Goal: Transaction & Acquisition: Obtain resource

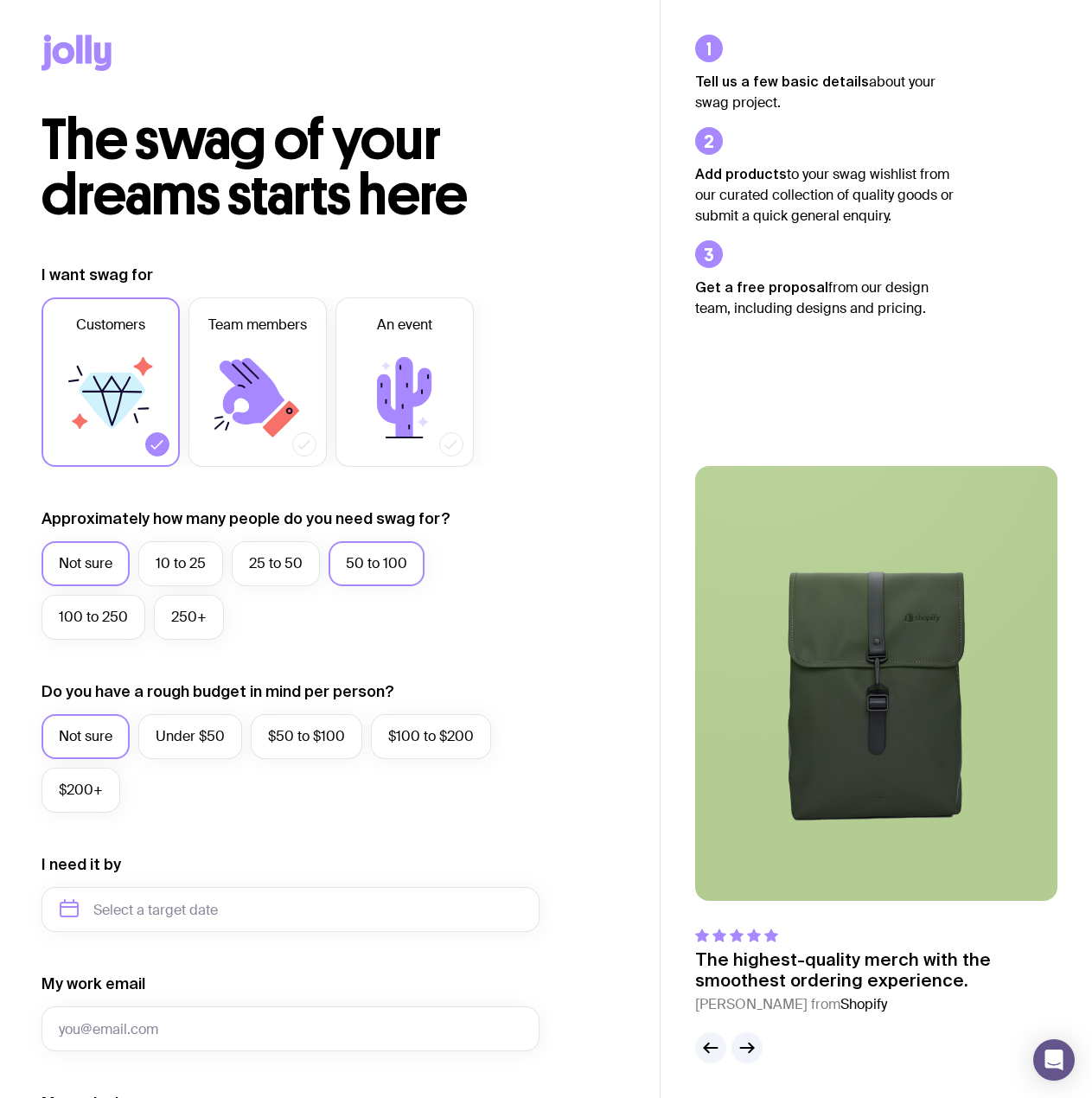
click at [353, 561] on label "50 to 100" at bounding box center [376, 563] width 96 height 45
click at [0, 0] on input "50 to 100" at bounding box center [0, 0] width 0 height 0
click at [195, 737] on label "Under $50" at bounding box center [190, 736] width 104 height 45
click at [0, 0] on input "Under $50" at bounding box center [0, 0] width 0 height 0
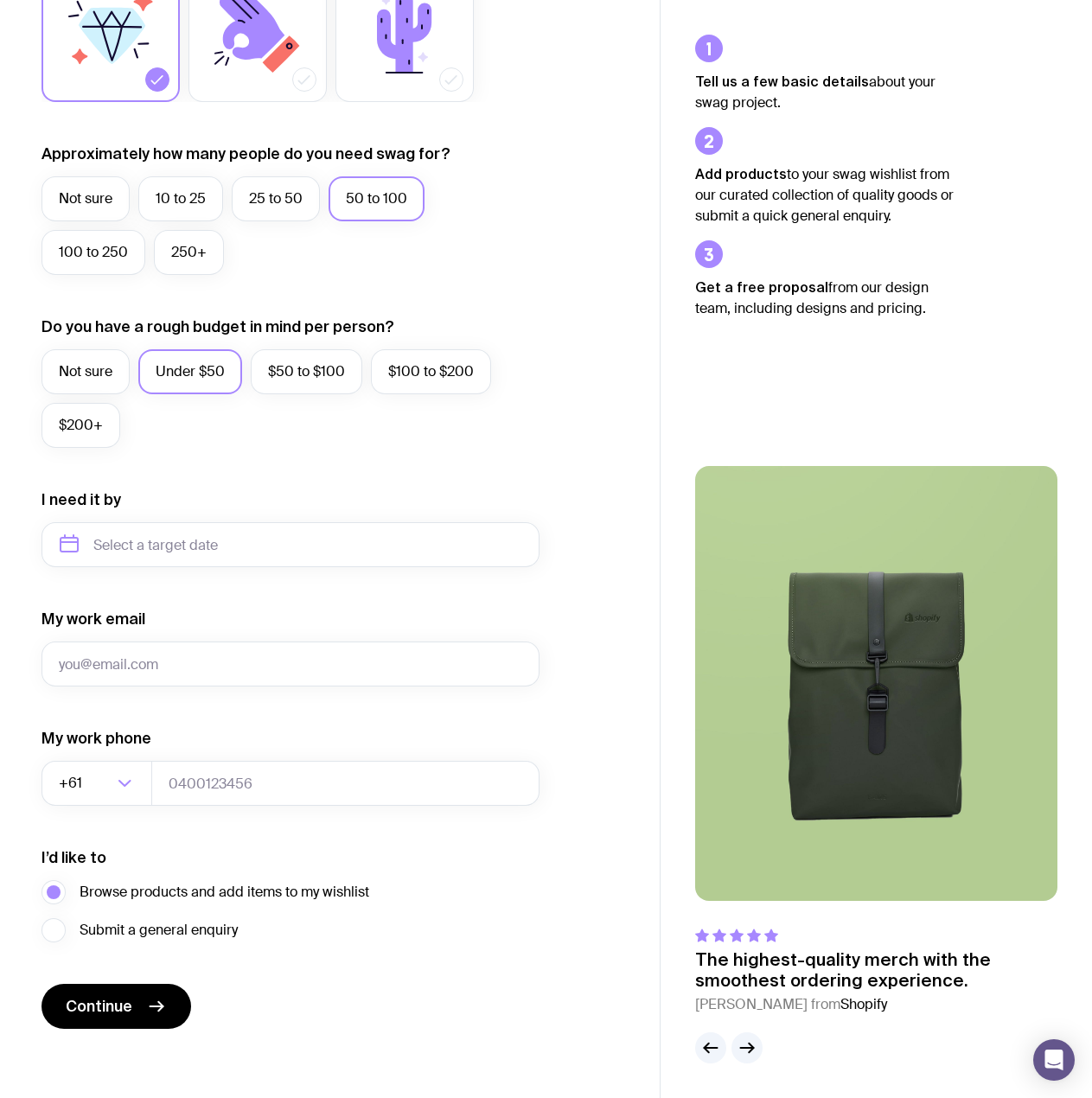
scroll to position [372, 0]
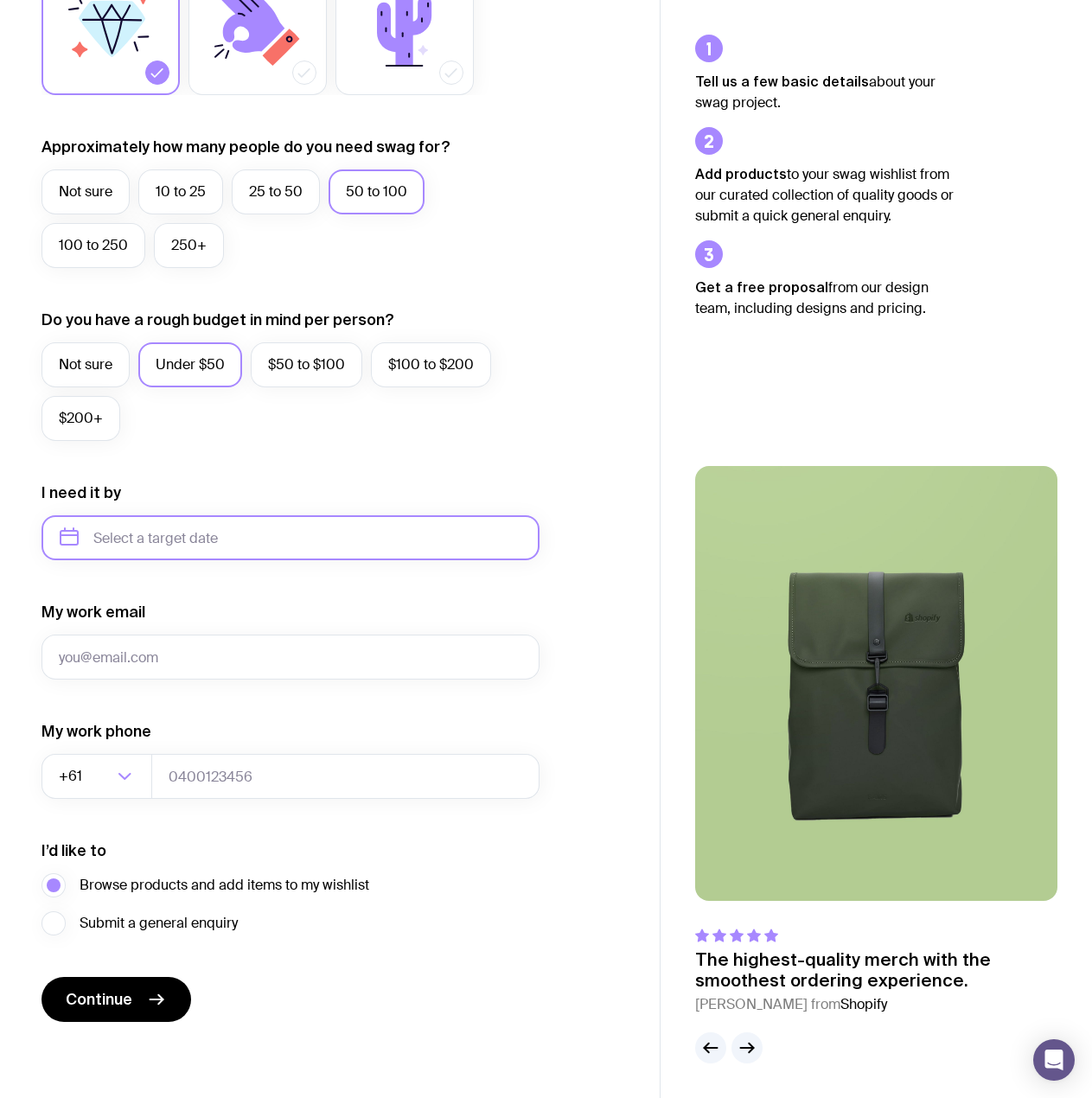
click at [116, 538] on input "text" at bounding box center [290, 537] width 498 height 45
click at [120, 750] on button "Oct" at bounding box center [151, 750] width 63 height 35
click at [275, 522] on input "[DATE]" at bounding box center [290, 537] width 498 height 45
click at [191, 750] on button "Nov" at bounding box center [223, 750] width 63 height 35
type input "[DATE]"
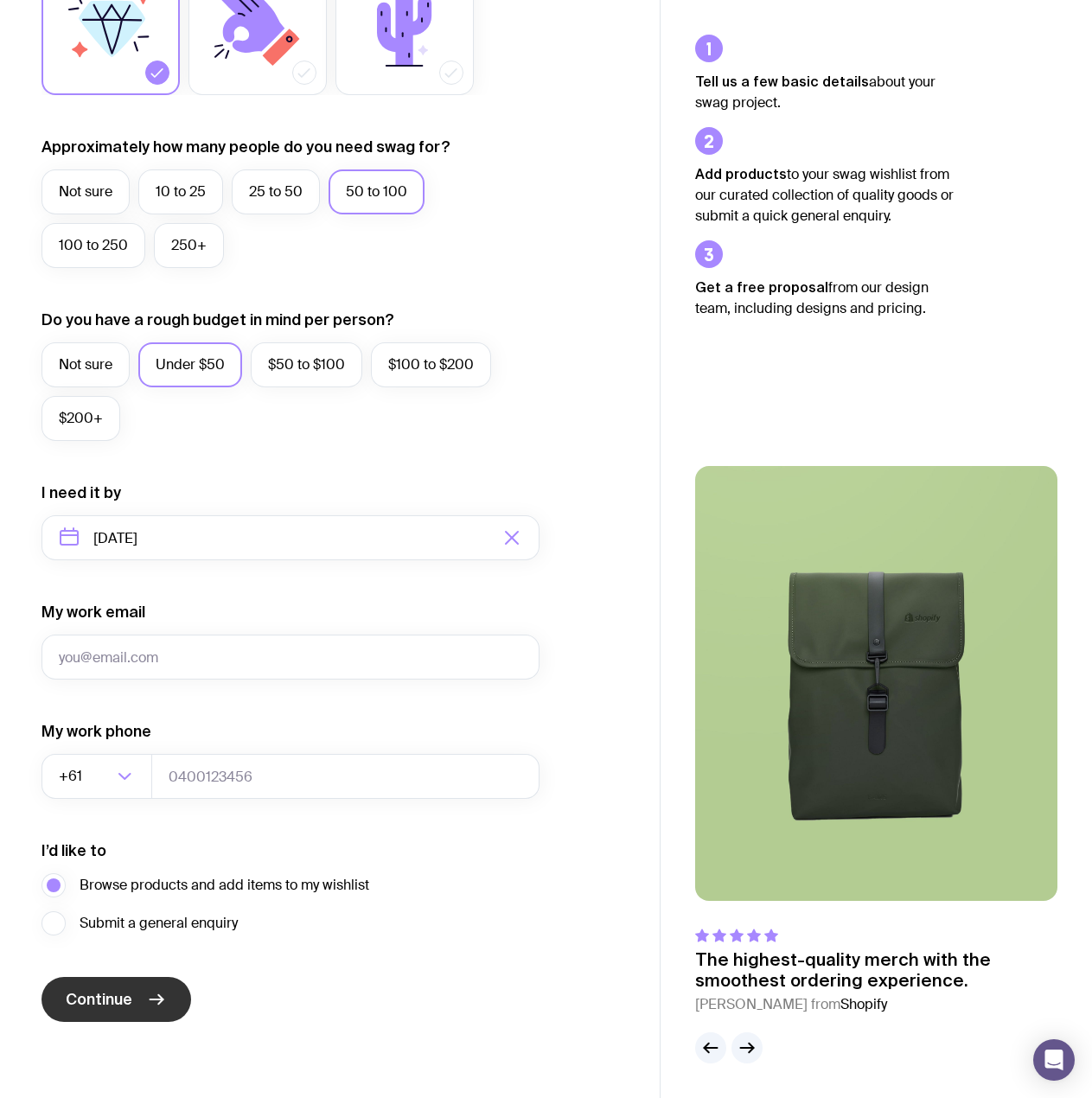
click at [140, 1003] on button "Continue" at bounding box center [116, 999] width 149 height 45
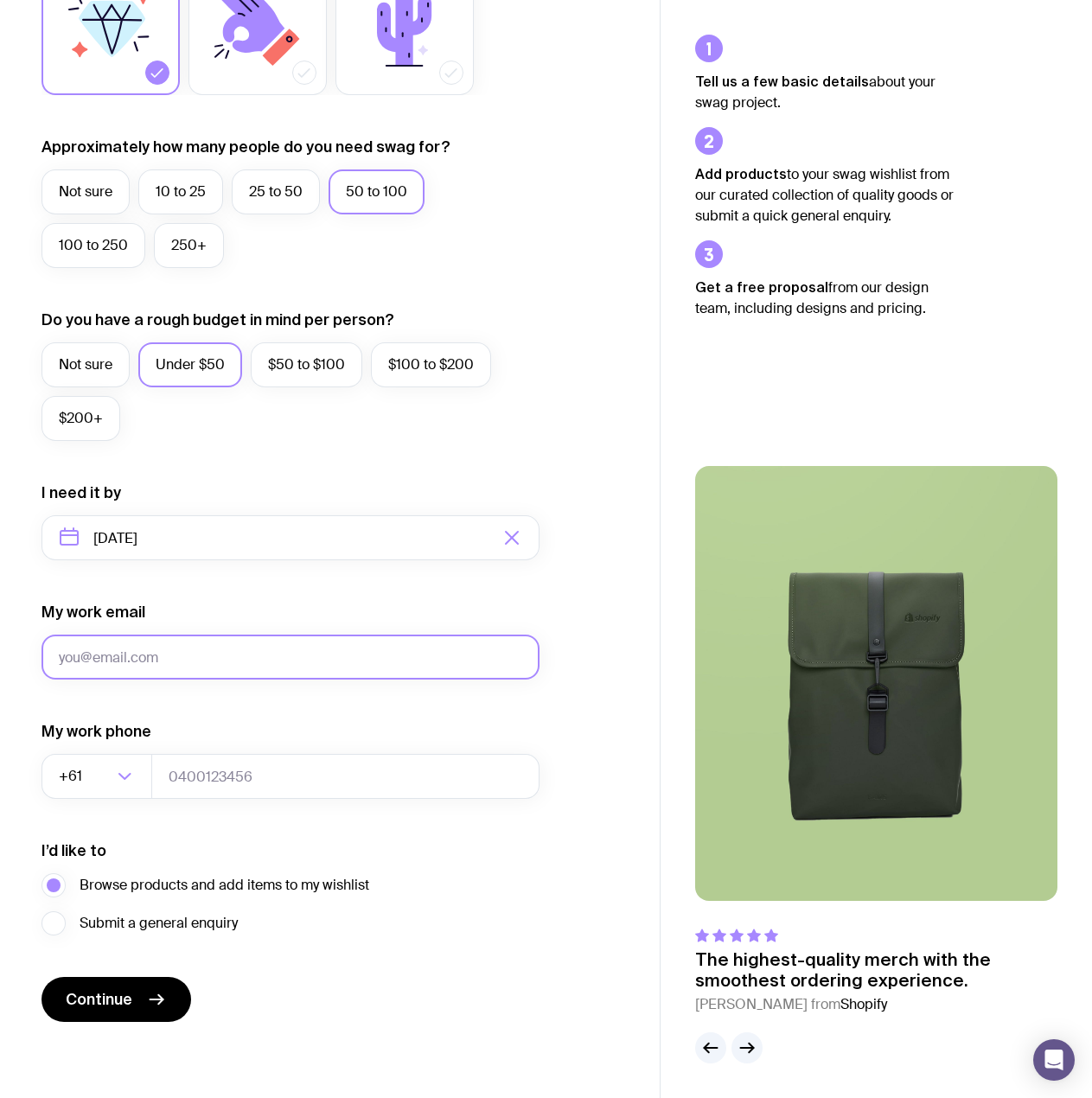
click at [271, 656] on input "My work email" at bounding box center [290, 656] width 498 height 45
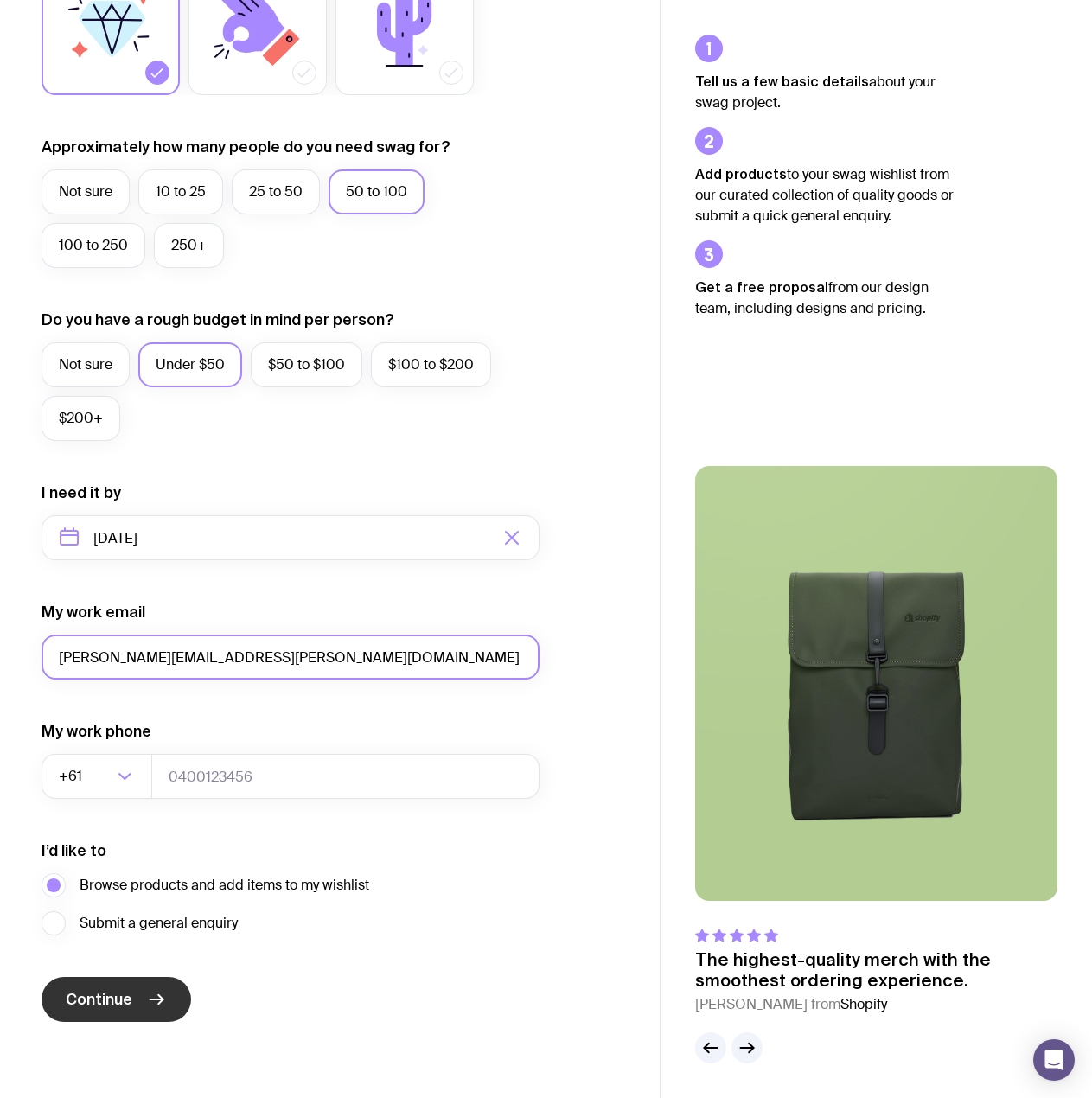
type input "[PERSON_NAME][EMAIL_ADDRESS][PERSON_NAME][DOMAIN_NAME]"
click at [120, 1016] on button "Continue" at bounding box center [116, 999] width 149 height 45
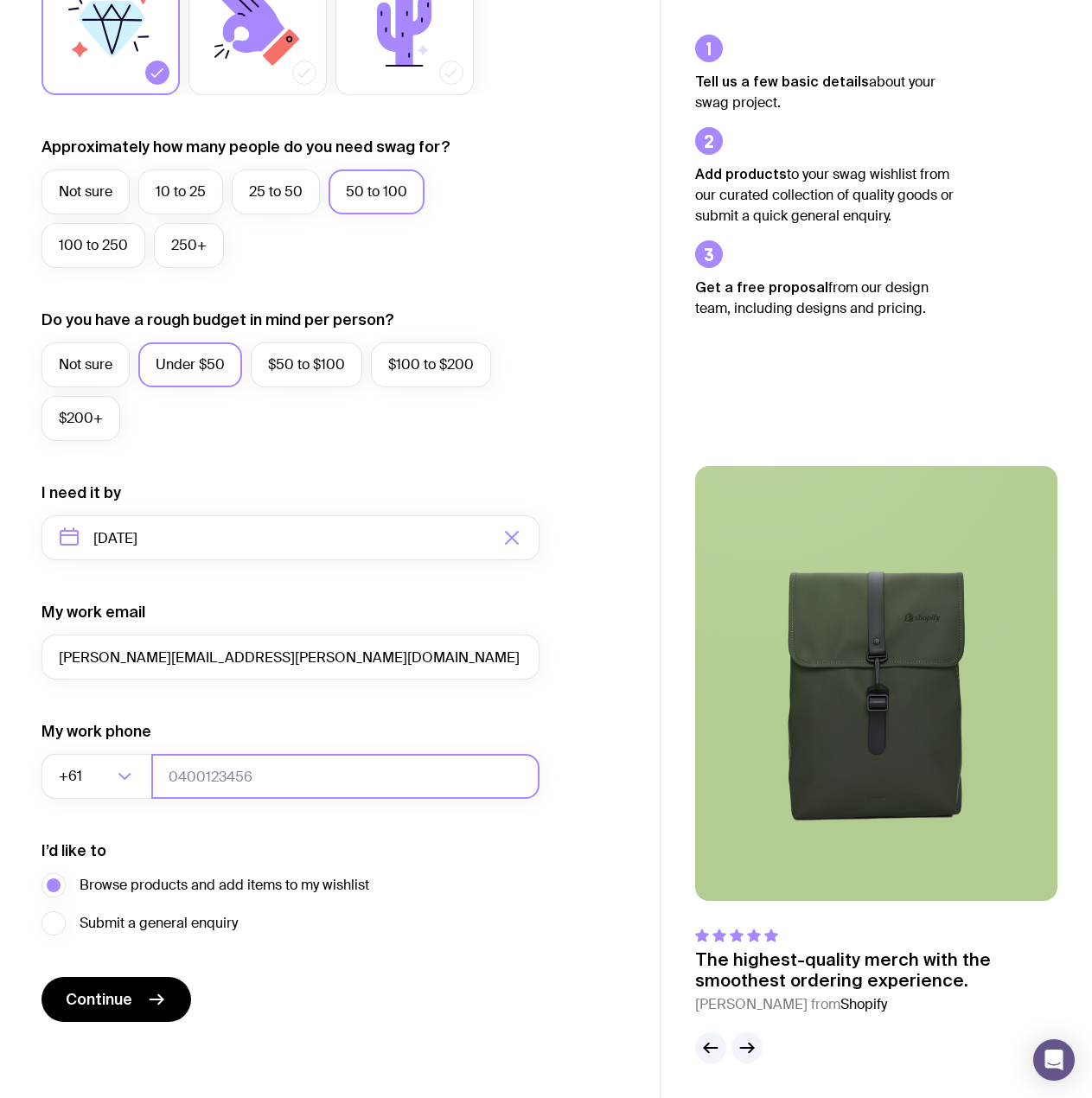
click at [235, 772] on input "tel" at bounding box center [345, 776] width 388 height 45
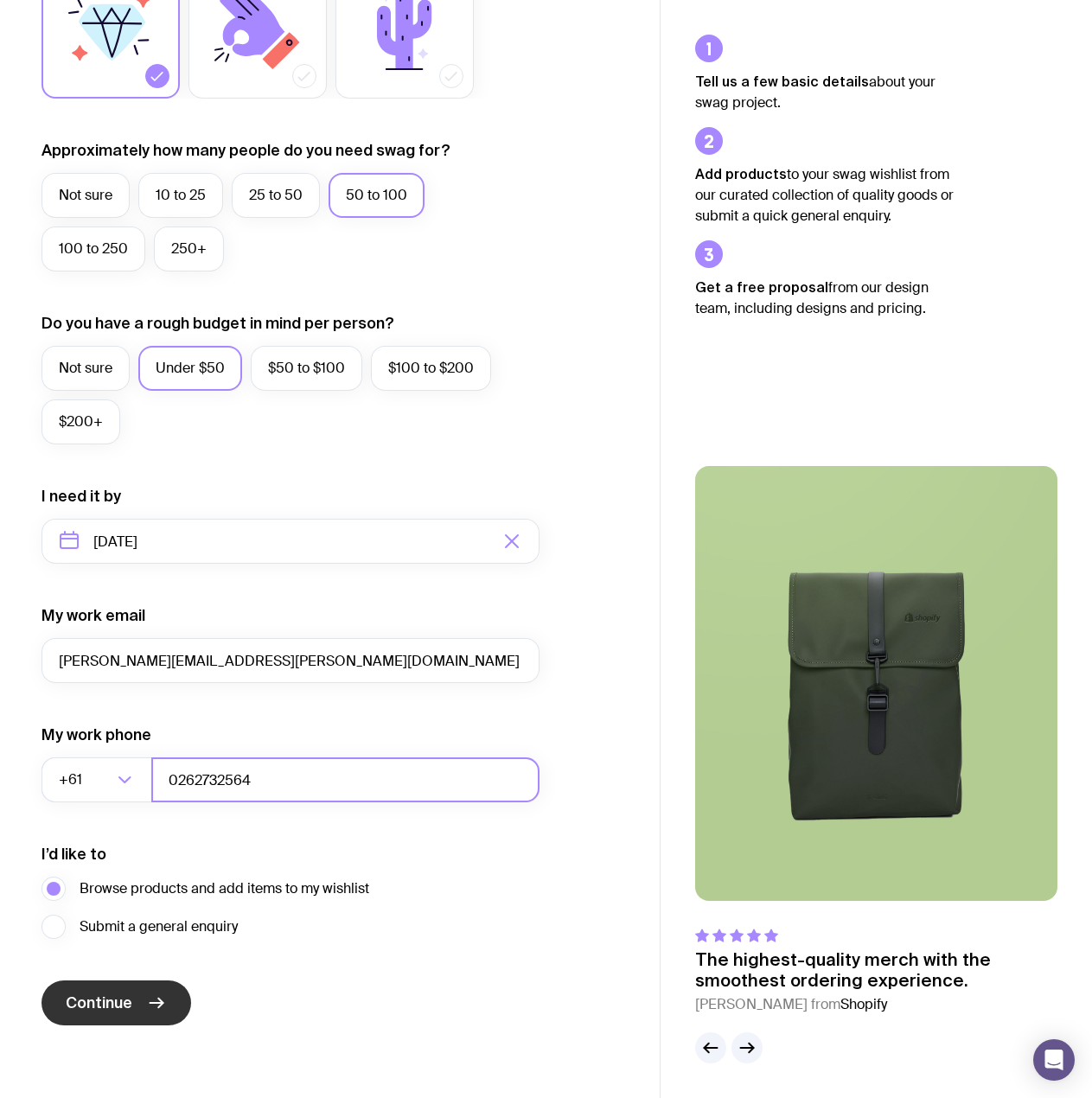
scroll to position [366, 0]
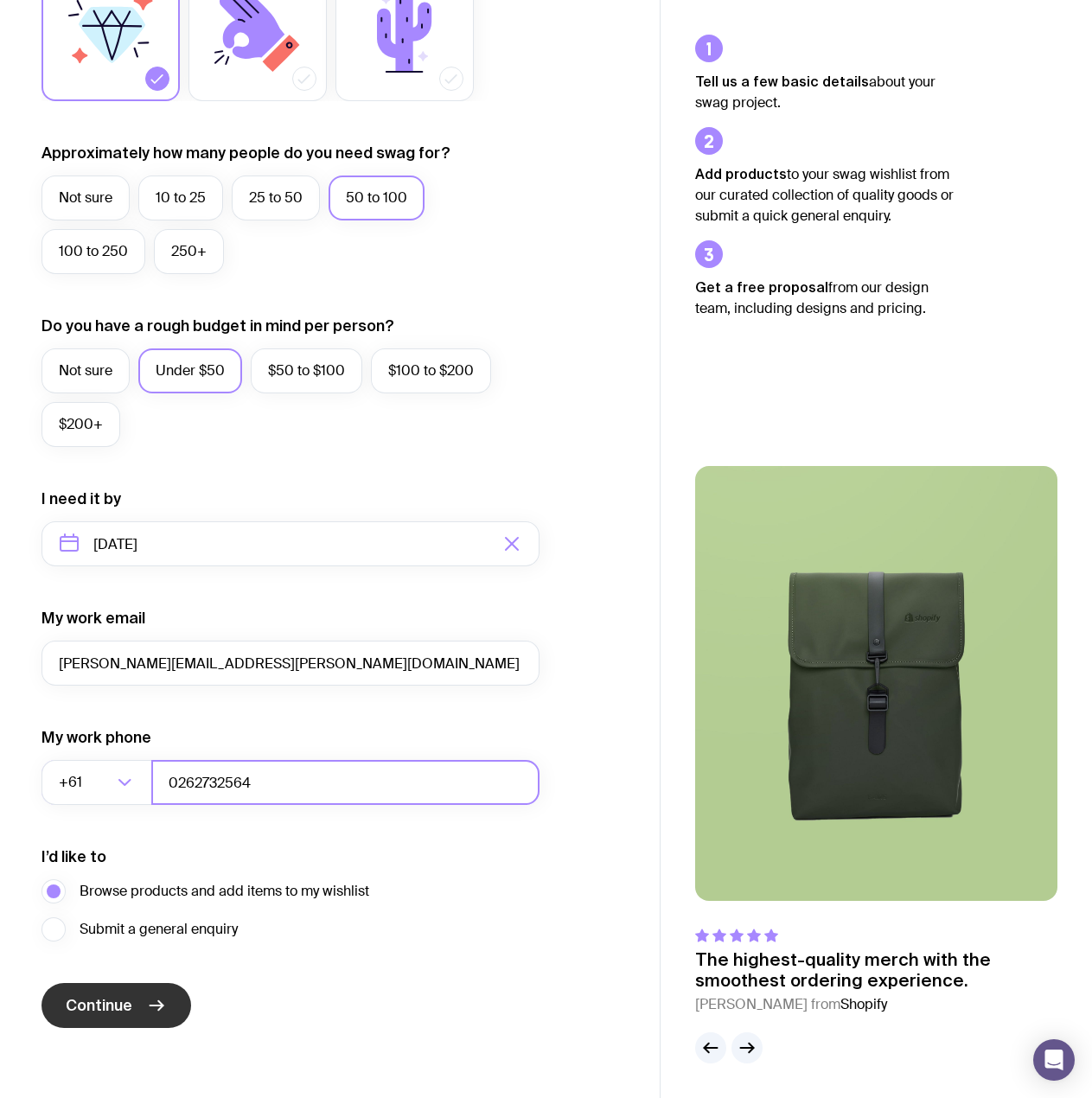
type input "0262732564"
click at [142, 1006] on button "Continue" at bounding box center [116, 1005] width 149 height 45
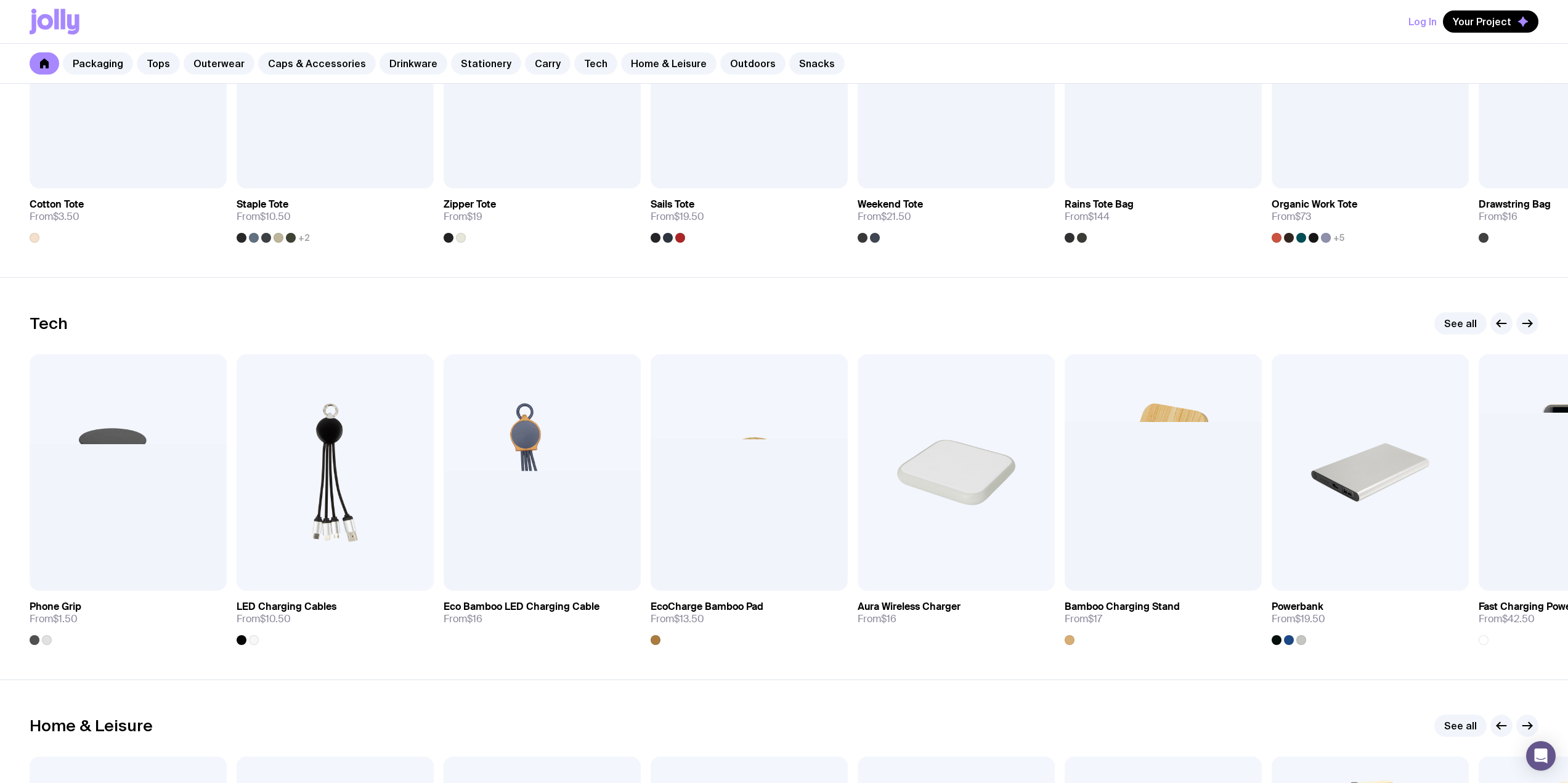
scroll to position [2792, 0]
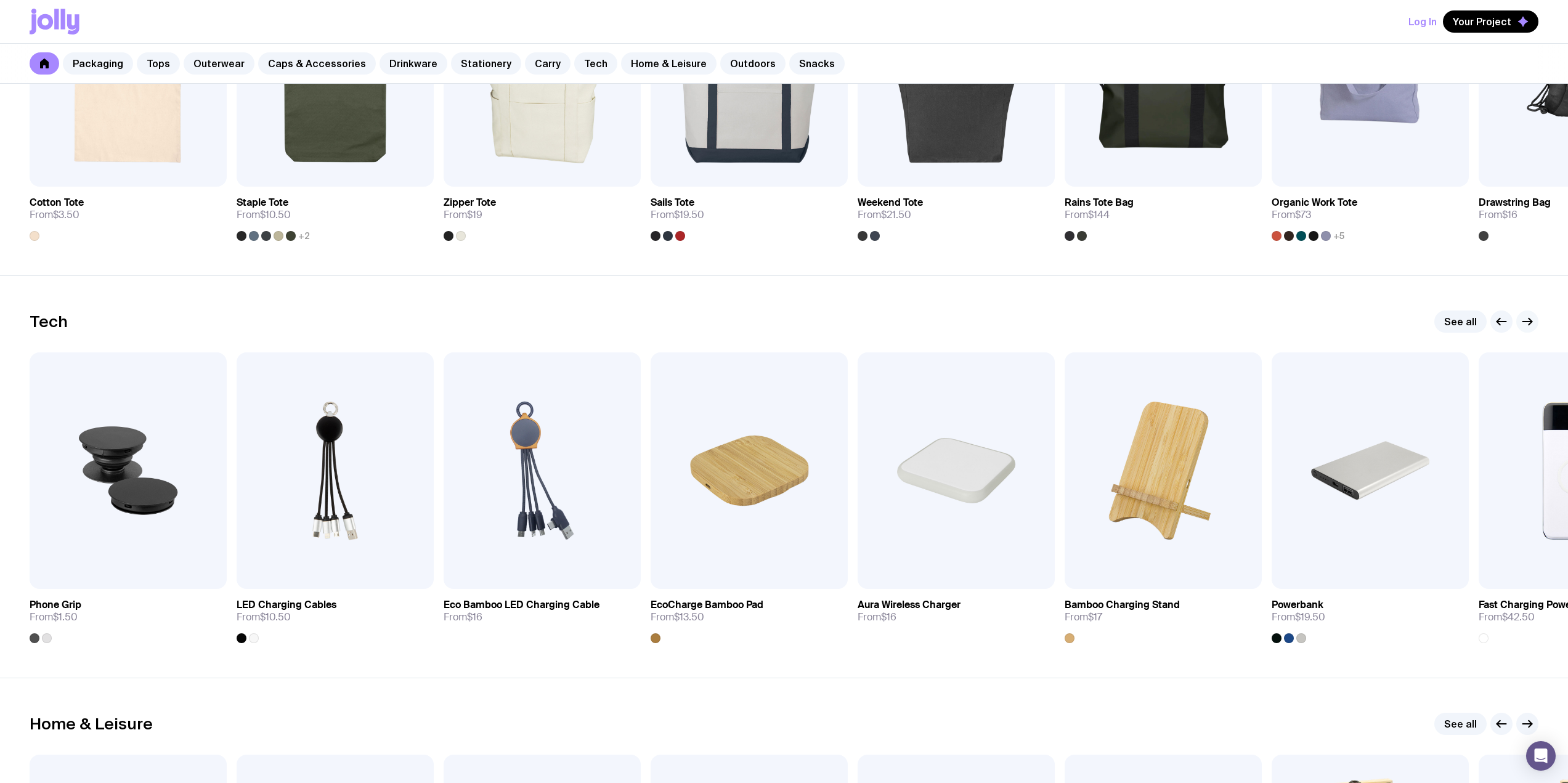
click at [778, 323] on icon "button" at bounding box center [1527, 321] width 15 height 15
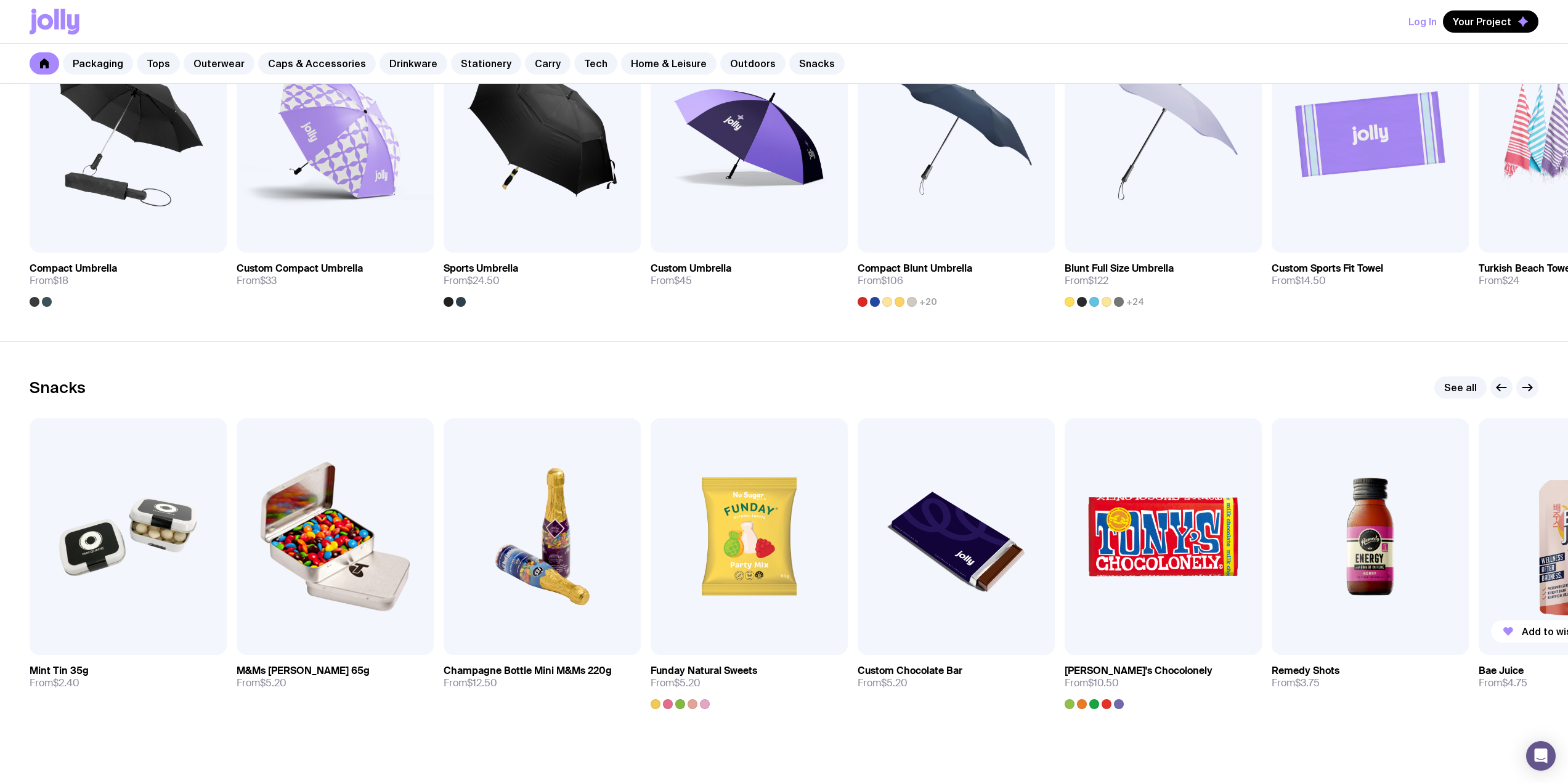
scroll to position [4028, 0]
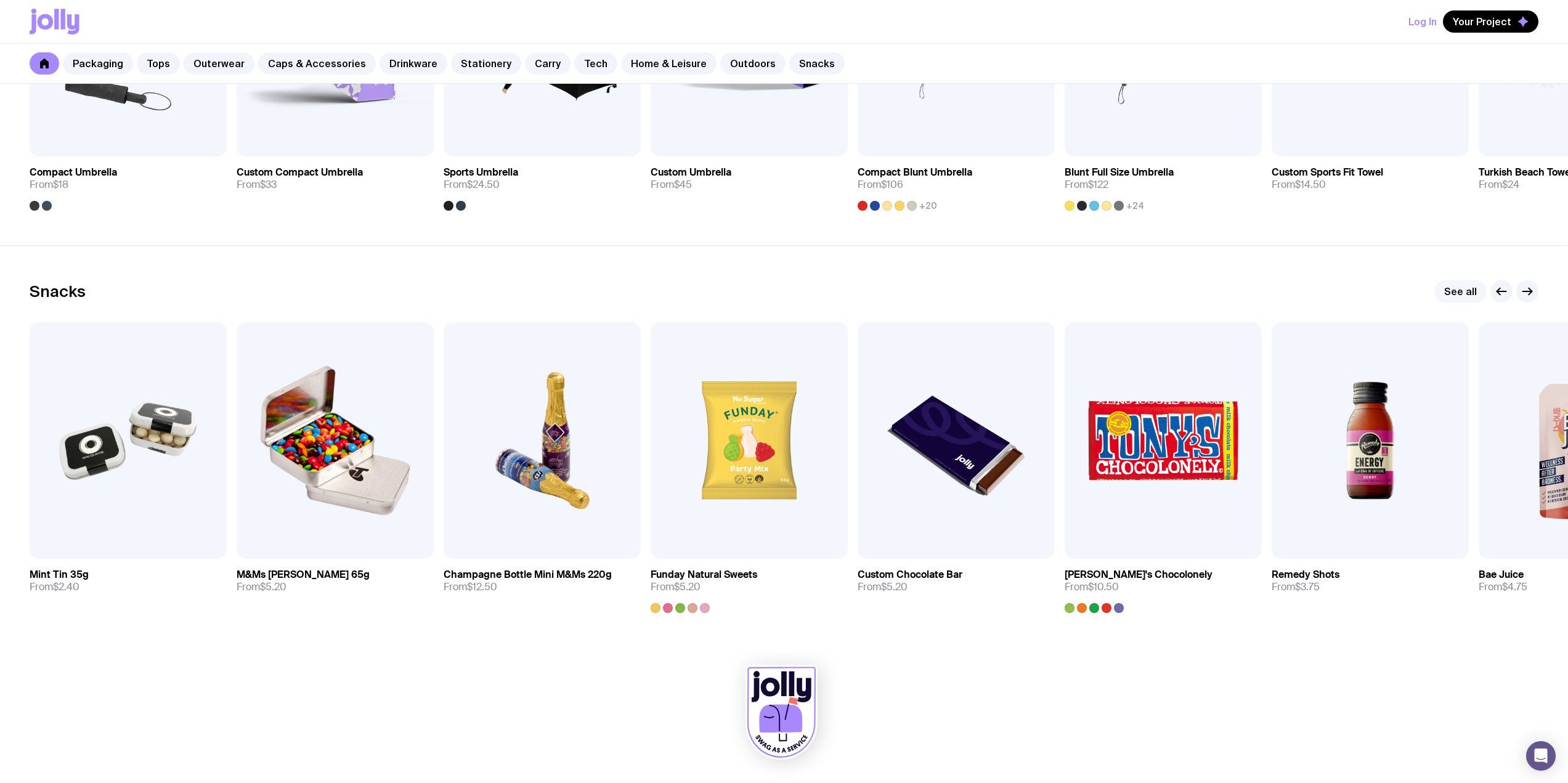
click at [778, 296] on link "See all" at bounding box center [1461, 291] width 52 height 22
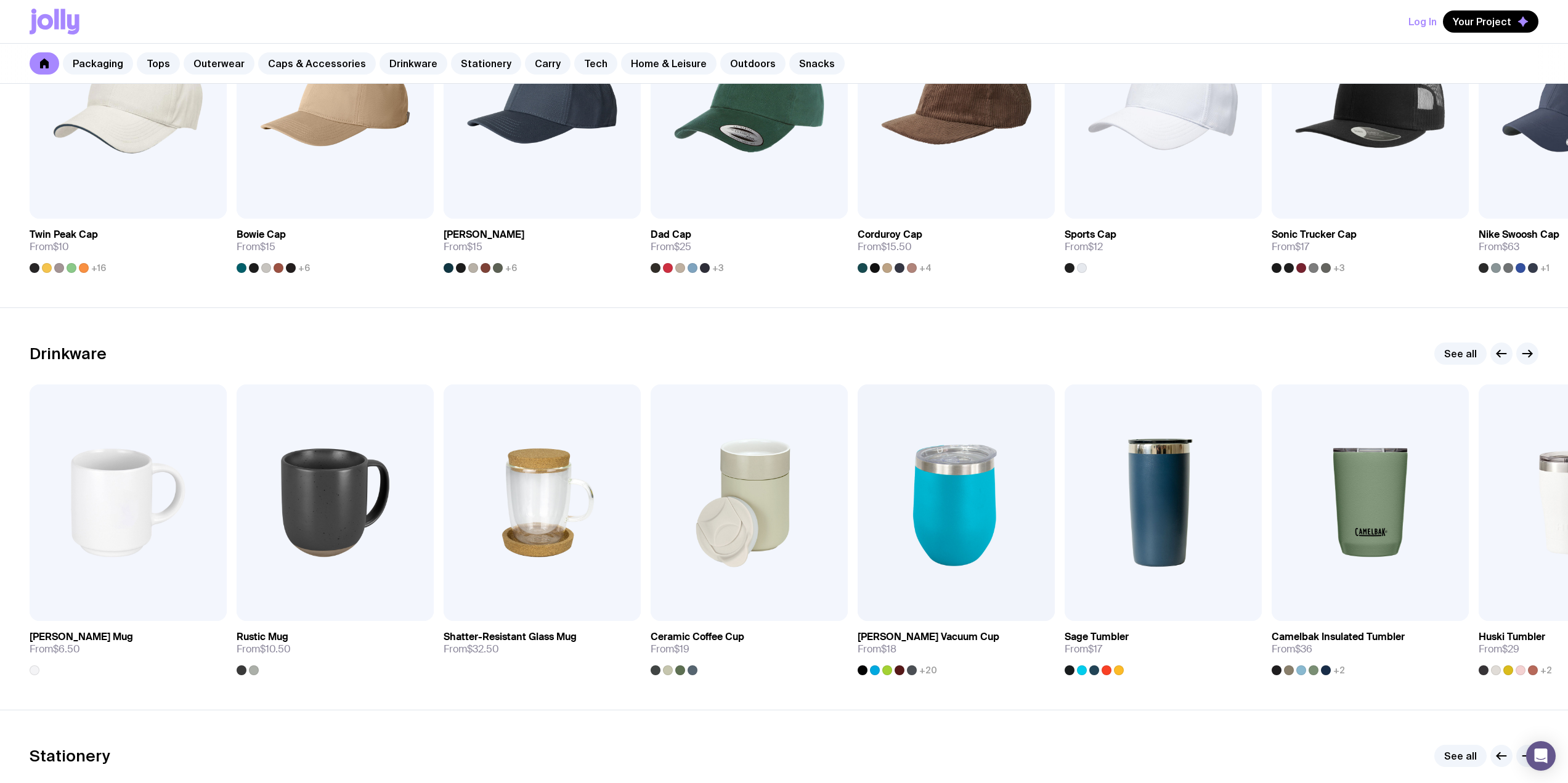
scroll to position [1679, 0]
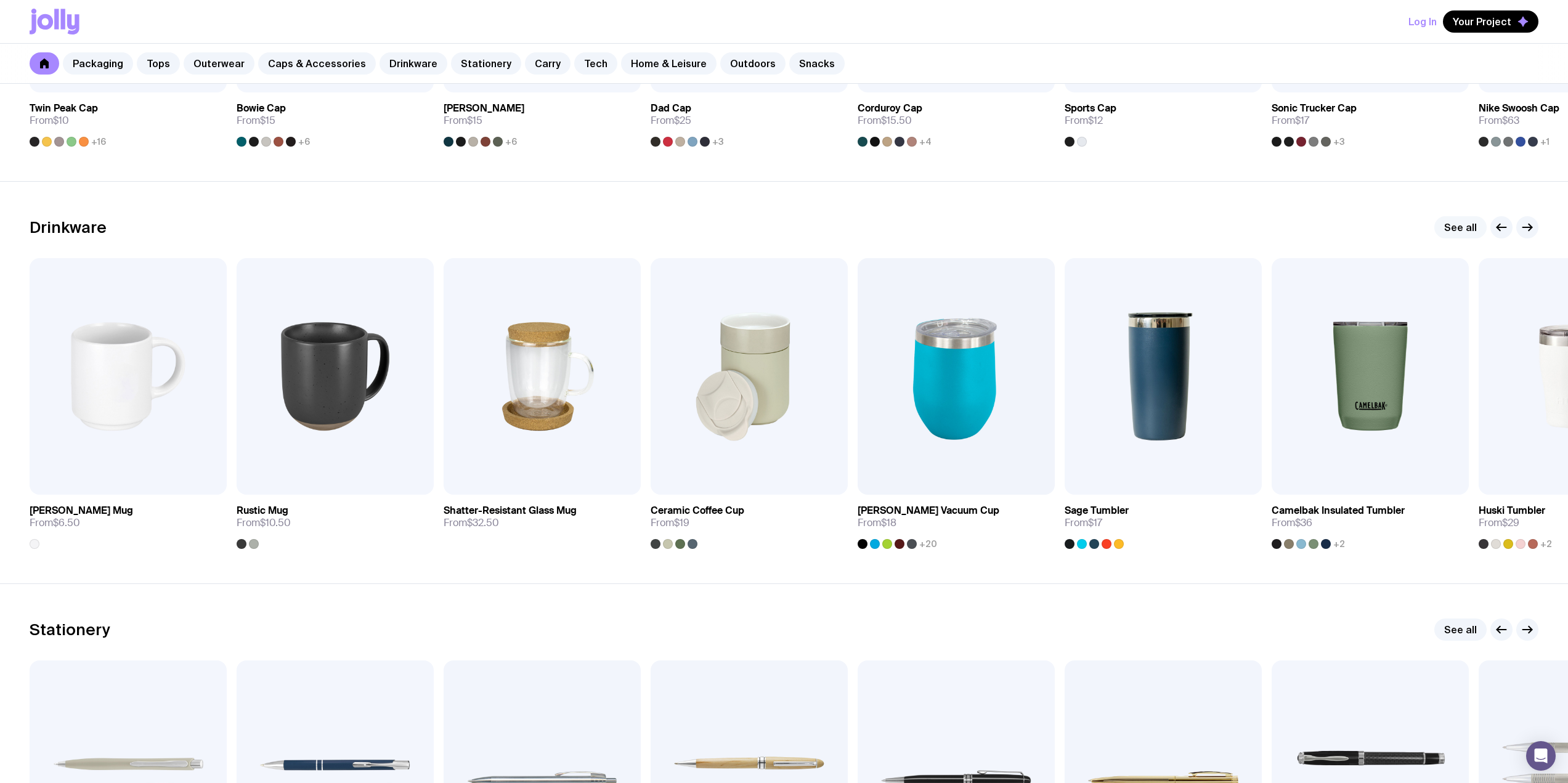
click at [778, 228] on link "See all" at bounding box center [1461, 227] width 52 height 22
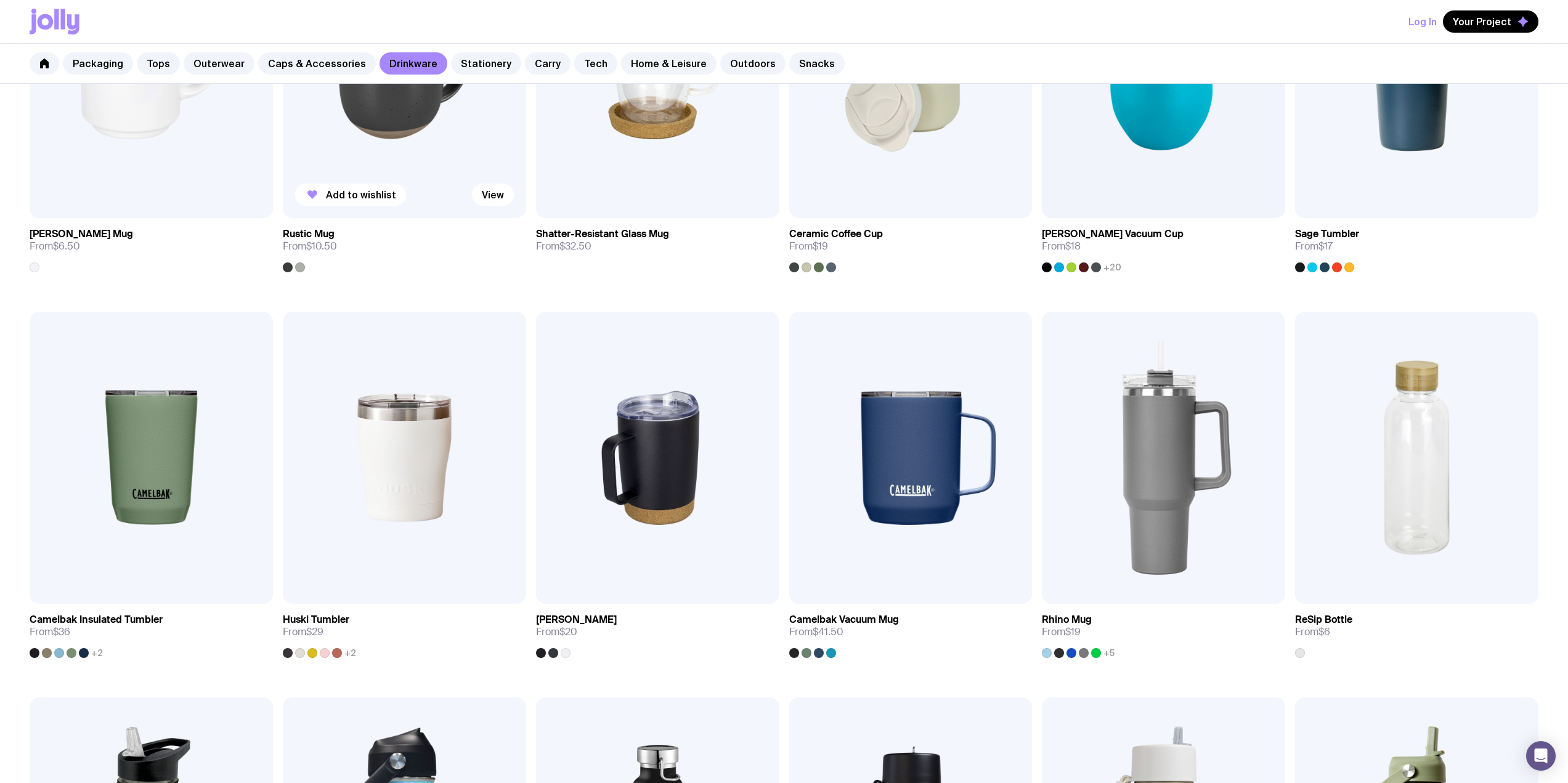
scroll to position [457, 0]
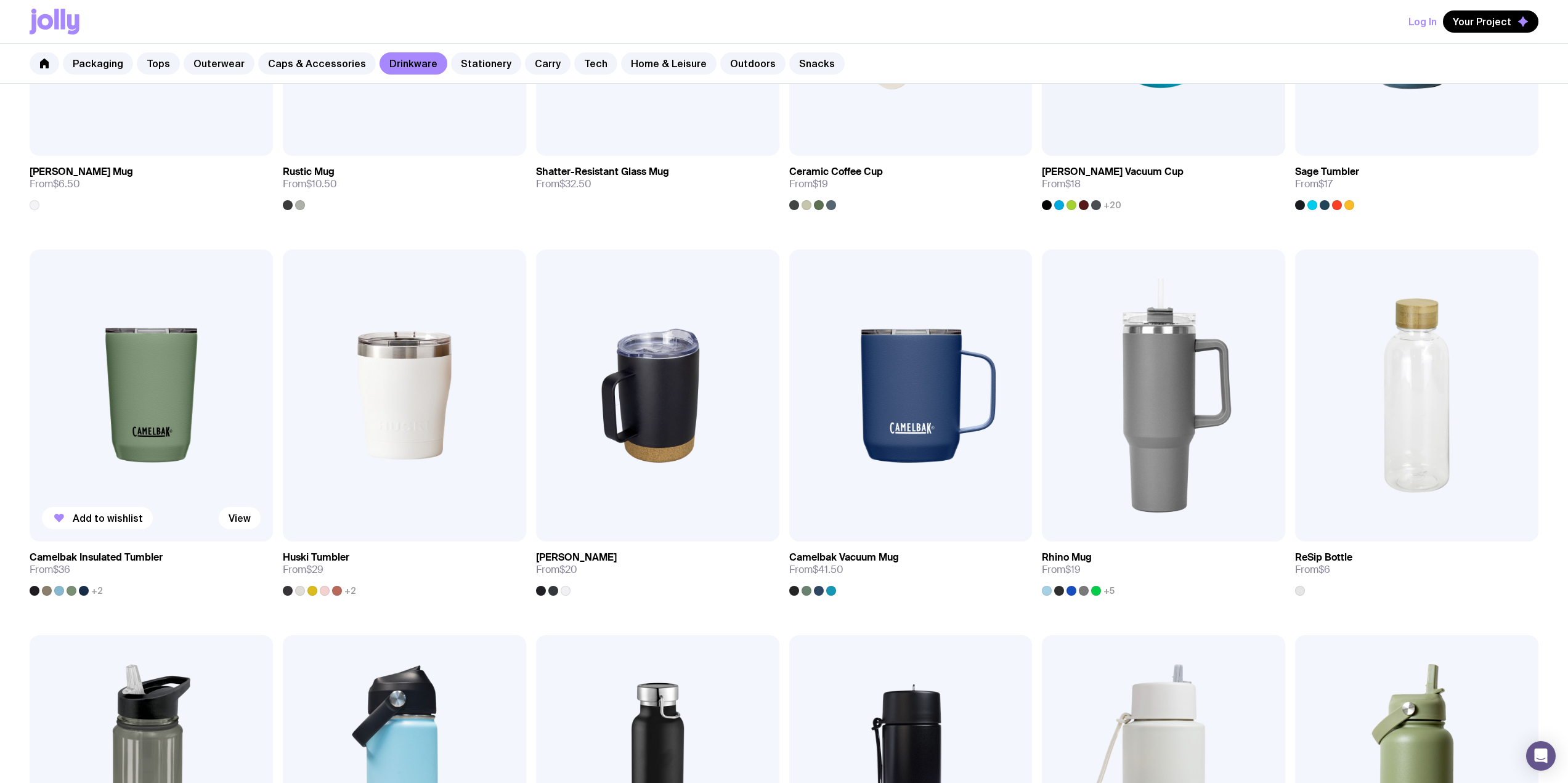
click at [85, 595] on div at bounding box center [84, 591] width 10 height 10
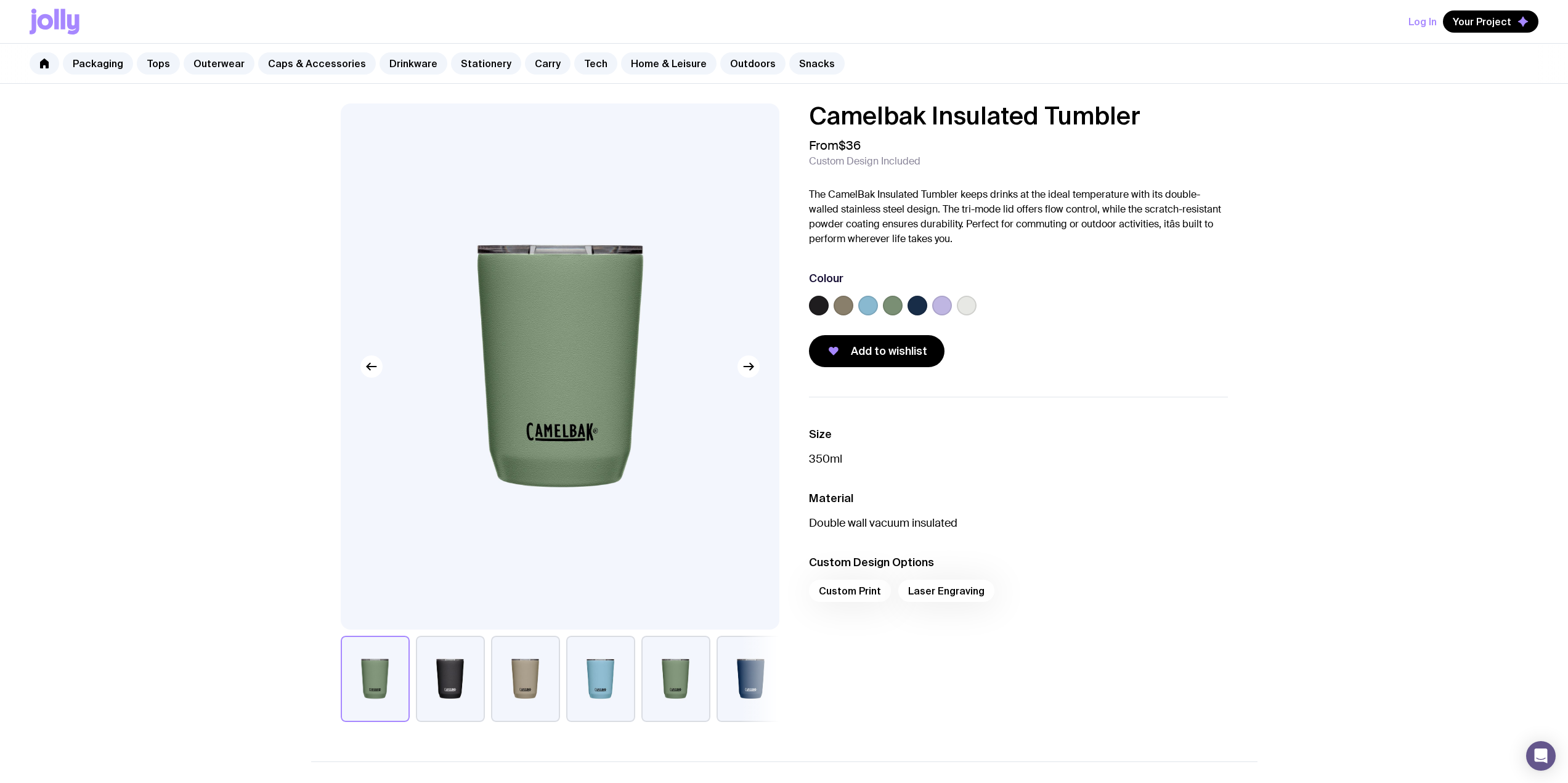
click at [778, 302] on label at bounding box center [917, 305] width 20 height 20
click at [0, 0] on input "radio" at bounding box center [0, 0] width 0 height 0
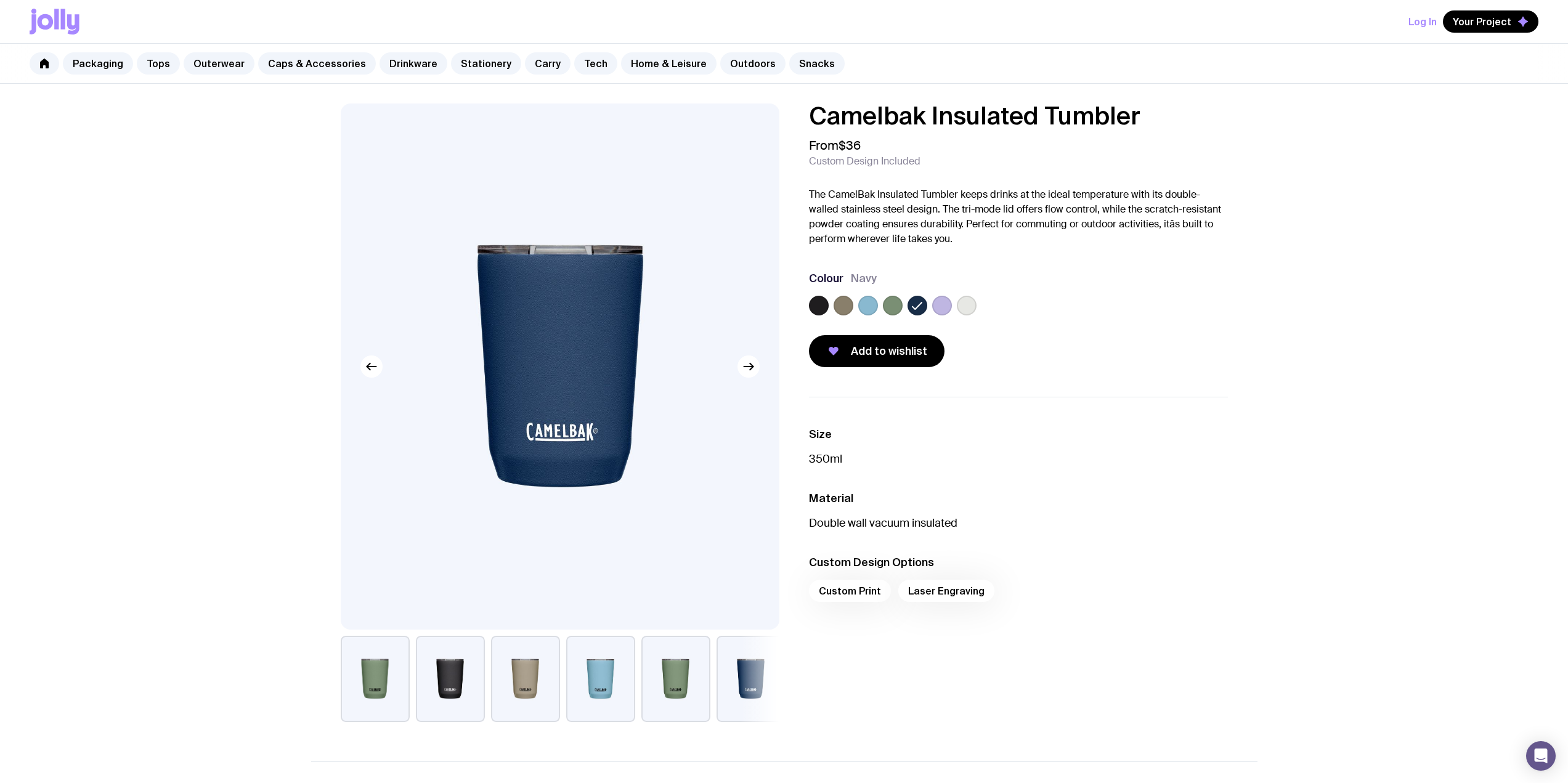
click at [778, 304] on label at bounding box center [942, 305] width 20 height 20
click at [0, 0] on input "radio" at bounding box center [0, 0] width 0 height 0
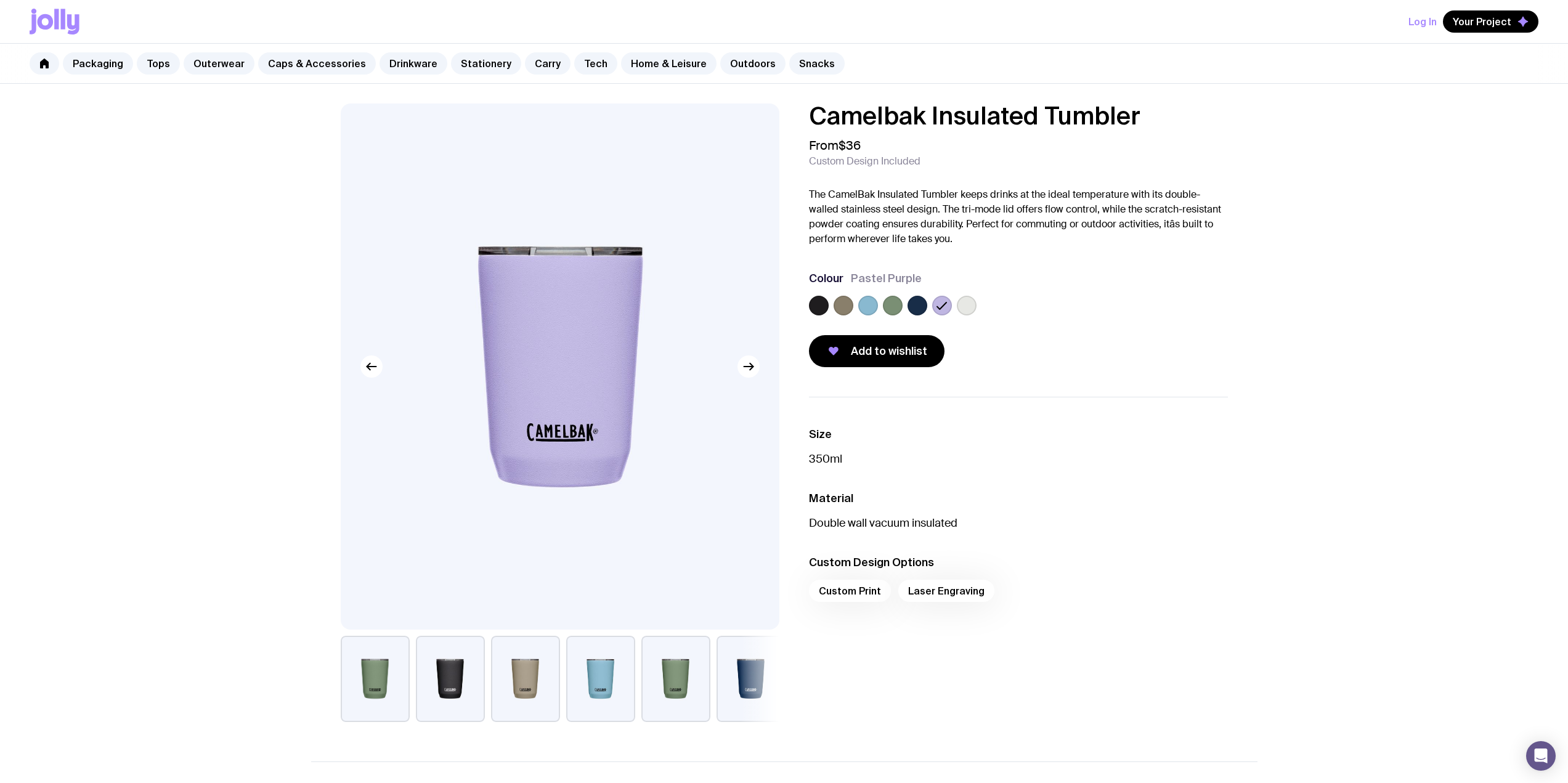
click at [778, 305] on label at bounding box center [893, 305] width 20 height 20
click at [0, 0] on input "radio" at bounding box center [0, 0] width 0 height 0
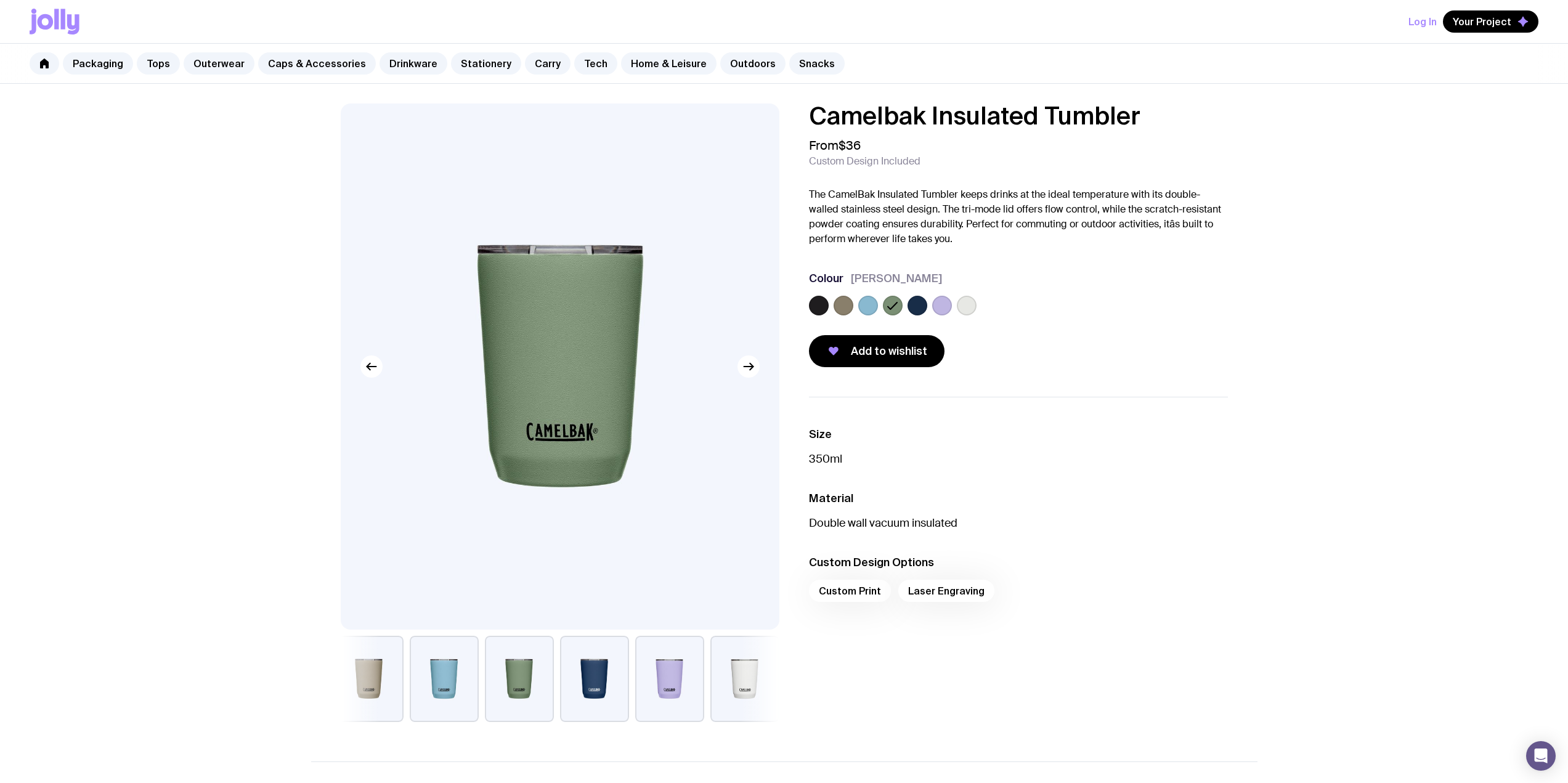
click at [778, 304] on label at bounding box center [917, 305] width 20 height 20
click at [0, 0] on input "radio" at bounding box center [0, 0] width 0 height 0
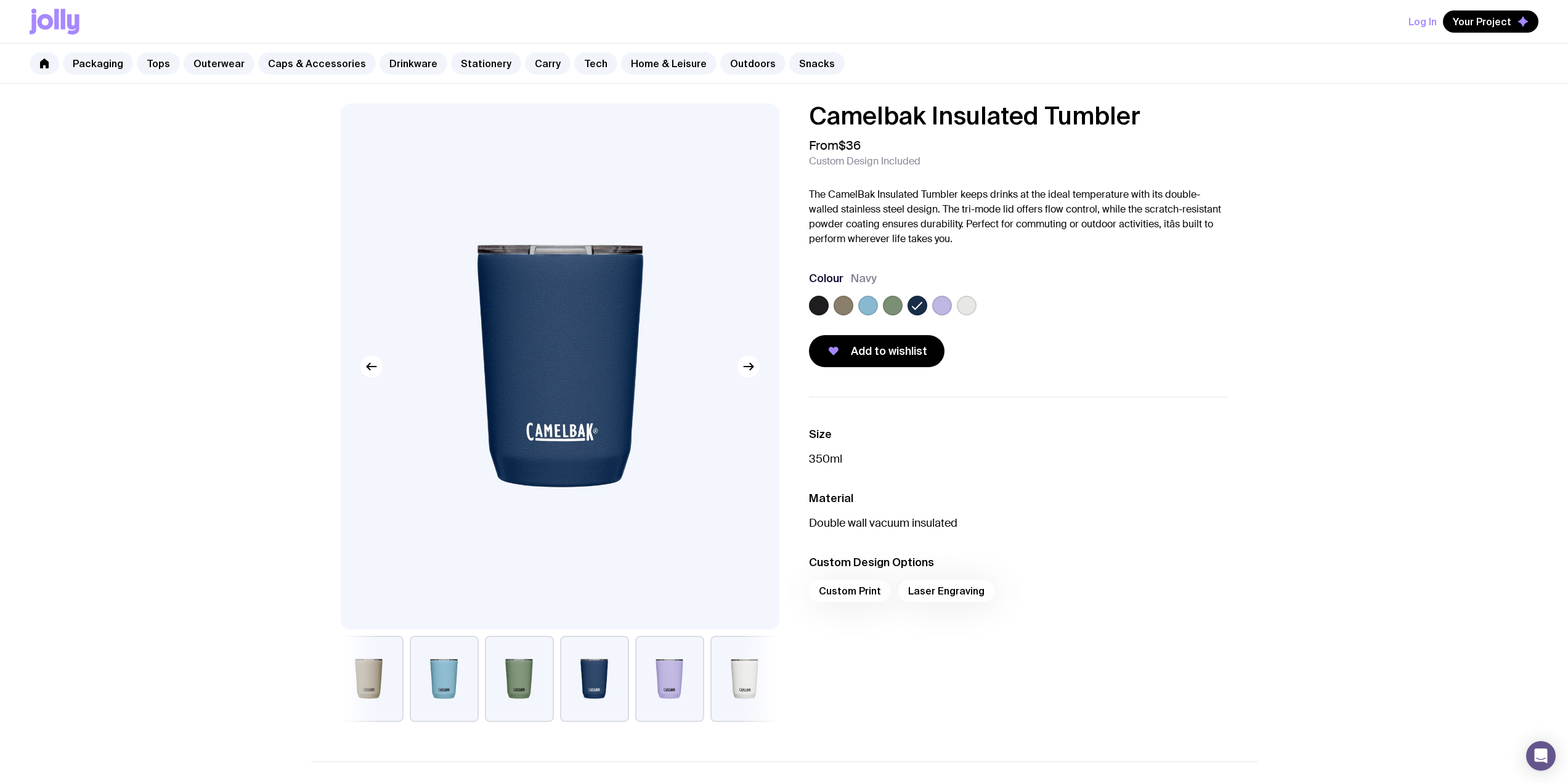
click at [778, 307] on label at bounding box center [868, 305] width 20 height 20
click at [0, 0] on input "radio" at bounding box center [0, 0] width 0 height 0
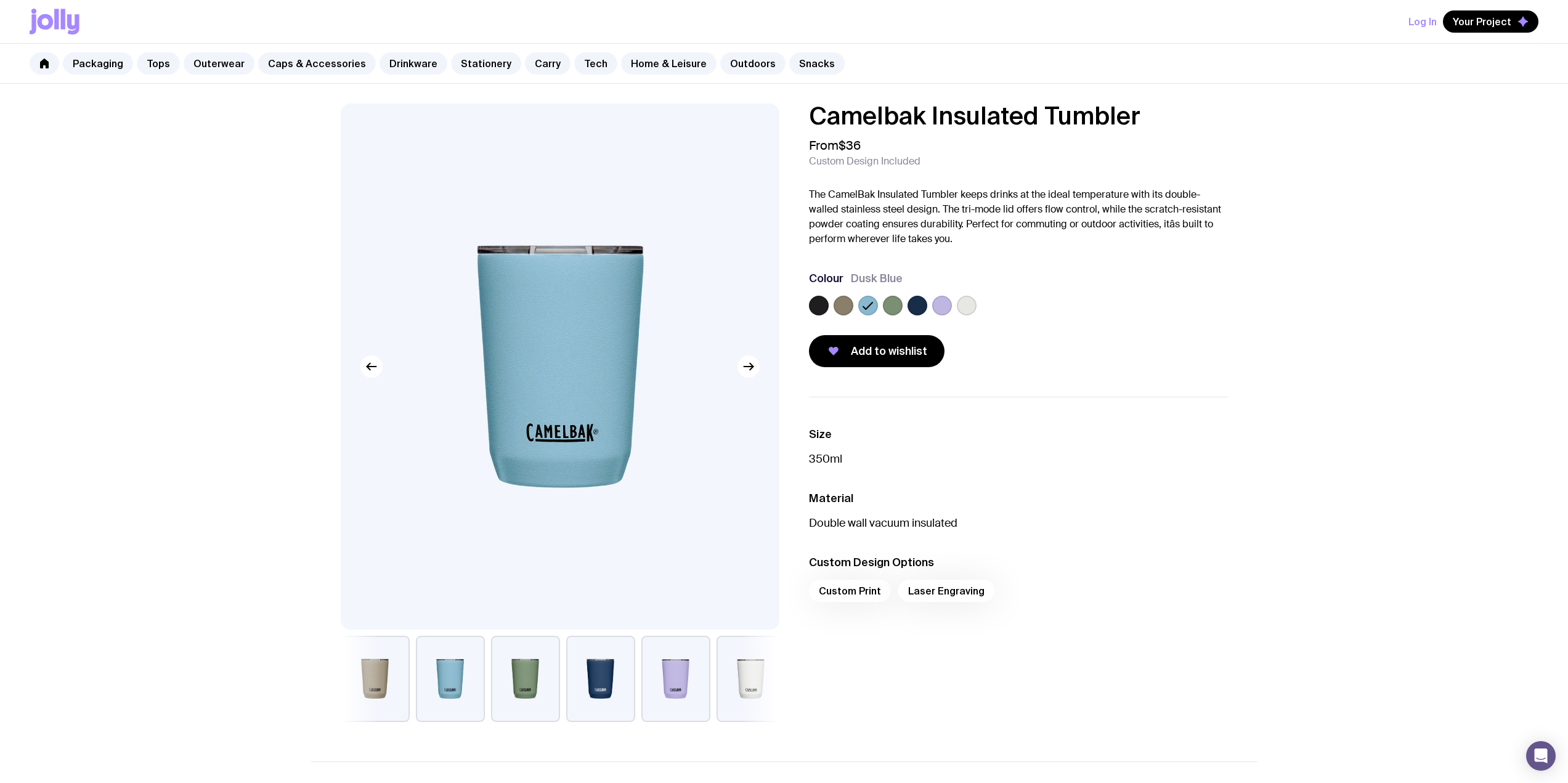
click at [778, 307] on label at bounding box center [917, 305] width 20 height 20
click at [0, 0] on input "radio" at bounding box center [0, 0] width 0 height 0
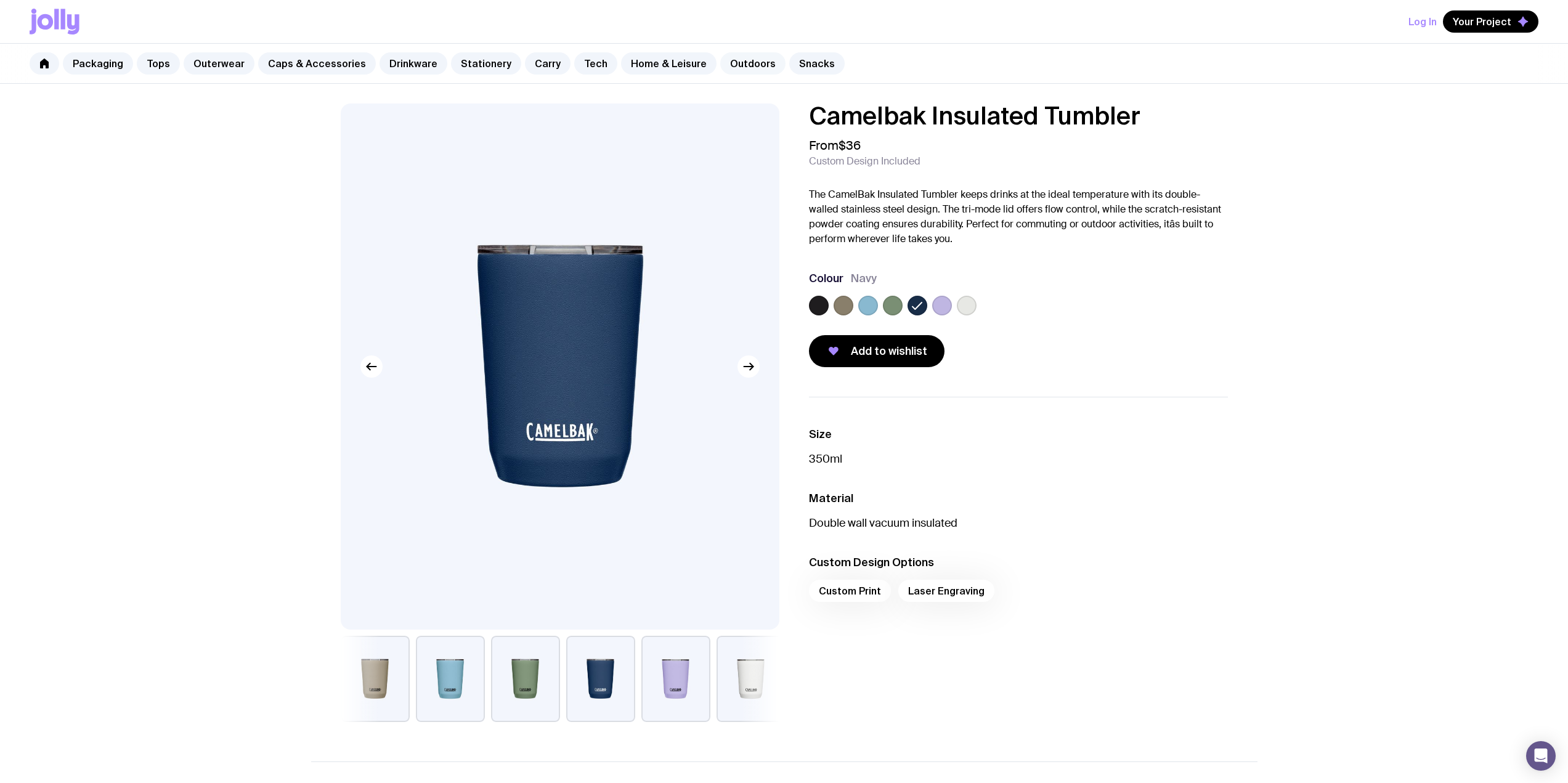
click at [728, 61] on link "Outdoors" at bounding box center [753, 63] width 66 height 22
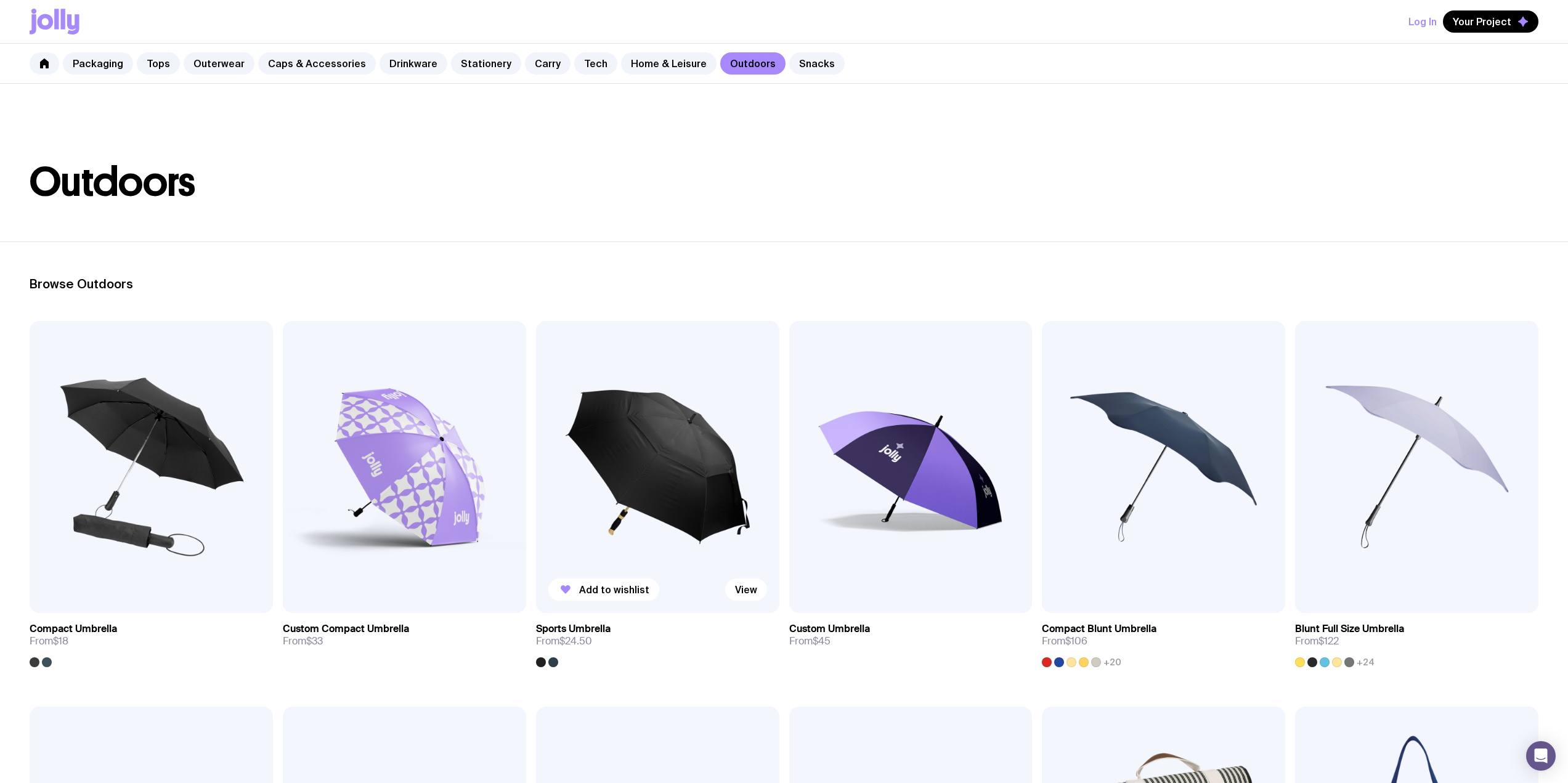
click at [603, 409] on img at bounding box center [657, 467] width 243 height 292
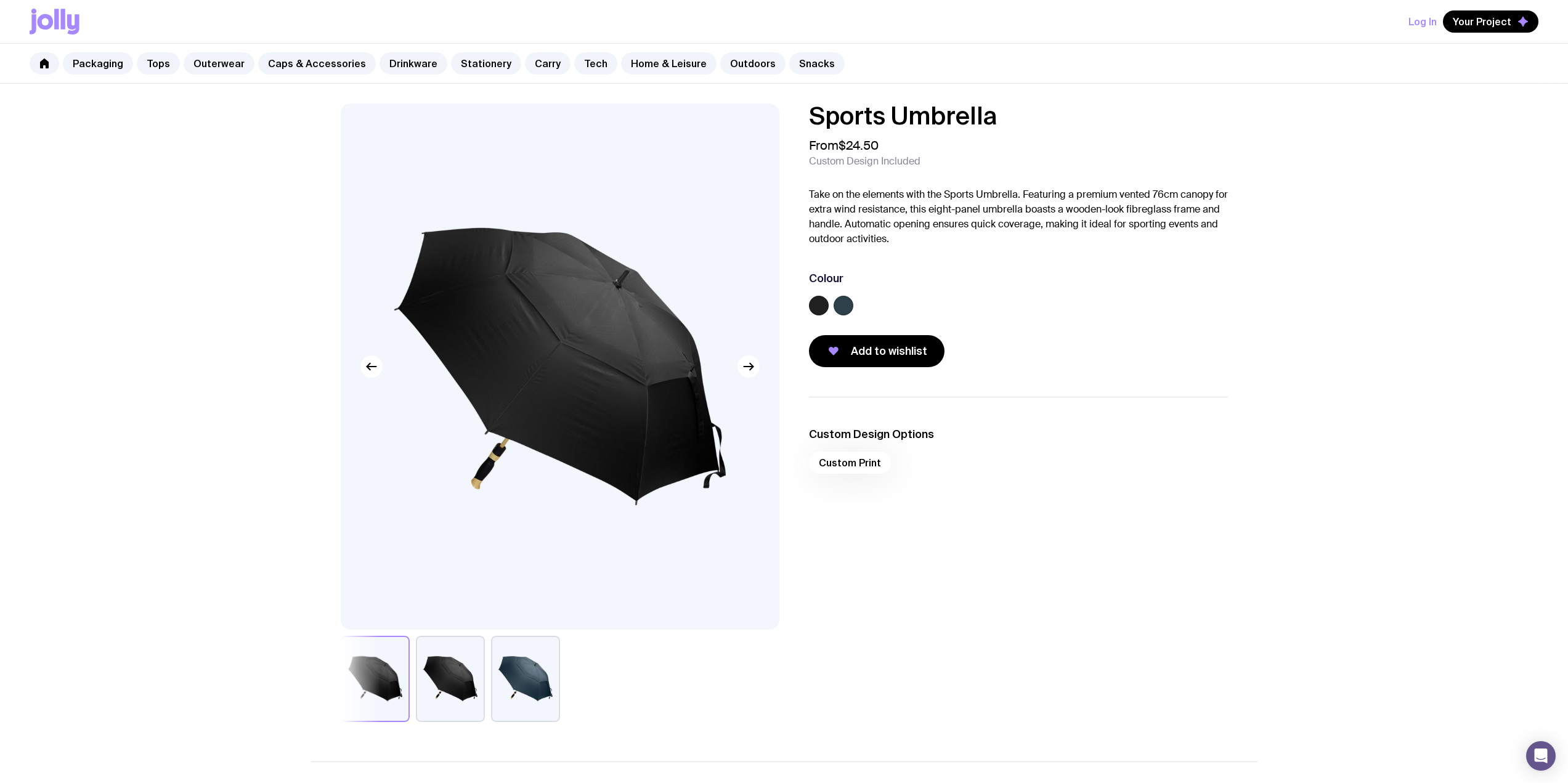
click at [778, 306] on label at bounding box center [843, 305] width 20 height 20
click at [0, 0] on input "radio" at bounding box center [0, 0] width 0 height 0
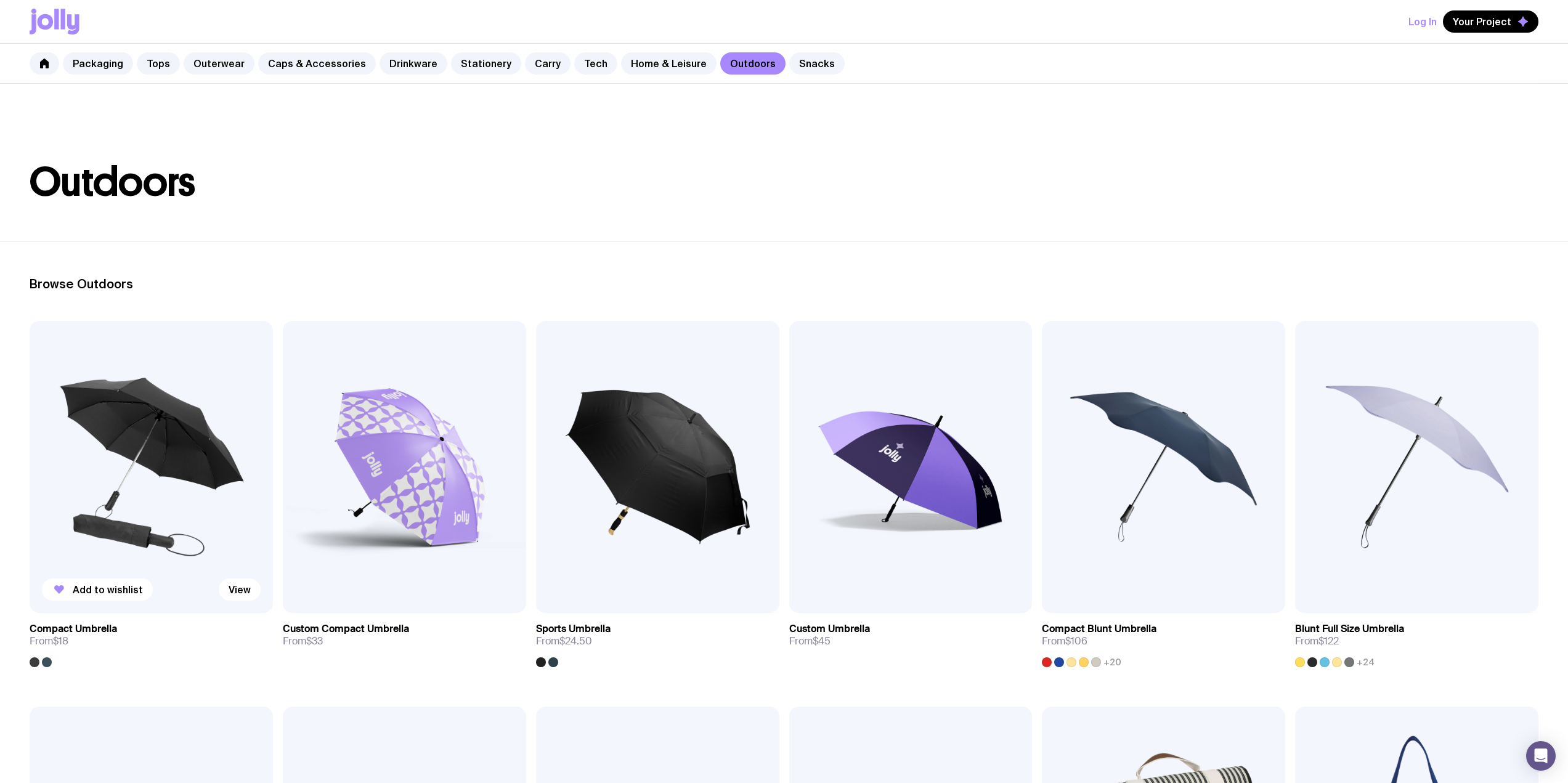
click at [128, 414] on img at bounding box center [151, 467] width 243 height 292
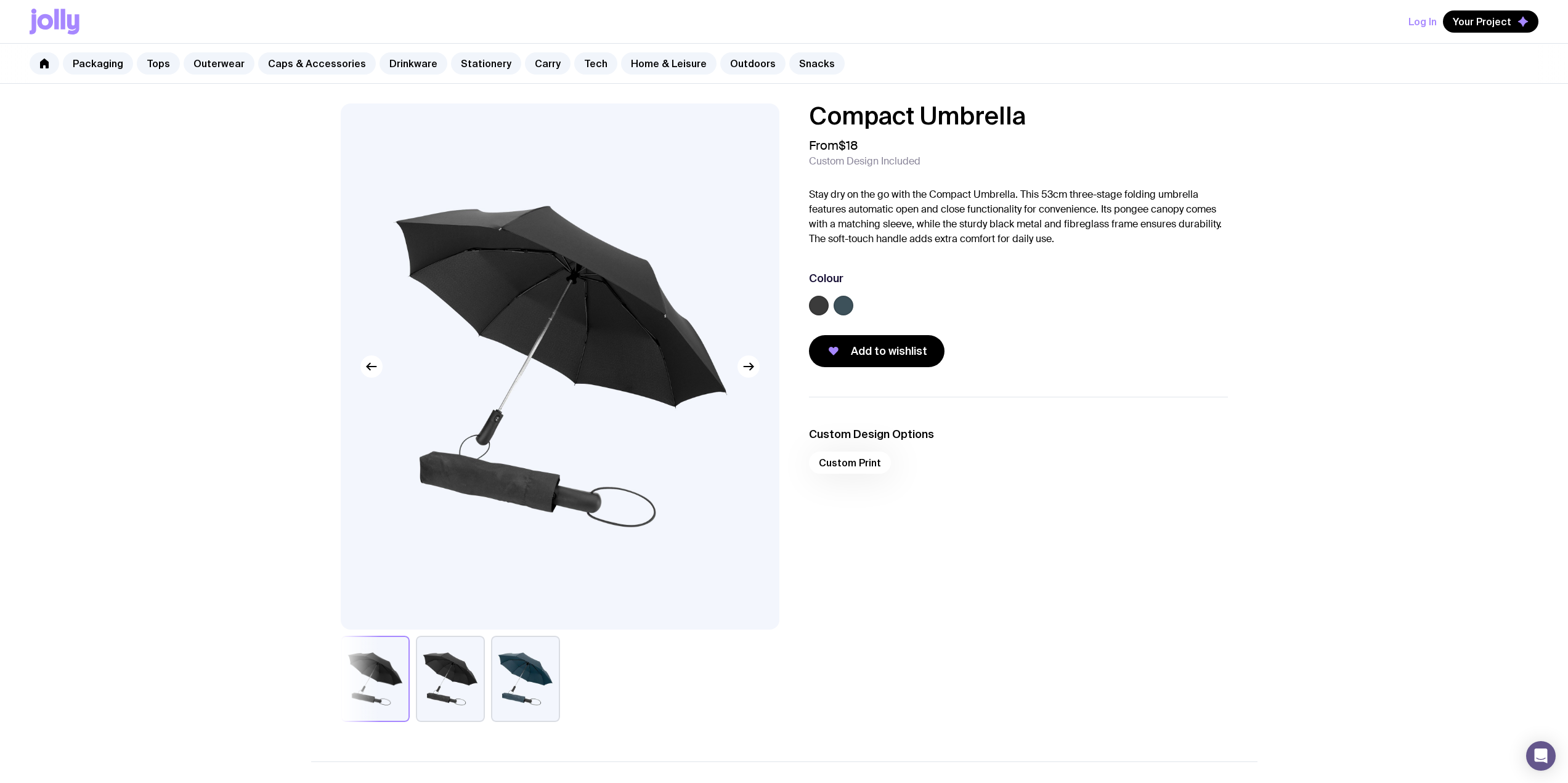
click at [778, 302] on label at bounding box center [843, 305] width 20 height 20
click at [0, 0] on input "radio" at bounding box center [0, 0] width 0 height 0
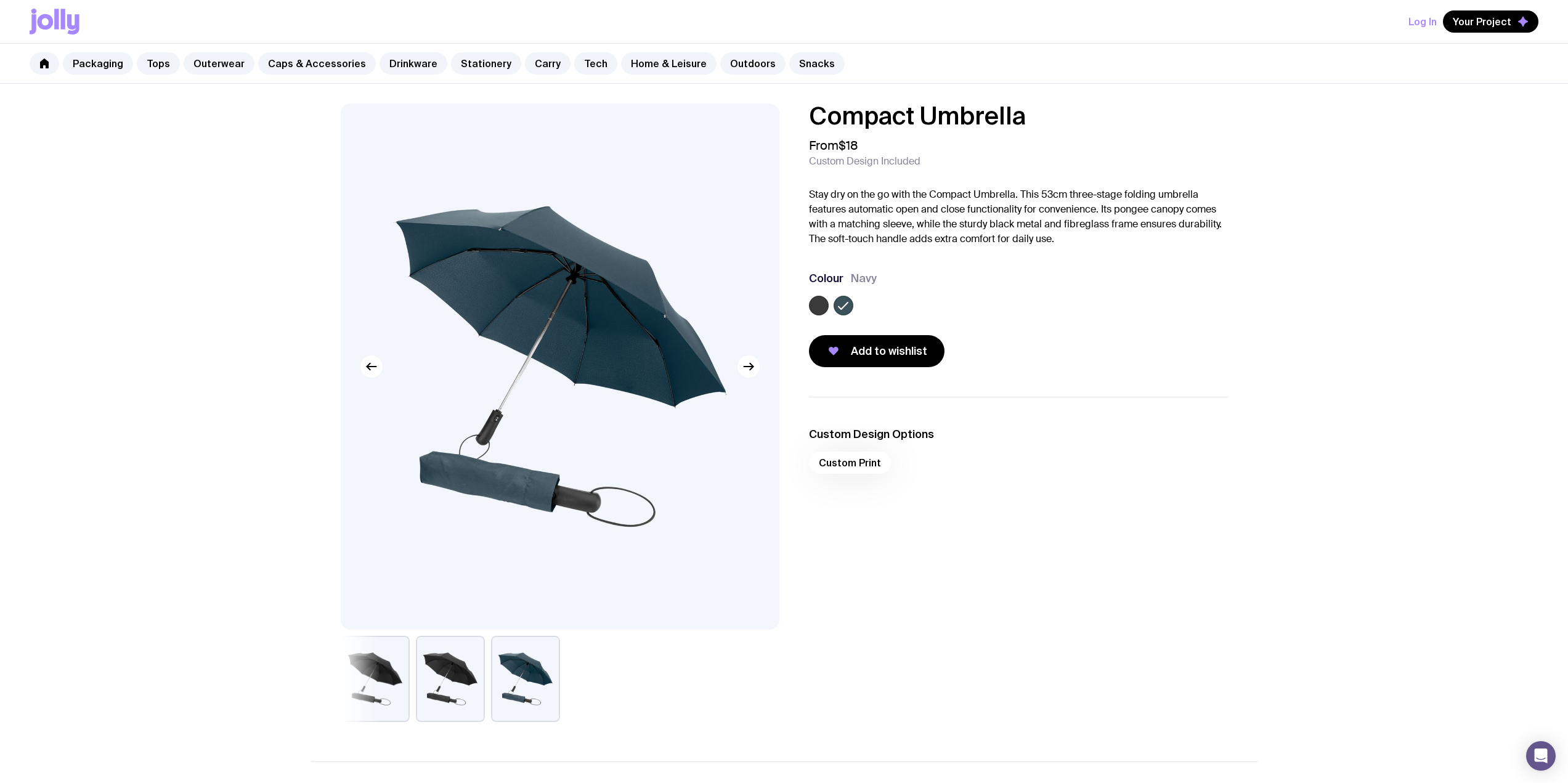
click at [364, 672] on button "button" at bounding box center [375, 679] width 69 height 86
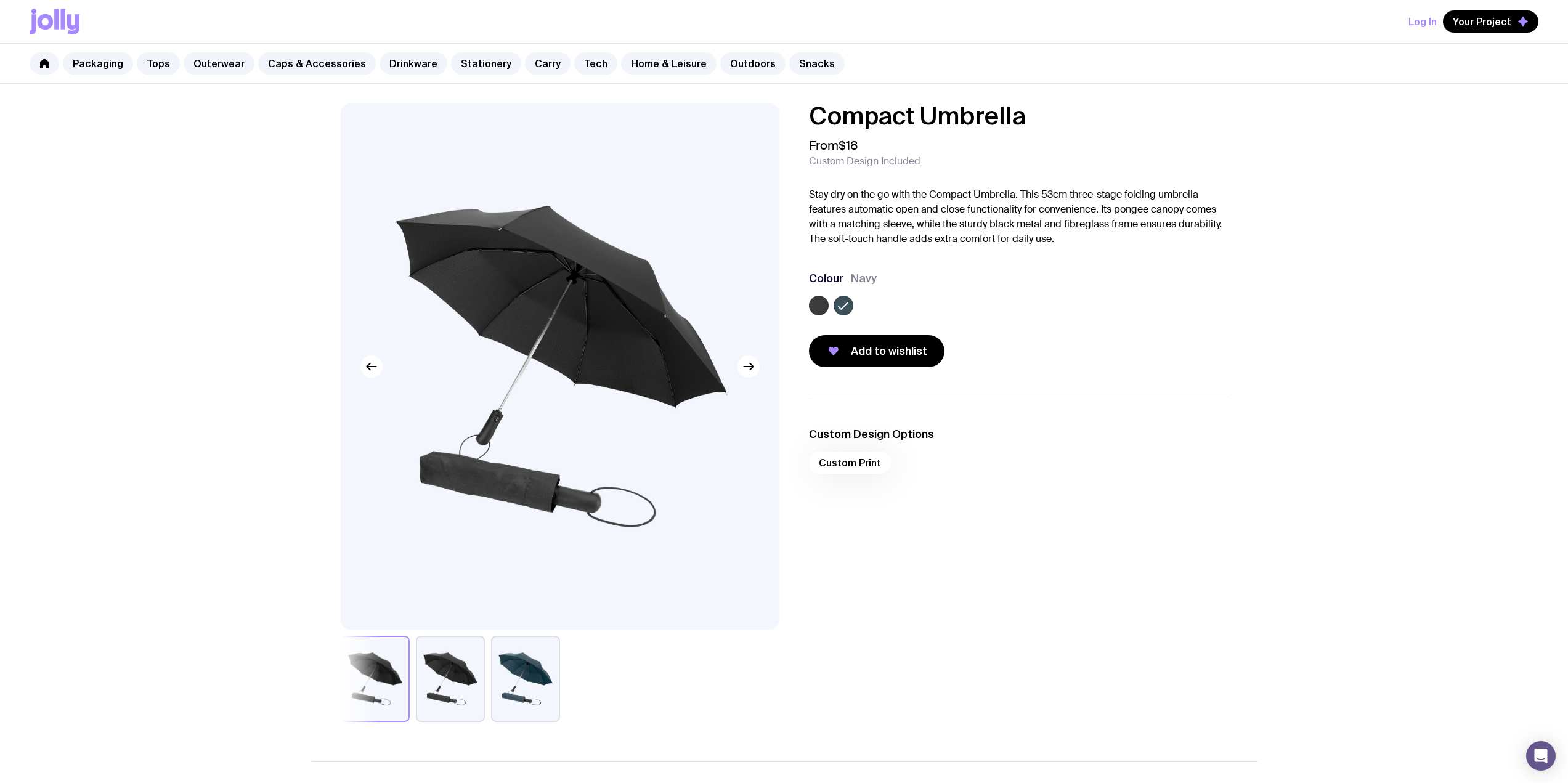
click at [469, 667] on button "button" at bounding box center [451, 679] width 69 height 86
click at [545, 663] on button "button" at bounding box center [526, 679] width 69 height 86
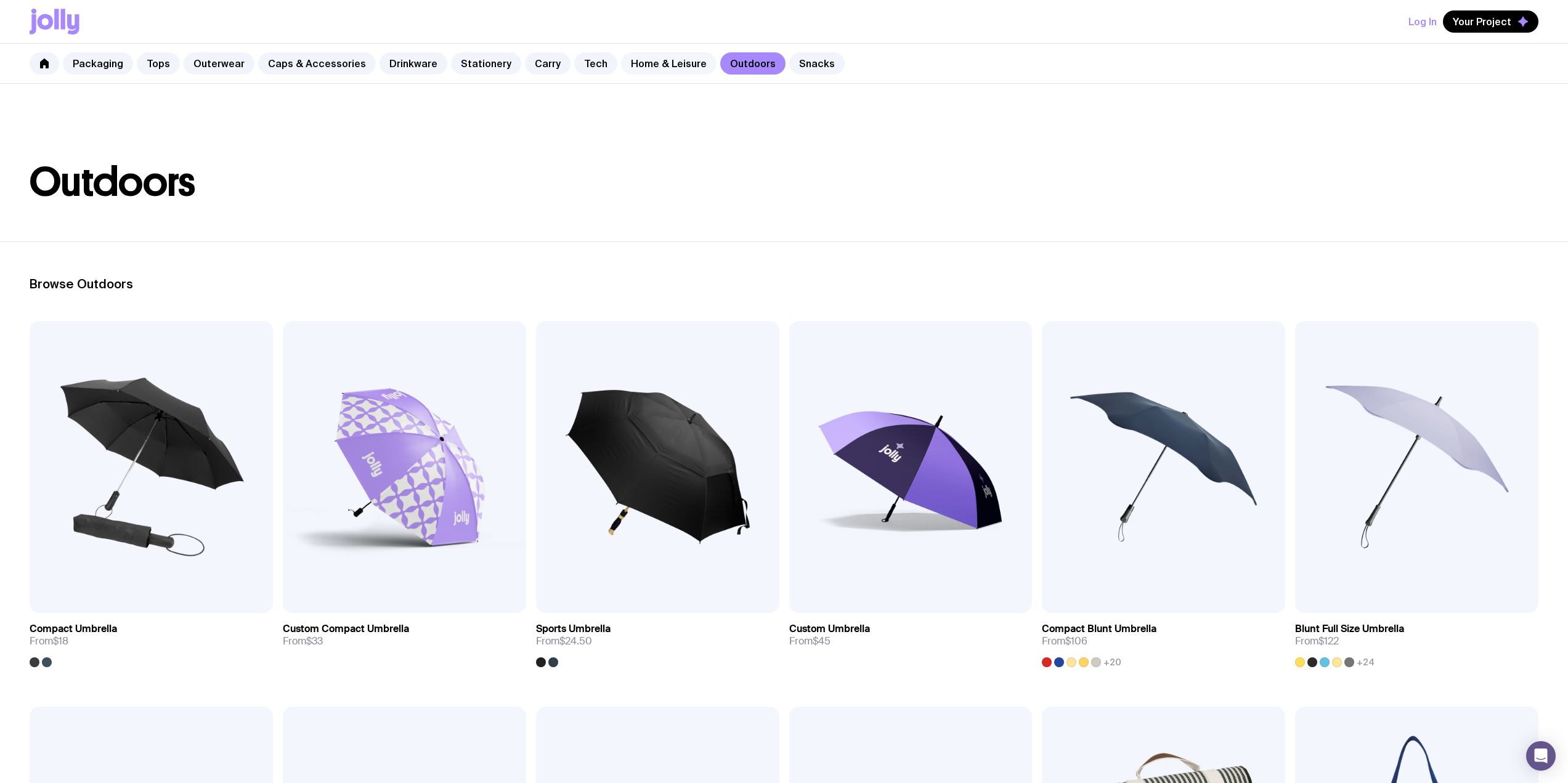
click at [626, 66] on link "Home & Leisure" at bounding box center [668, 63] width 95 height 22
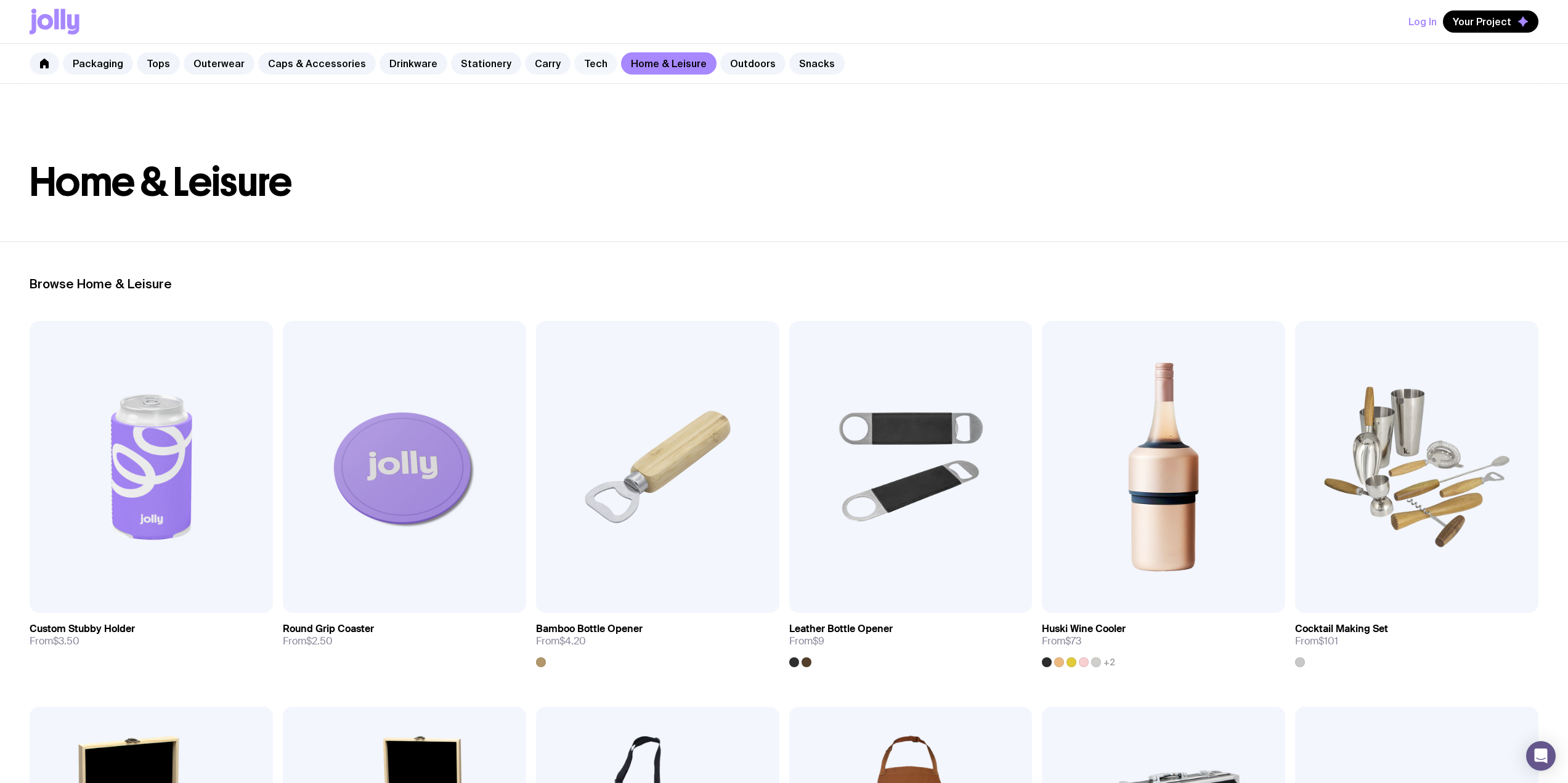
click at [575, 71] on link "Tech" at bounding box center [596, 63] width 43 height 22
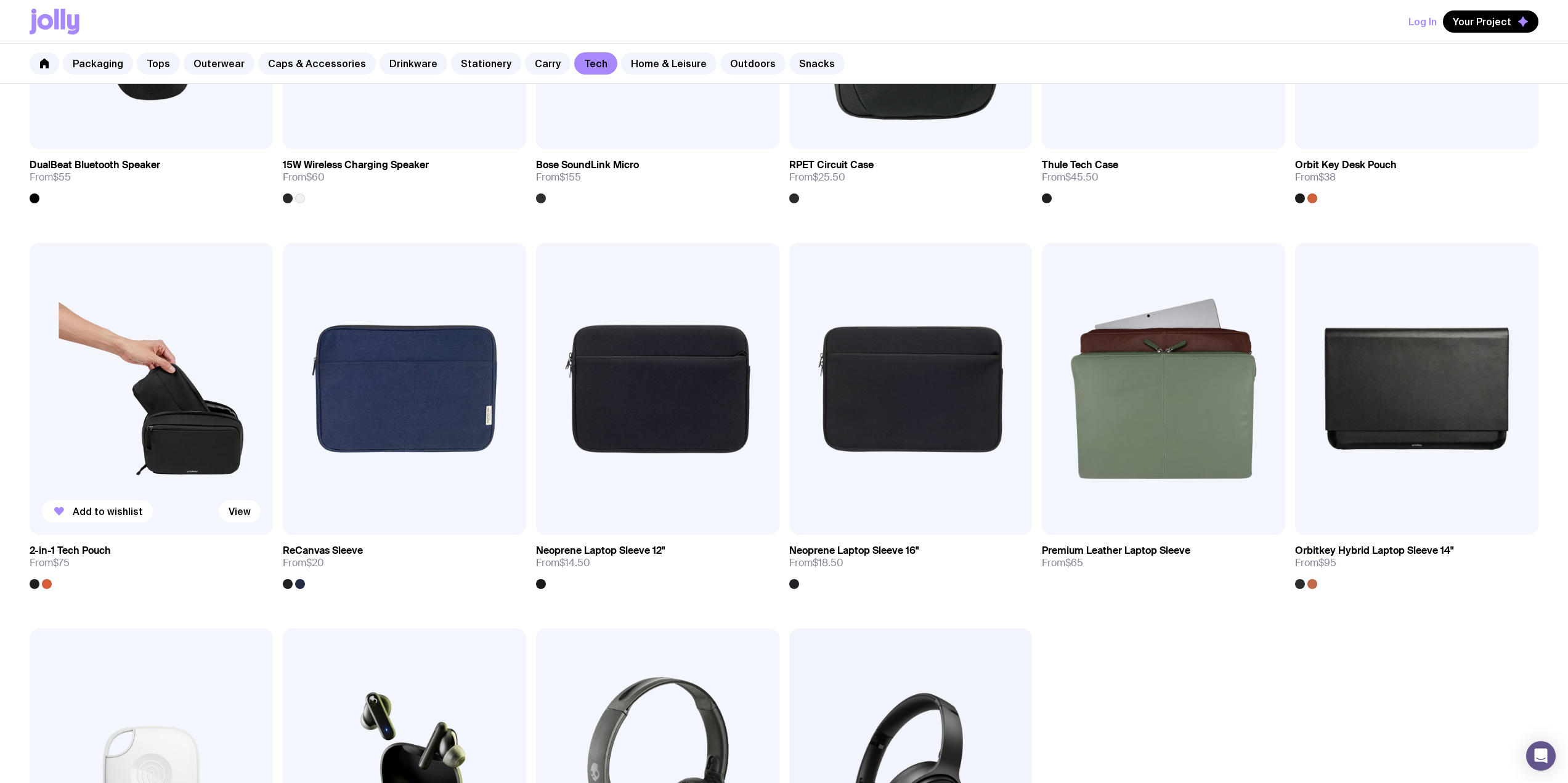
scroll to position [1237, 0]
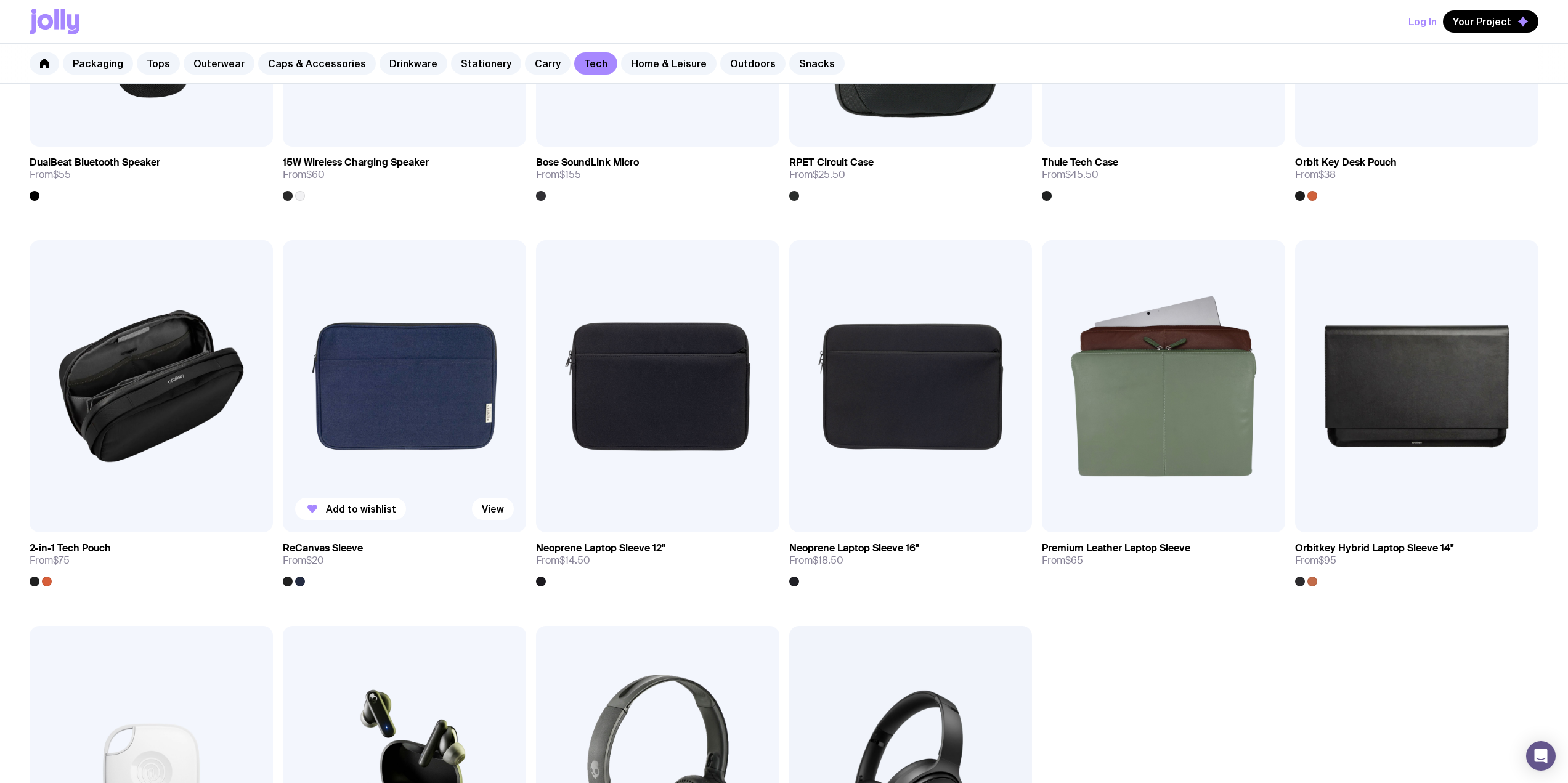
click at [382, 408] on img at bounding box center [404, 386] width 243 height 292
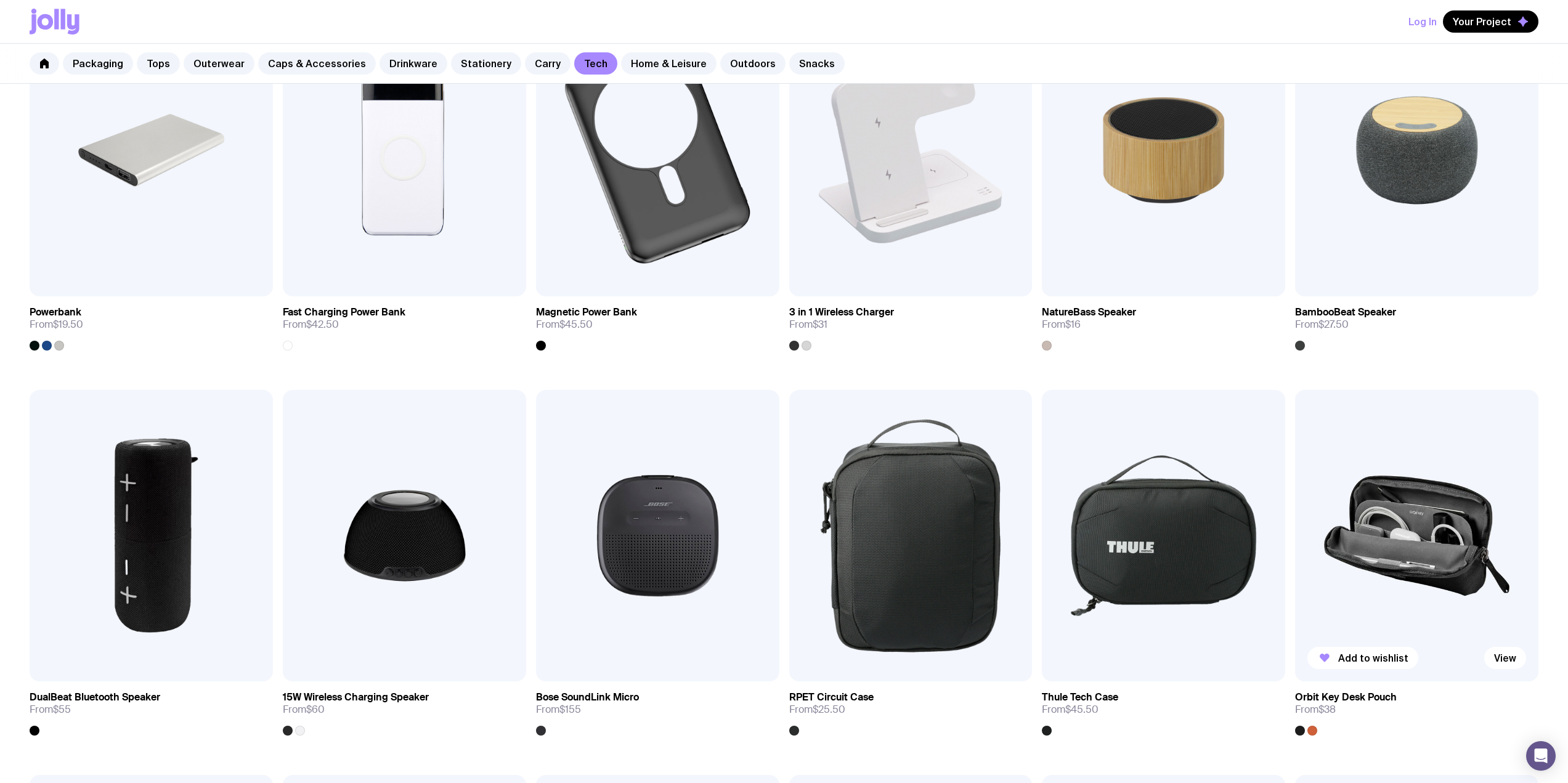
scroll to position [703, 0]
click at [778, 534] on img at bounding box center [1416, 535] width 243 height 292
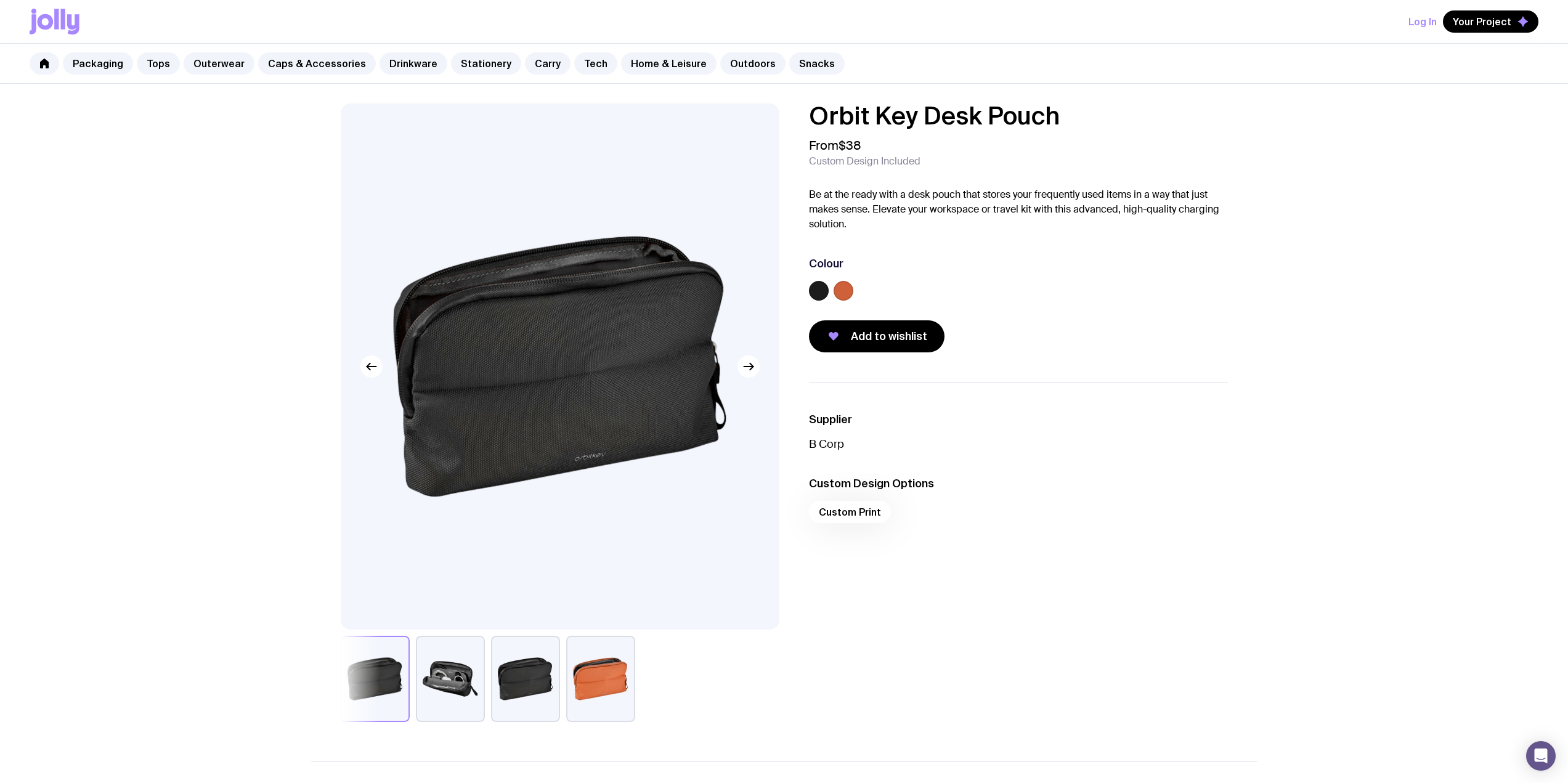
click at [453, 669] on button "button" at bounding box center [451, 679] width 69 height 86
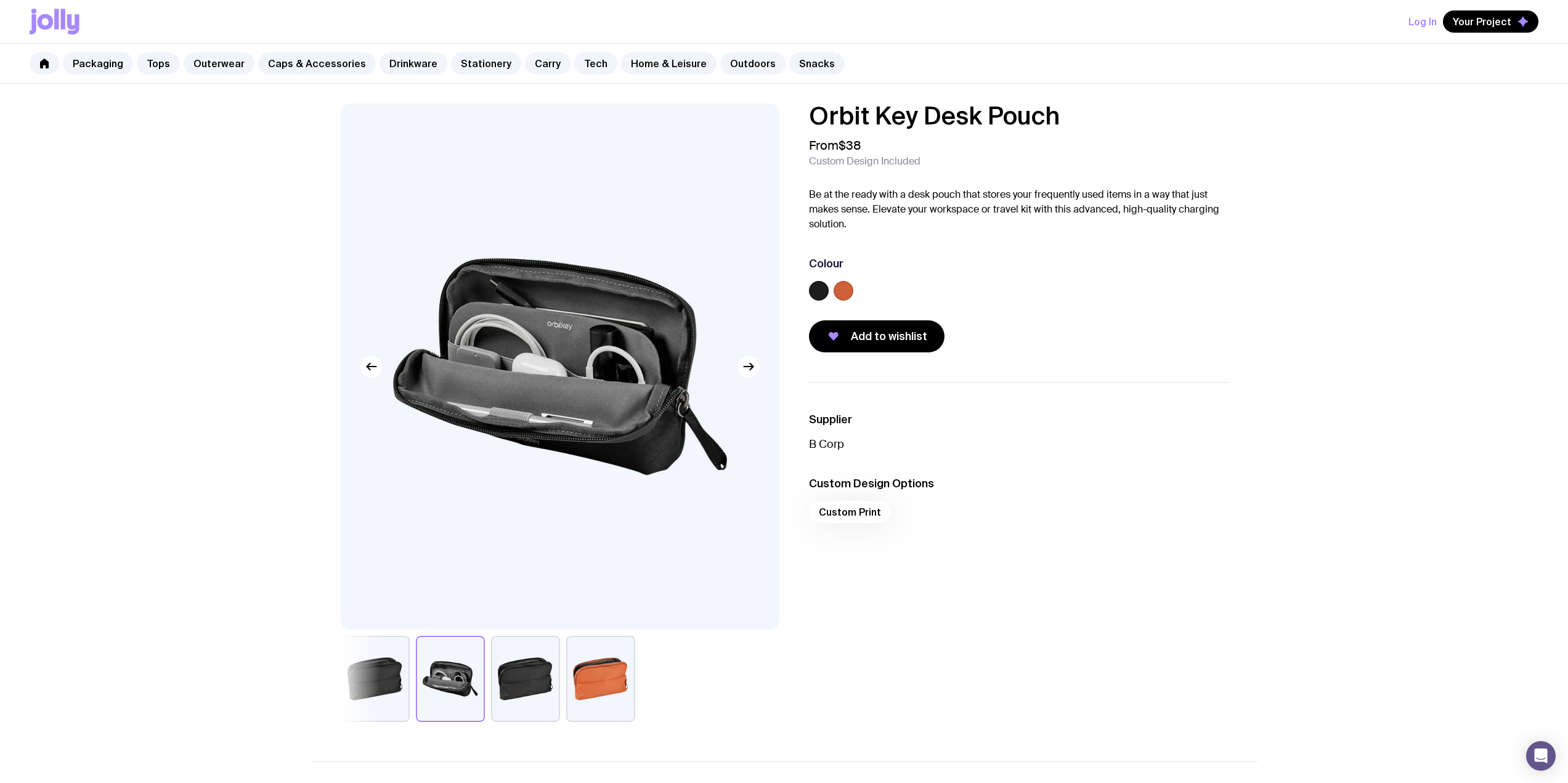
click at [778, 295] on label at bounding box center [843, 291] width 20 height 20
click at [0, 0] on input "radio" at bounding box center [0, 0] width 0 height 0
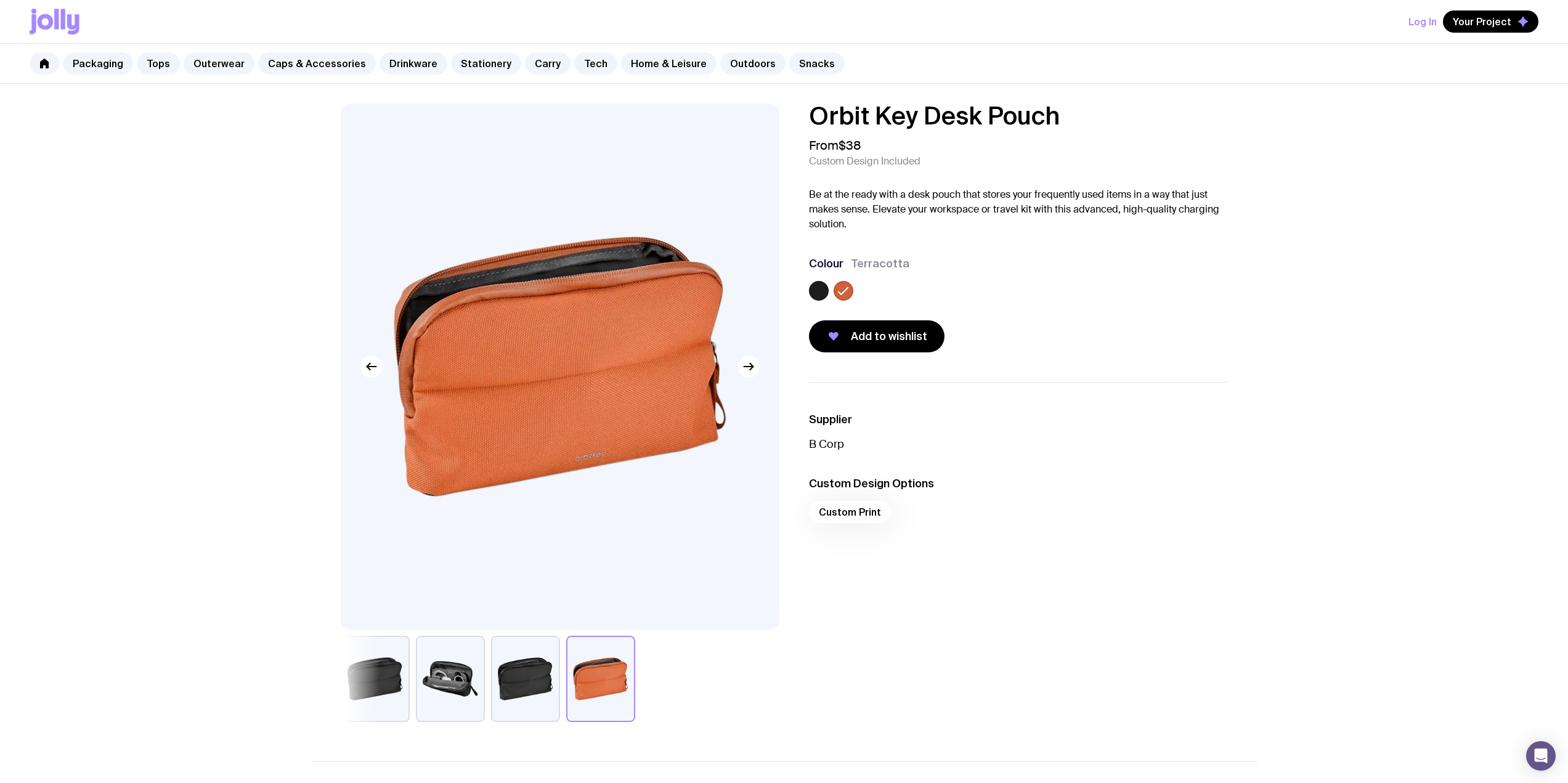
click at [778, 295] on label at bounding box center [819, 291] width 20 height 20
click at [0, 0] on input "radio" at bounding box center [0, 0] width 0 height 0
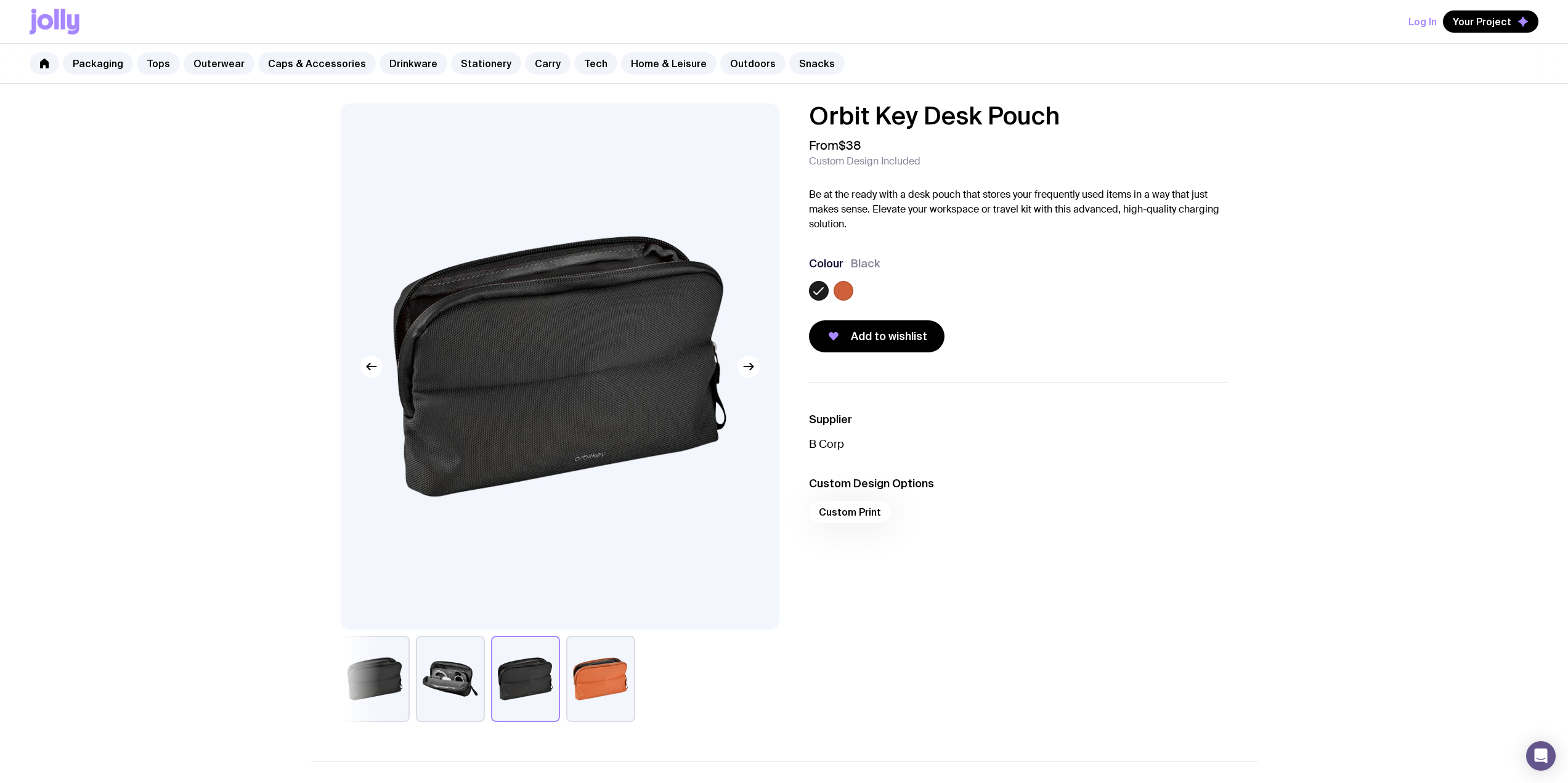
click at [778, 513] on div "Custom Print" at bounding box center [1018, 516] width 419 height 30
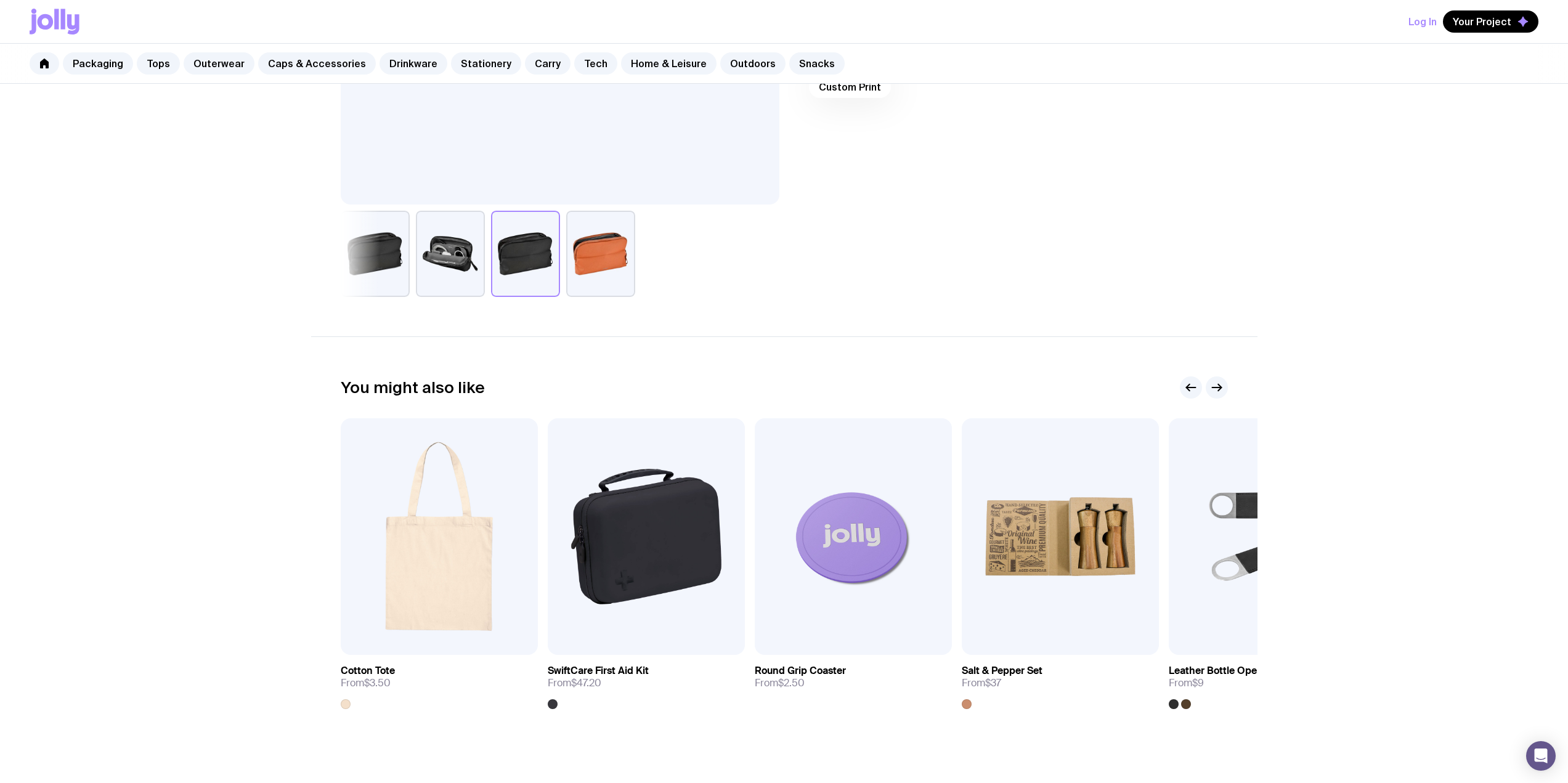
scroll to position [426, 0]
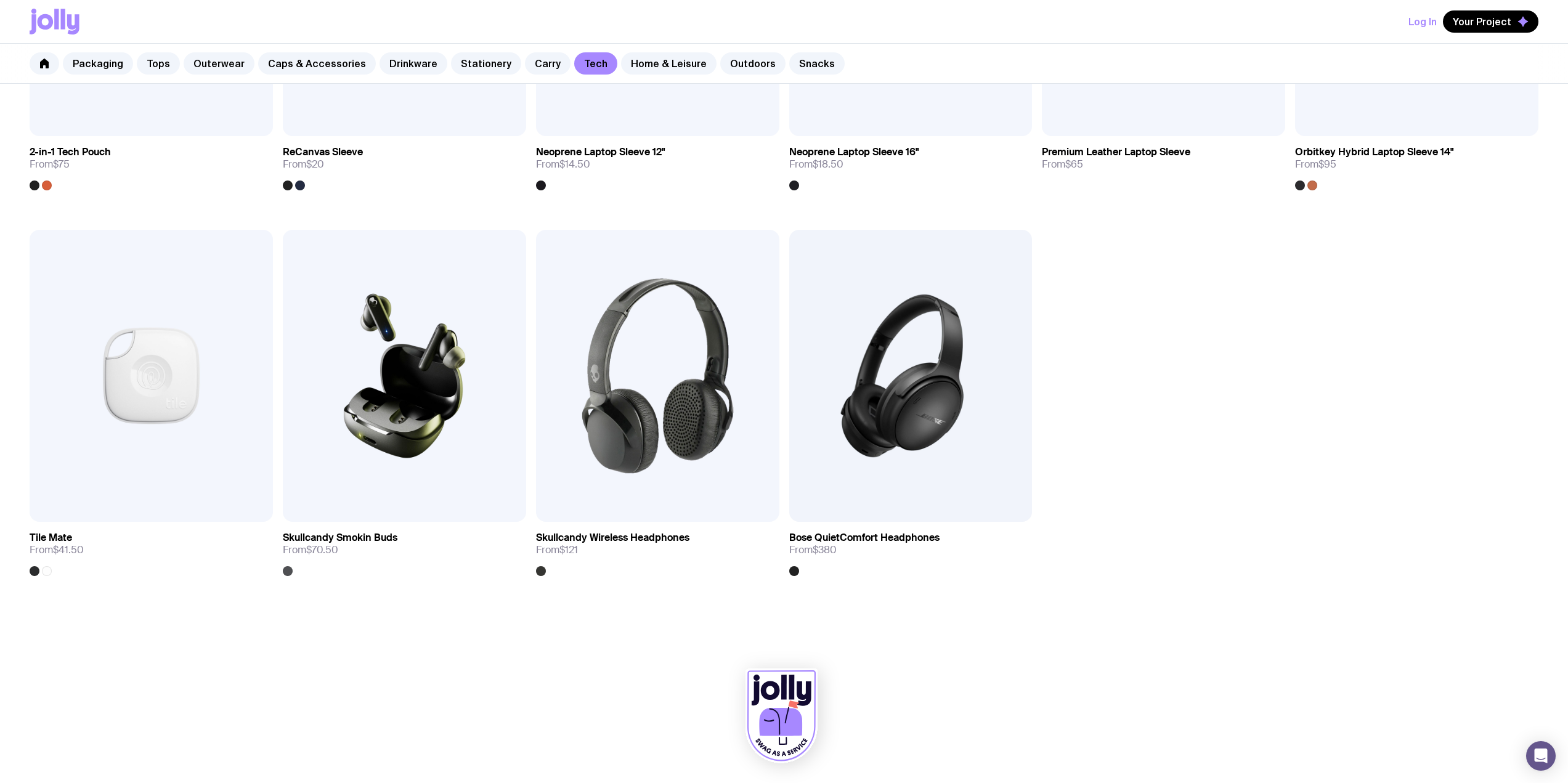
scroll to position [1635, 0]
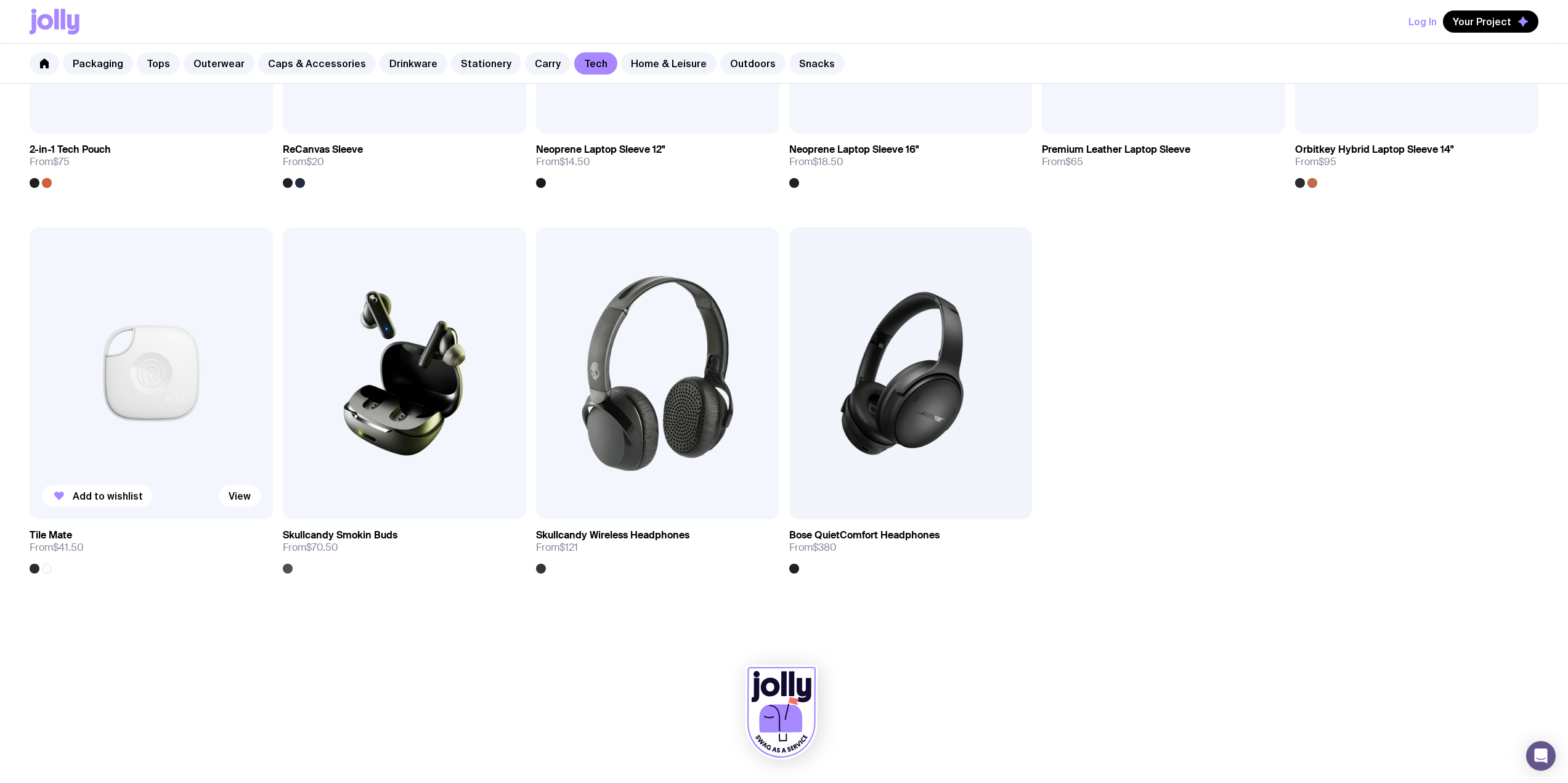
click at [145, 384] on img at bounding box center [151, 373] width 243 height 292
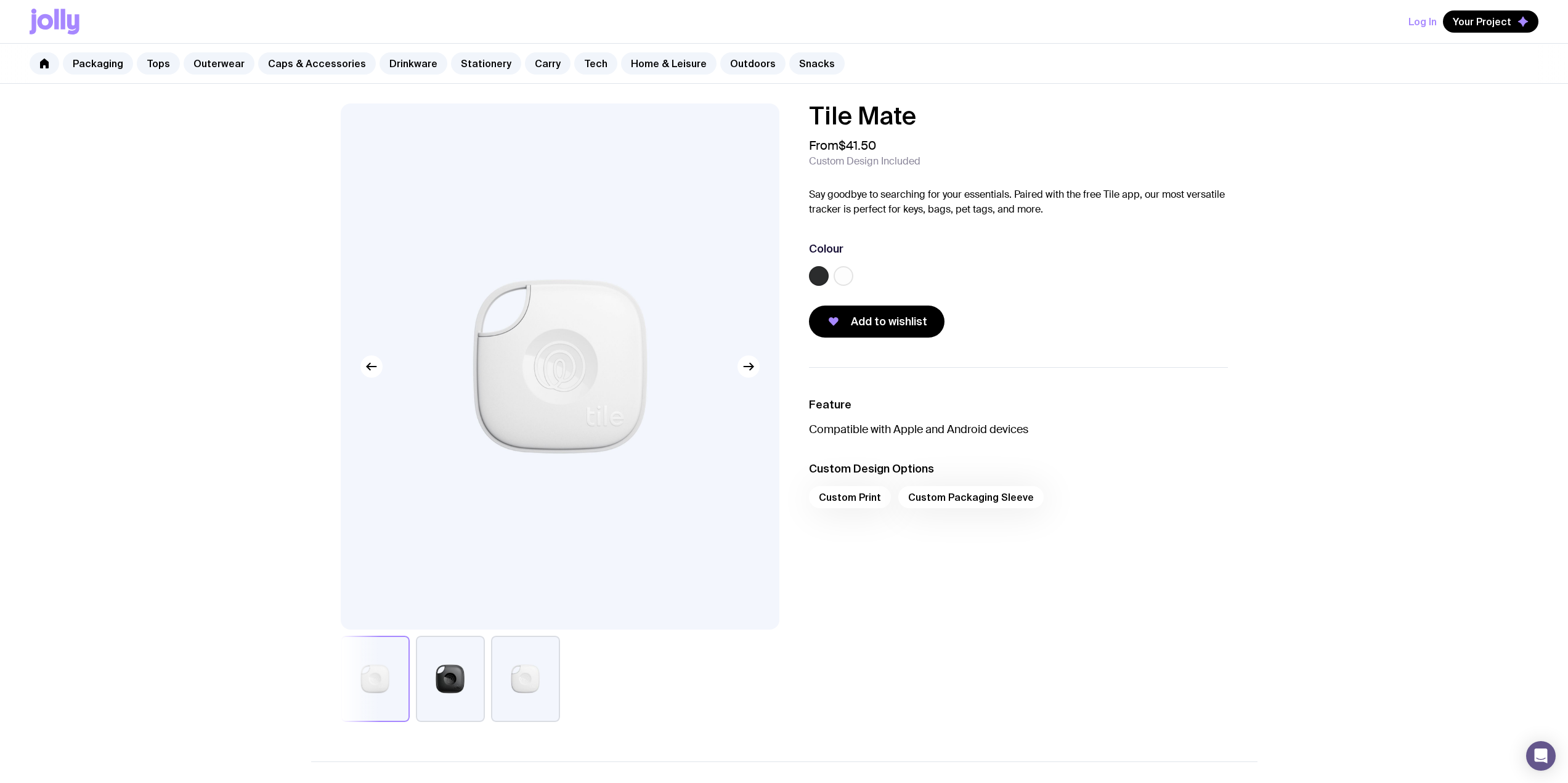
click at [778, 275] on label at bounding box center [843, 276] width 20 height 20
click at [0, 0] on input "radio" at bounding box center [0, 0] width 0 height 0
click at [778, 278] on label at bounding box center [819, 276] width 20 height 20
click at [0, 0] on input "radio" at bounding box center [0, 0] width 0 height 0
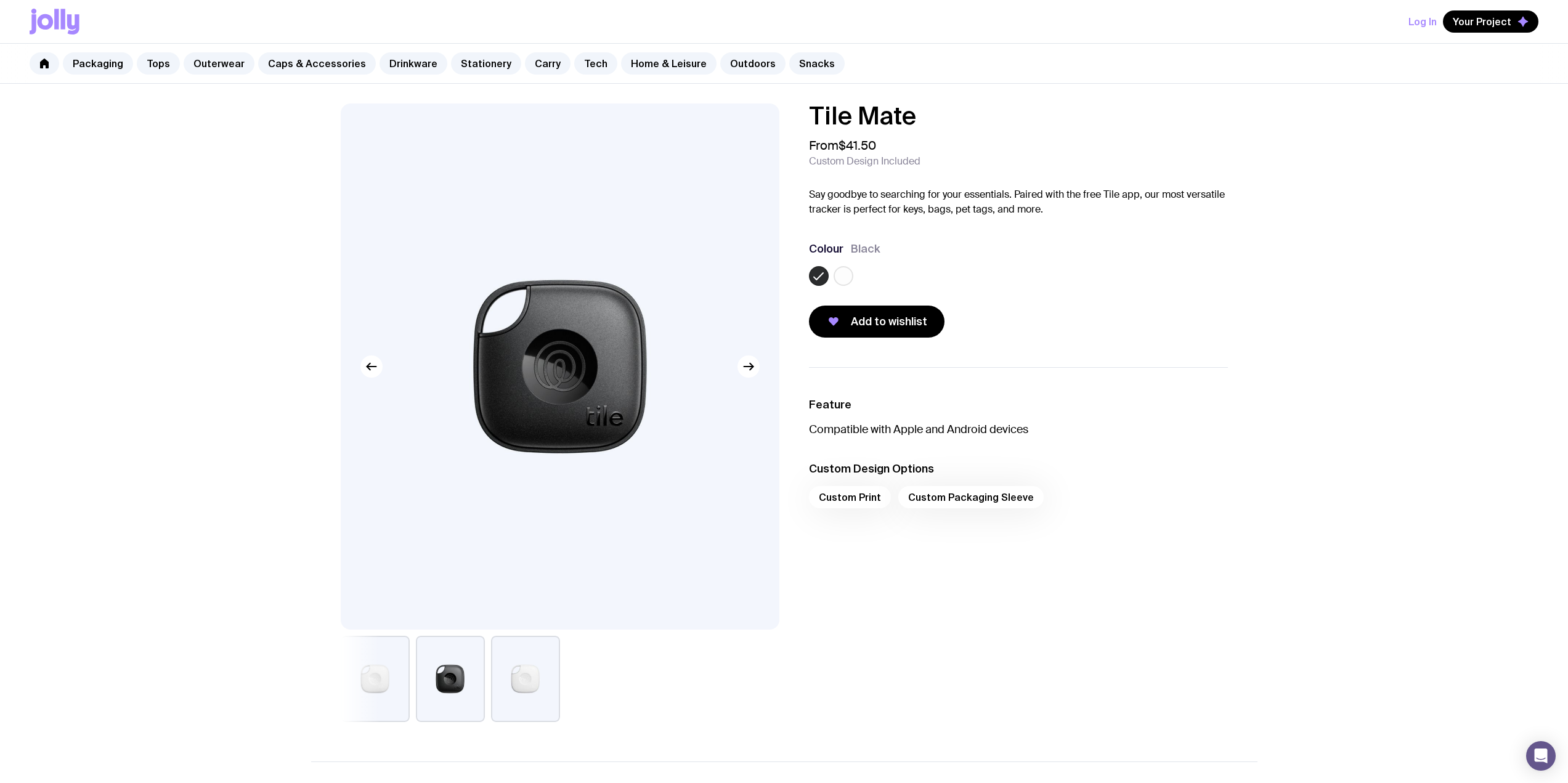
click at [778, 273] on label at bounding box center [843, 276] width 20 height 20
click at [0, 0] on input "radio" at bounding box center [0, 0] width 0 height 0
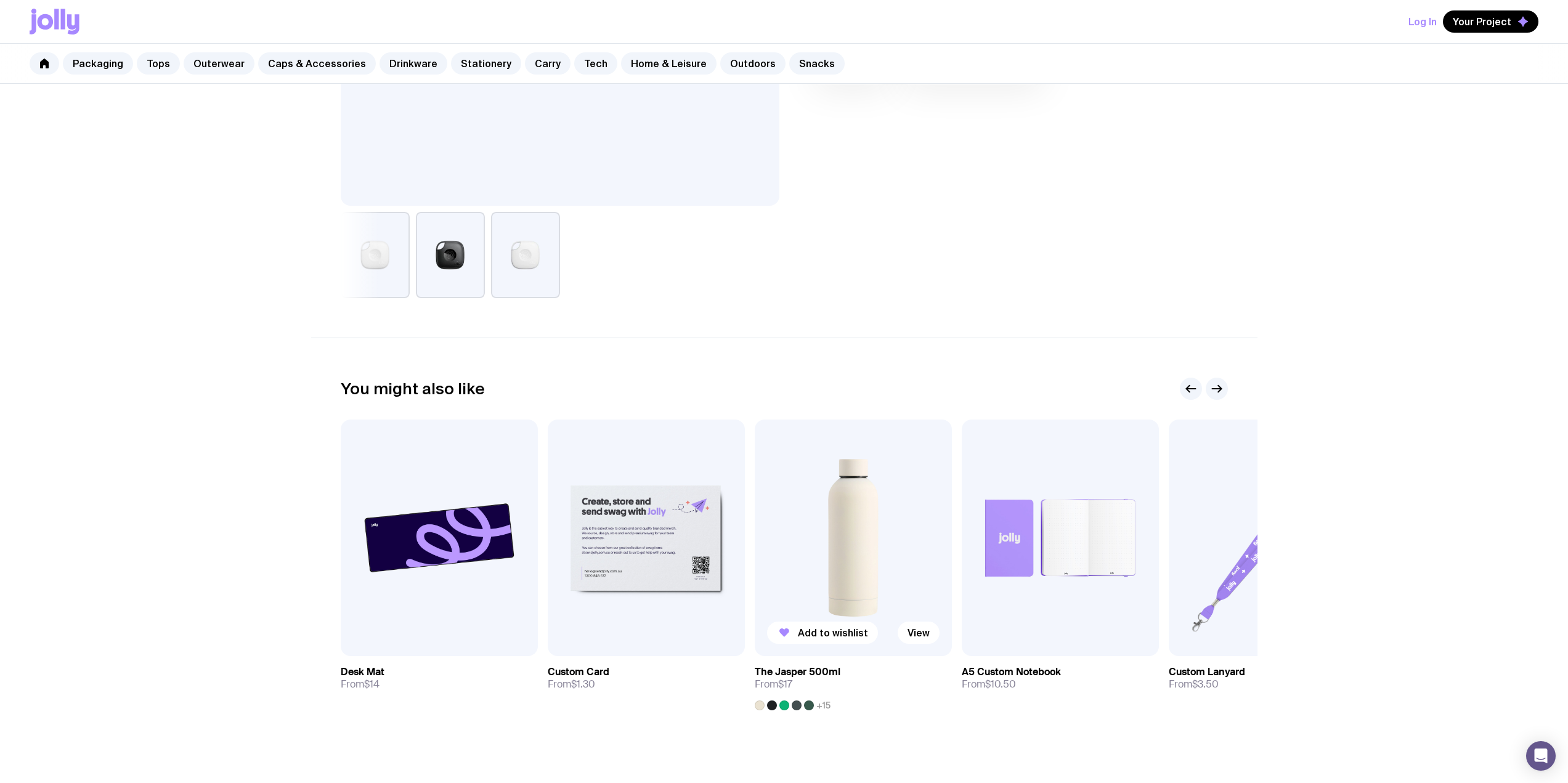
scroll to position [433, 0]
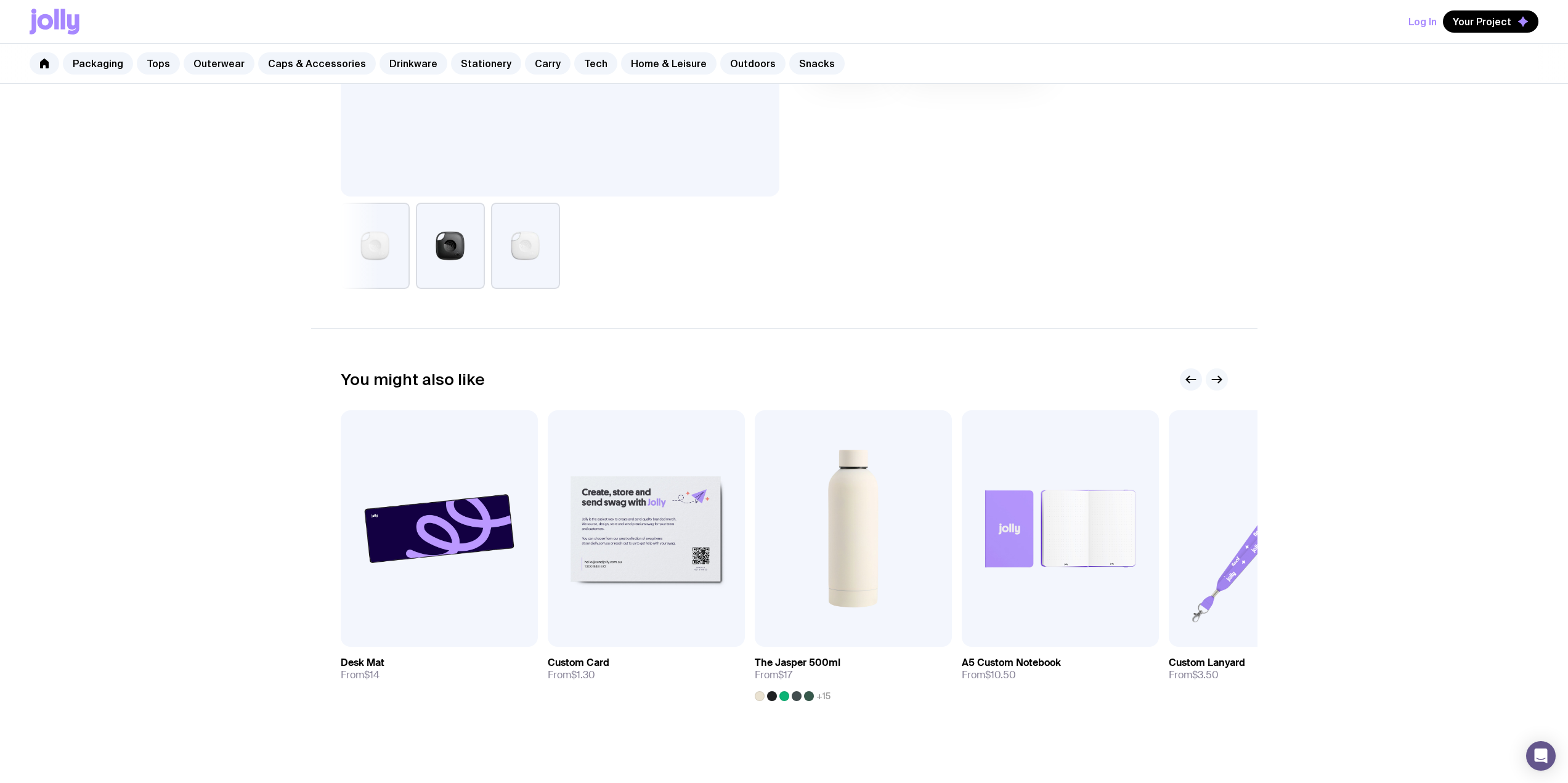
click at [778, 383] on icon "button" at bounding box center [1217, 379] width 15 height 15
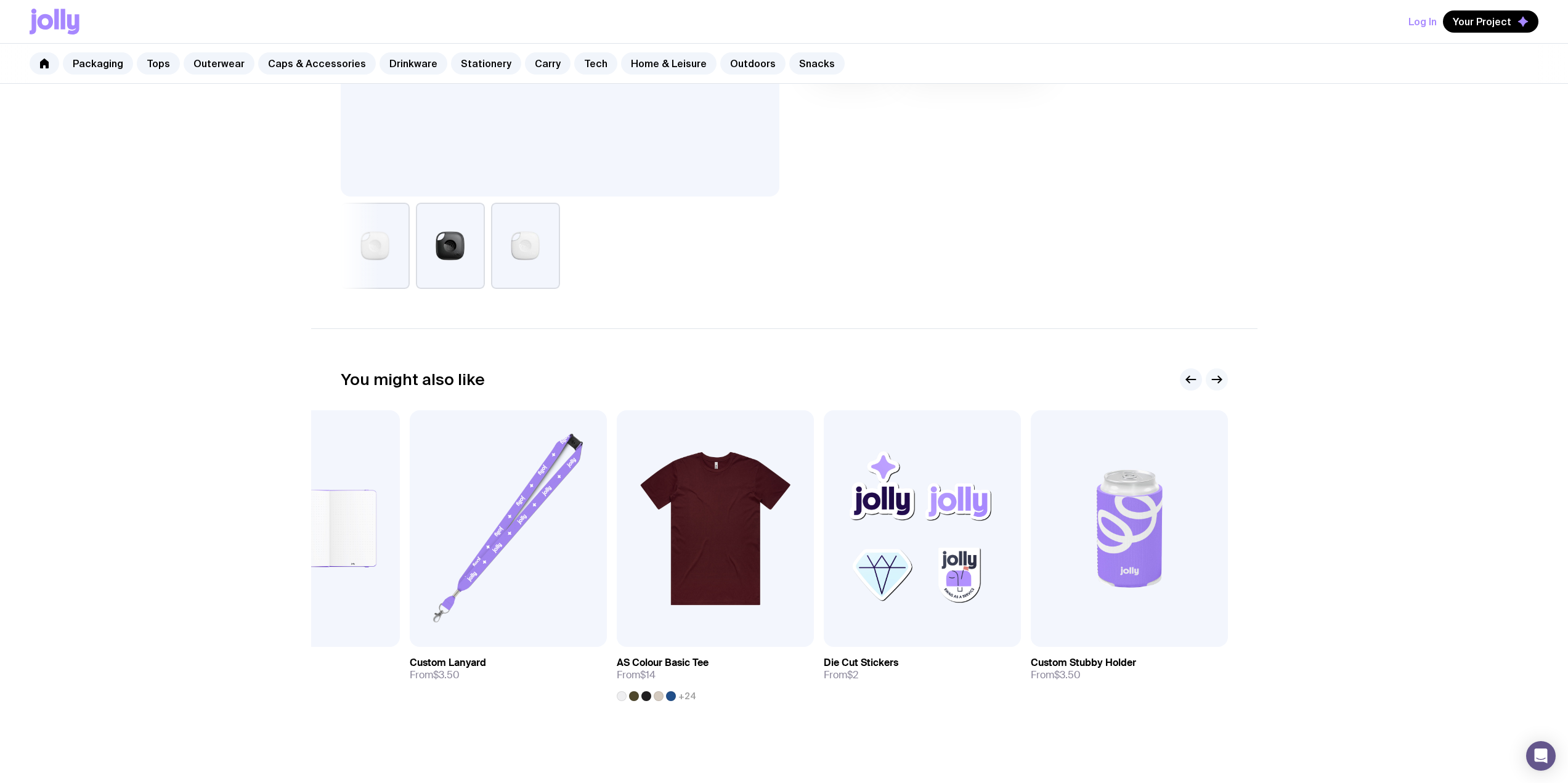
click at [778, 382] on icon "button" at bounding box center [1217, 379] width 15 height 15
click at [778, 378] on icon "button" at bounding box center [1217, 379] width 15 height 15
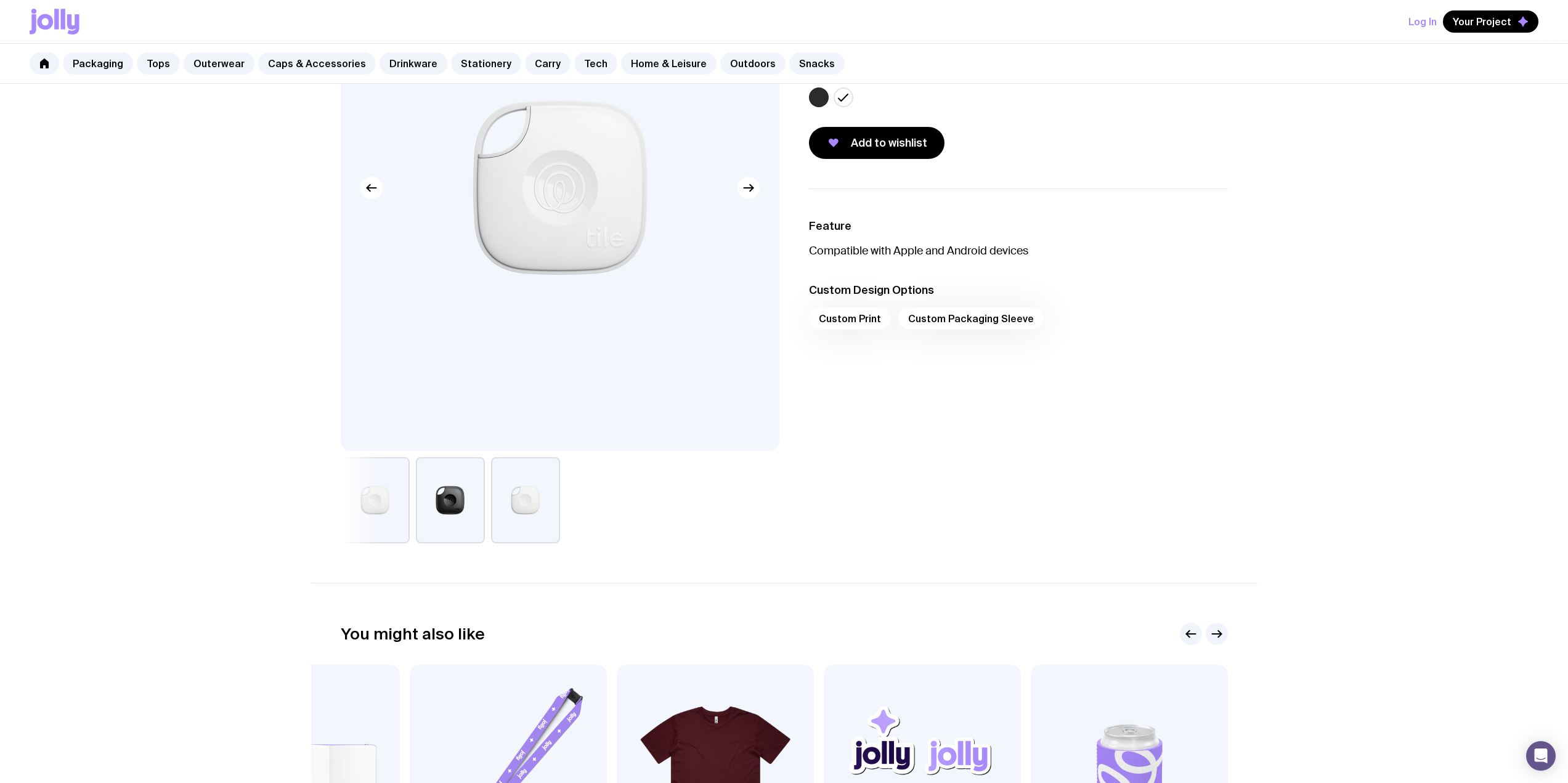
scroll to position [0, 0]
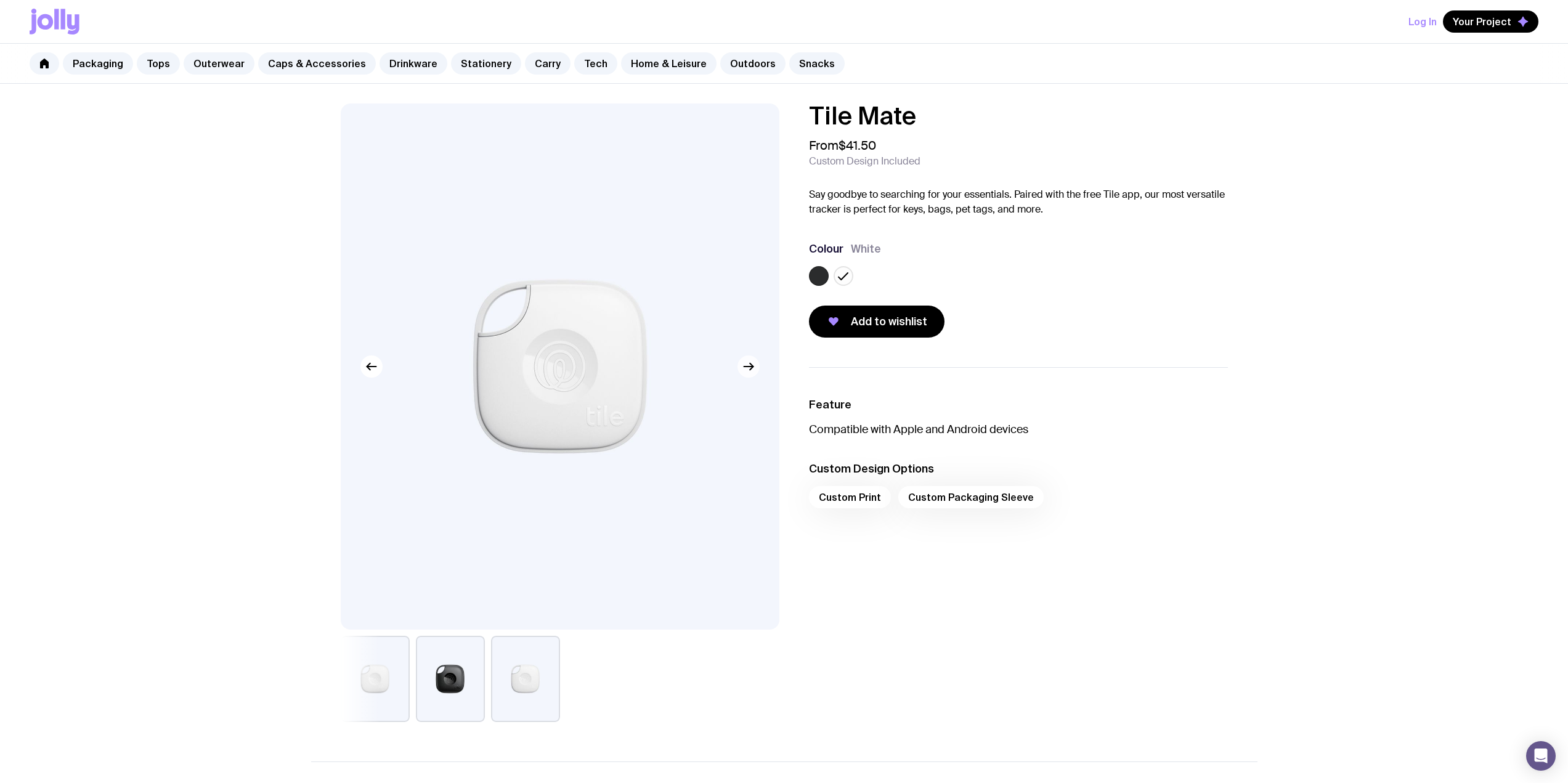
click at [741, 369] on icon "button" at bounding box center [748, 366] width 15 height 15
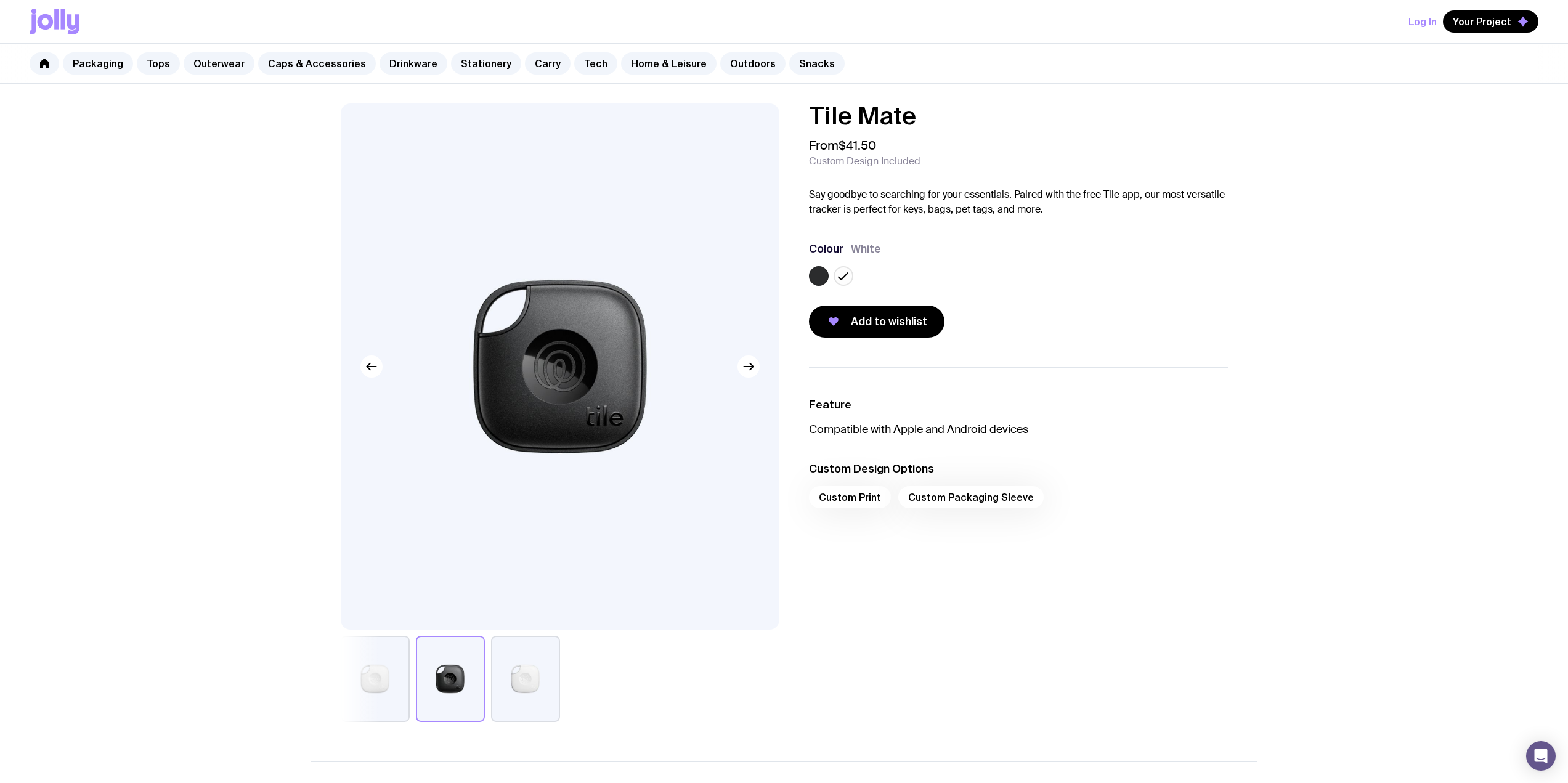
click at [778, 330] on div "Add to wishlist" at bounding box center [1018, 321] width 419 height 32
click at [529, 667] on button "button" at bounding box center [526, 679] width 69 height 86
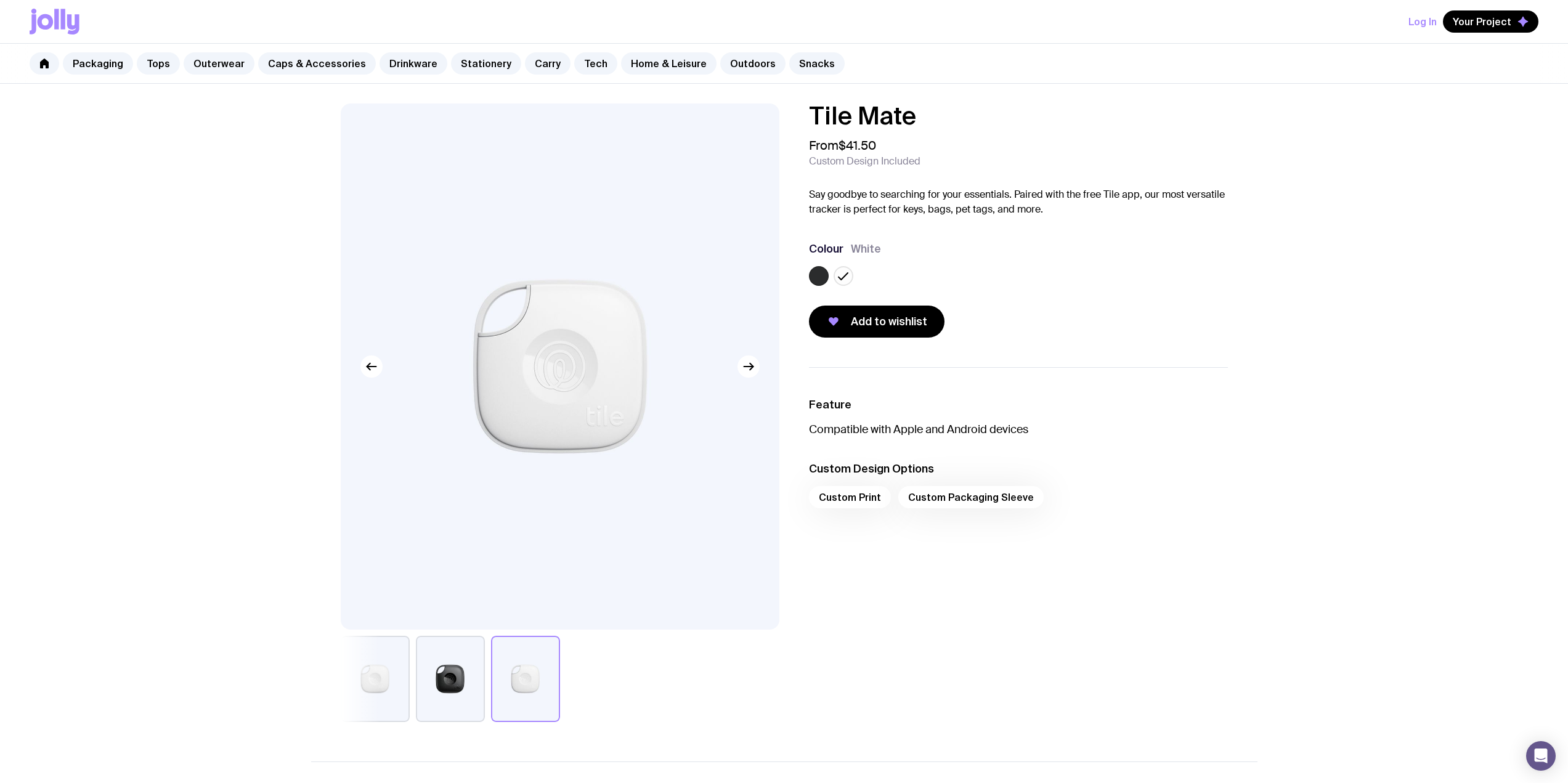
click at [778, 495] on div "Custom Print Custom Packaging Sleeve" at bounding box center [1018, 501] width 419 height 30
drag, startPoint x: 933, startPoint y: 493, endPoint x: 938, endPoint y: 432, distance: 61.2
click at [778, 491] on div "Custom Print Custom Packaging Sleeve" at bounding box center [1018, 501] width 419 height 30
click at [778, 322] on span "Add to wishlist" at bounding box center [889, 321] width 76 height 15
click at [778, 21] on span "Your Project" at bounding box center [1482, 21] width 59 height 12
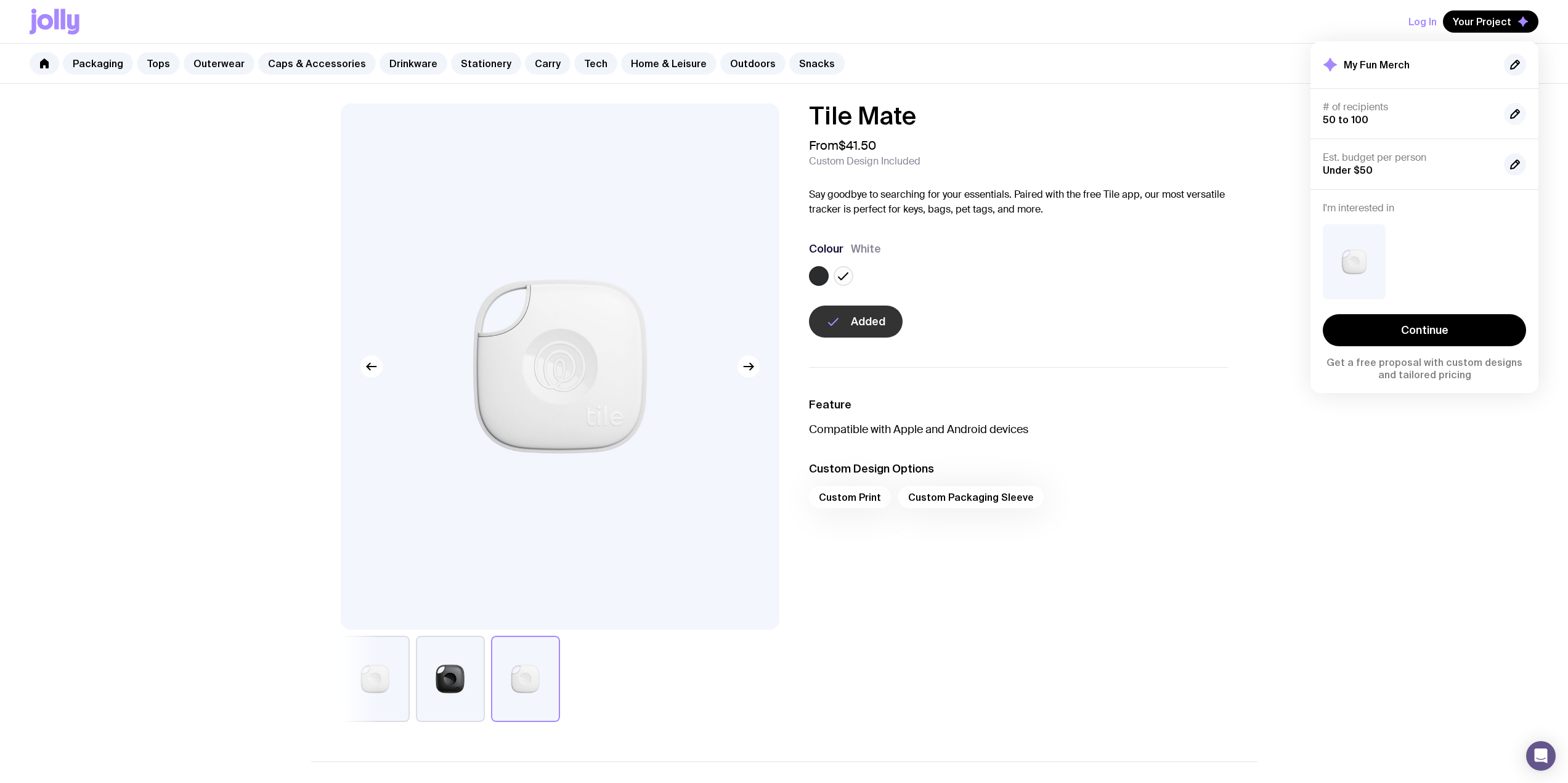
click at [778, 113] on icon "button" at bounding box center [1517, 111] width 2 height 2
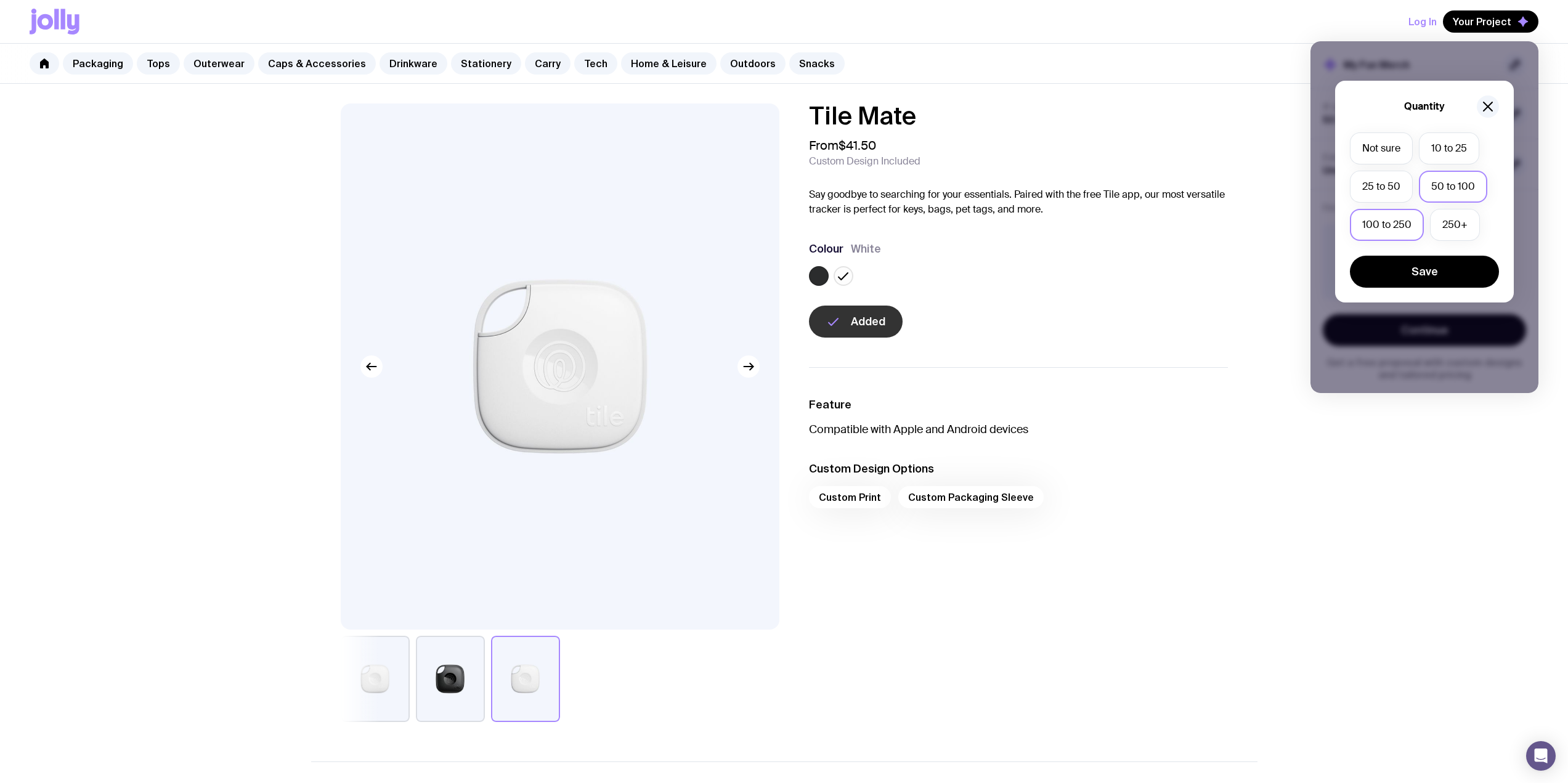
click at [778, 221] on label "100 to 250" at bounding box center [1387, 224] width 74 height 32
click at [0, 0] on input "100 to 250" at bounding box center [0, 0] width 0 height 0
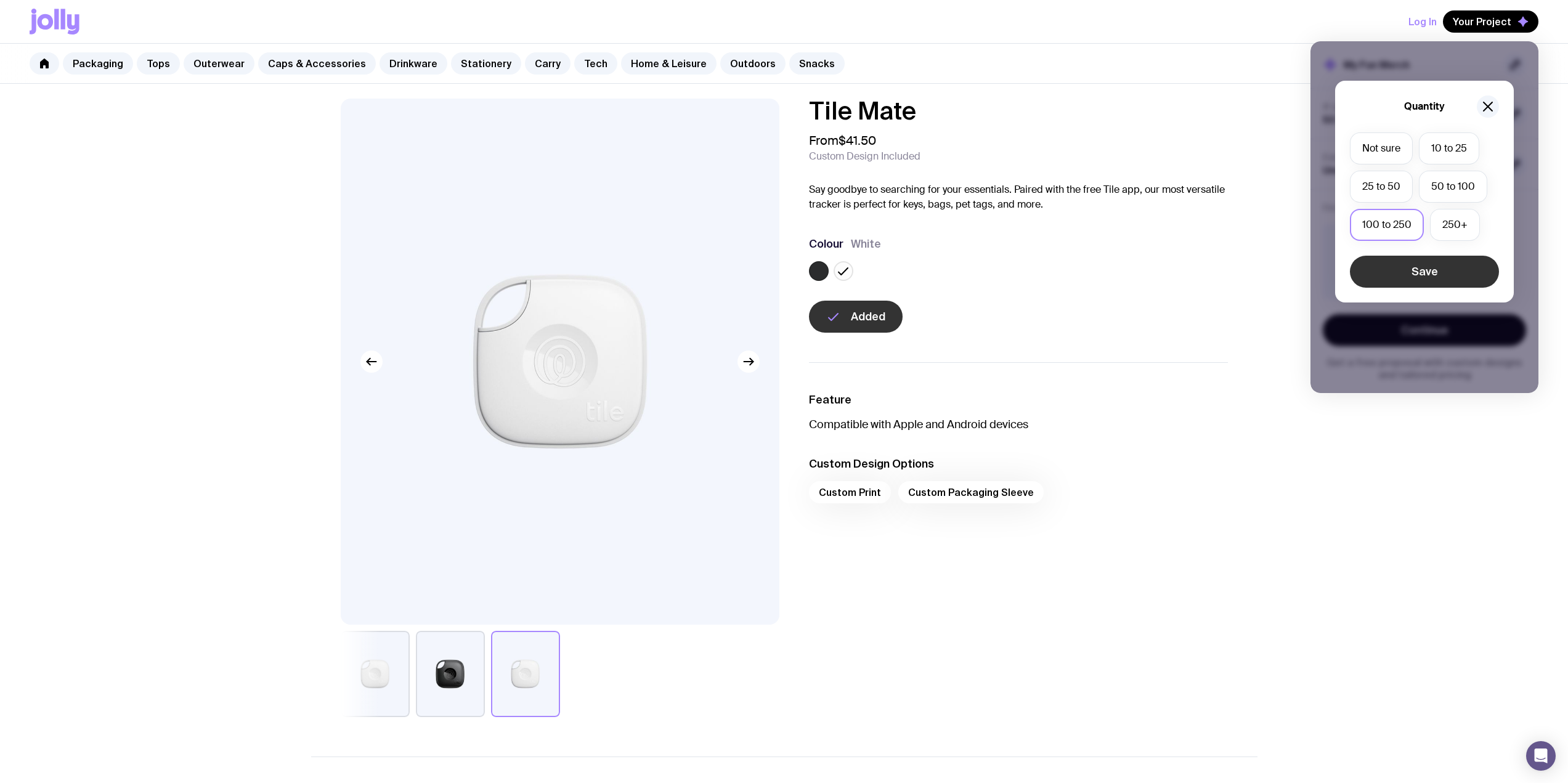
click at [778, 271] on button "Save" at bounding box center [1424, 271] width 149 height 32
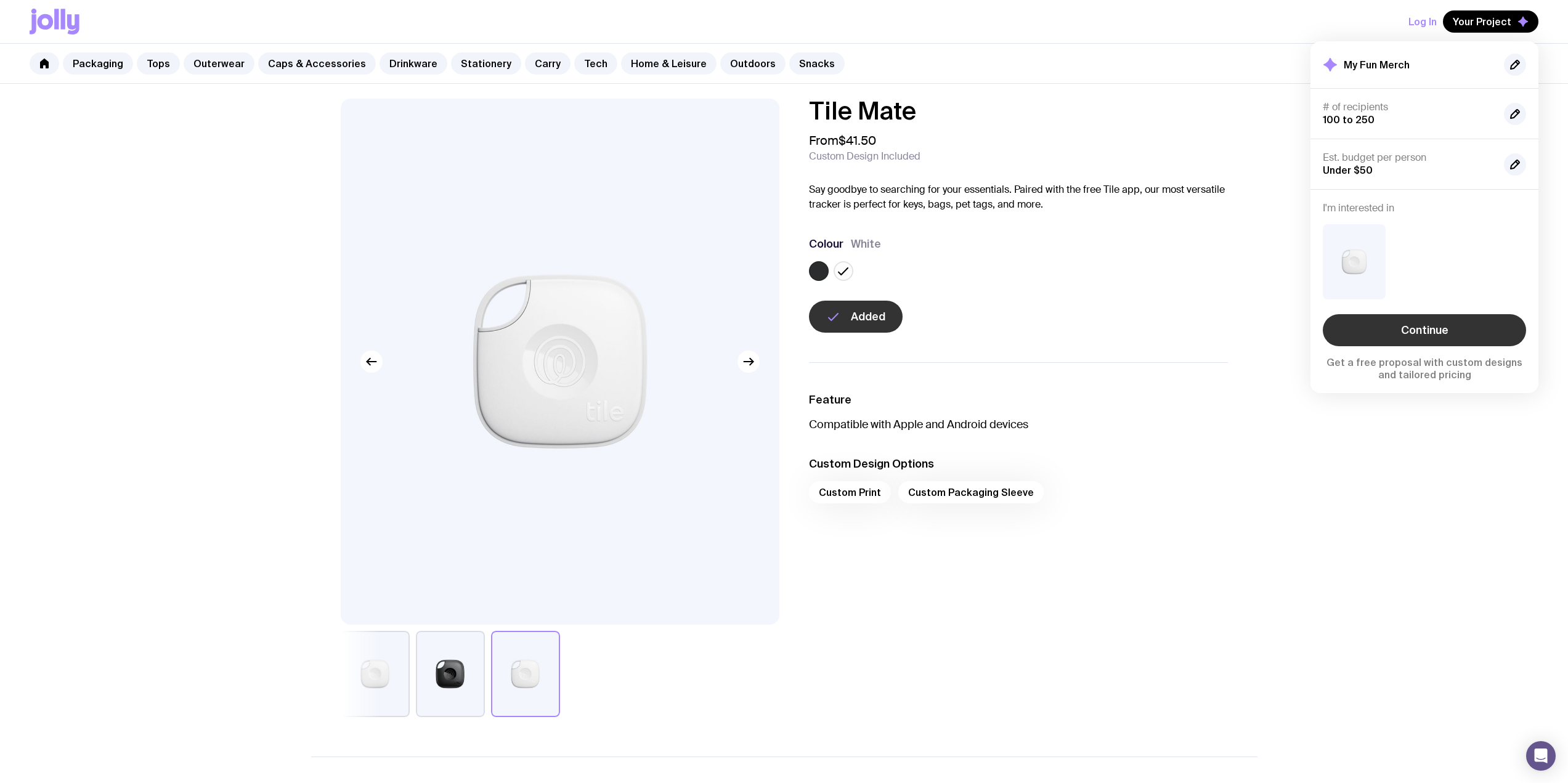
click at [778, 325] on link "Continue" at bounding box center [1424, 330] width 203 height 32
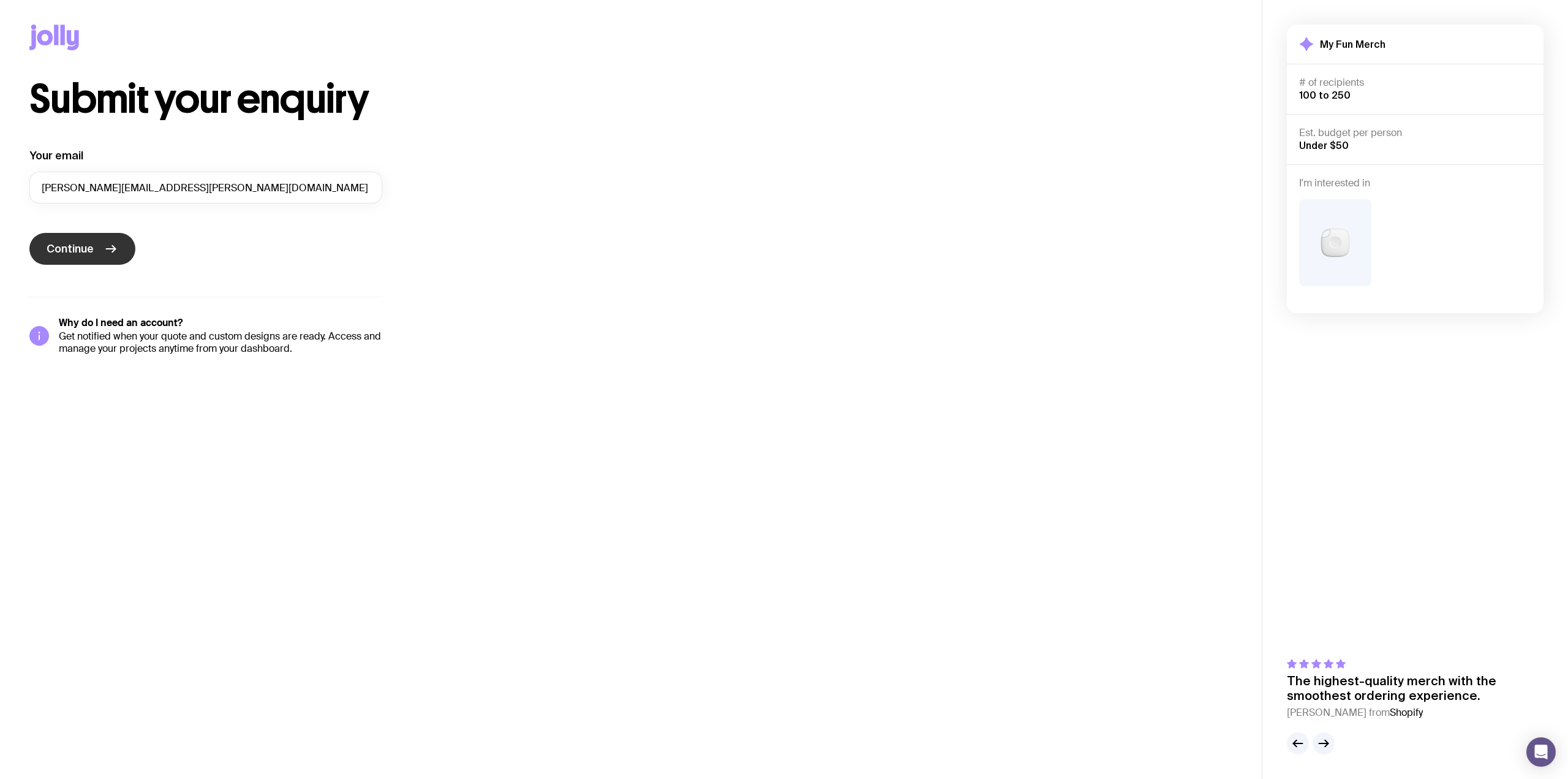
click at [106, 243] on icon "submit" at bounding box center [111, 248] width 15 height 15
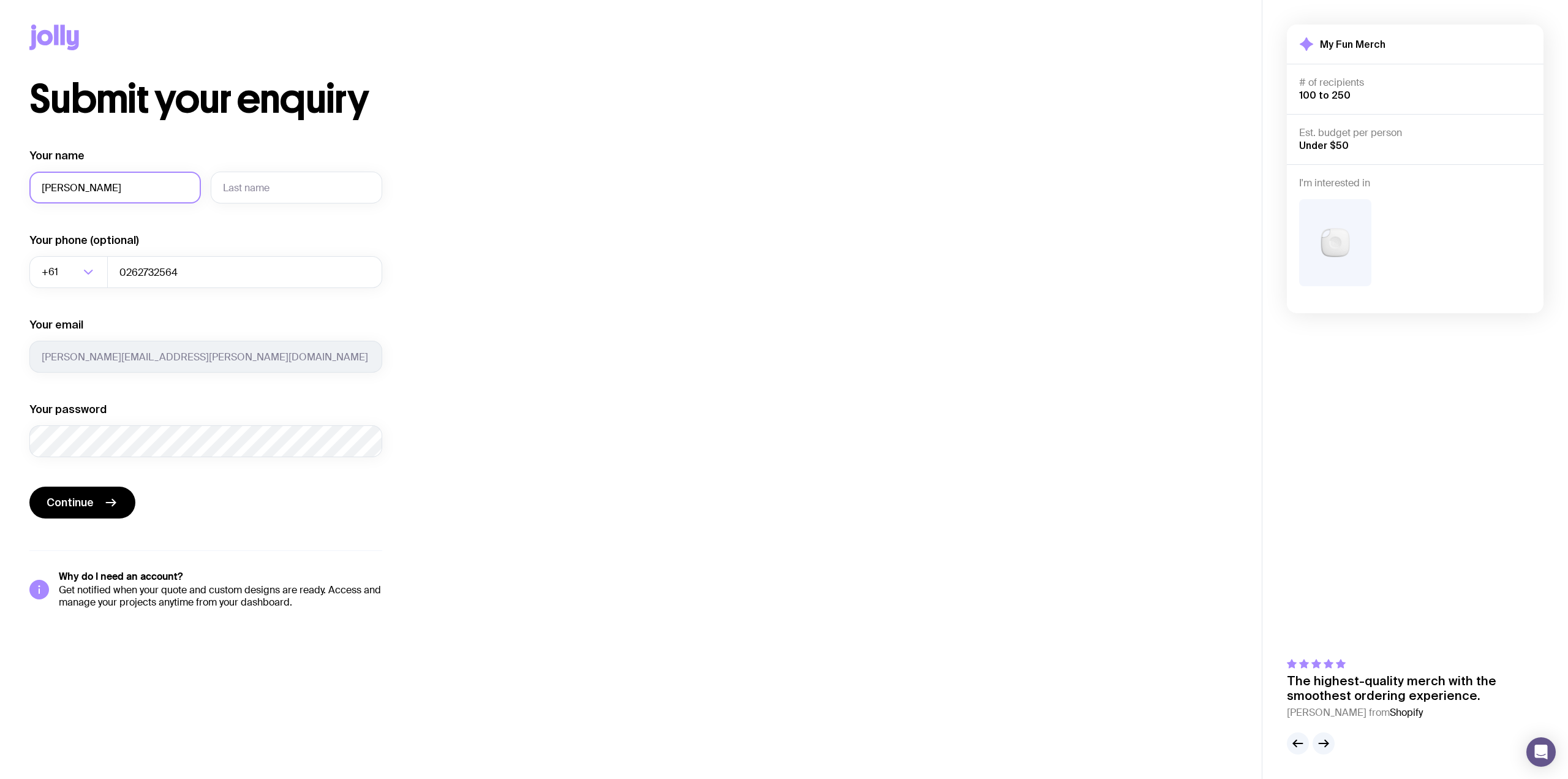
type input "[PERSON_NAME]"
type input "Barratt"
click at [86, 274] on icon "Search for option" at bounding box center [88, 272] width 15 height 15
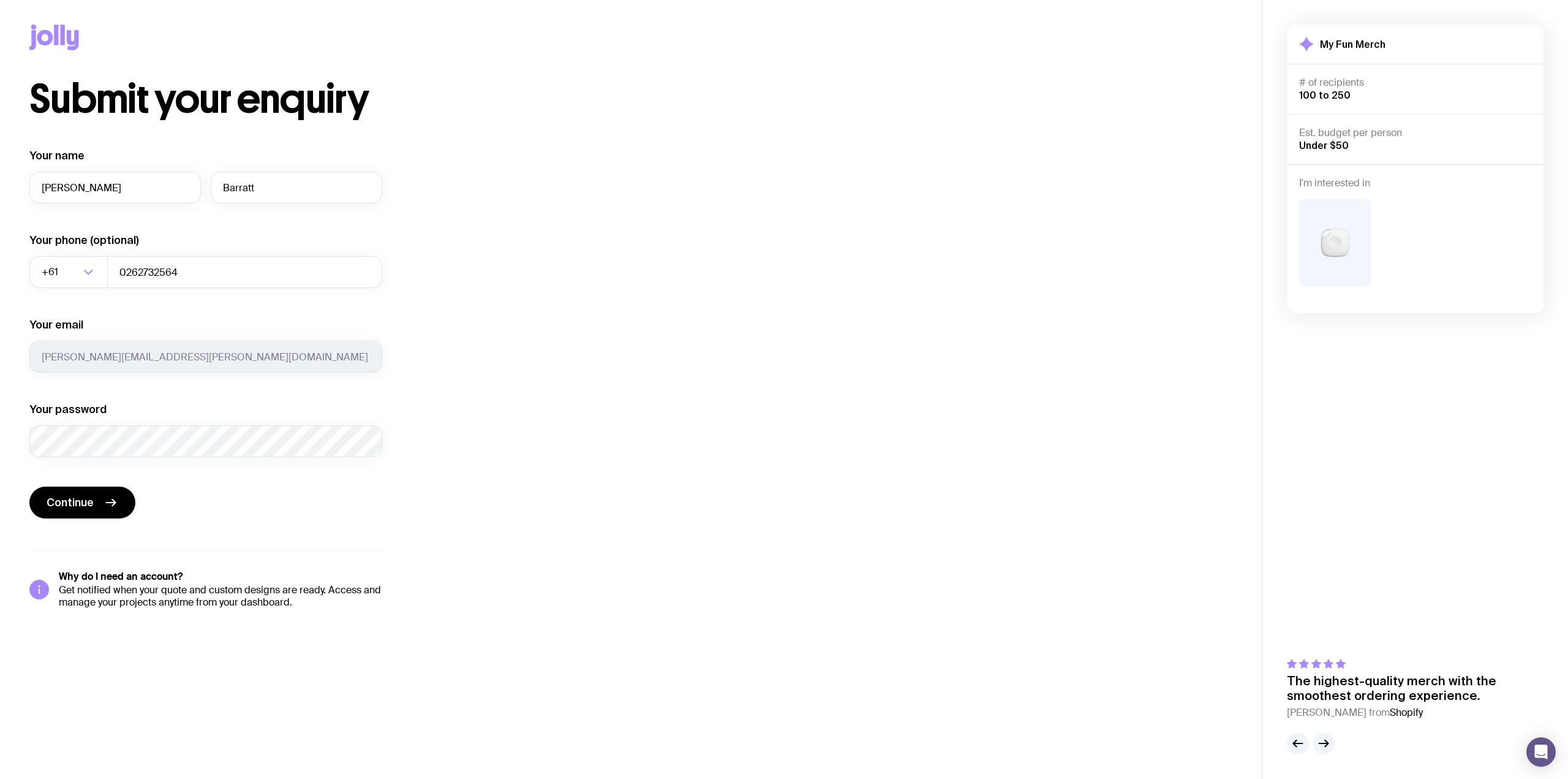
drag, startPoint x: 493, startPoint y: 264, endPoint x: 214, endPoint y: 264, distance: 279.0
click at [489, 264] on div "Submit your enquiry Your name [PERSON_NAME] Your phone (optional) +61 Loading..…" at bounding box center [631, 344] width 1203 height 529
click at [121, 272] on input "0262732564" at bounding box center [245, 271] width 275 height 32
click at [122, 273] on input "262732564" at bounding box center [245, 271] width 275 height 32
click at [124, 273] on input "262732564" at bounding box center [245, 271] width 275 height 32
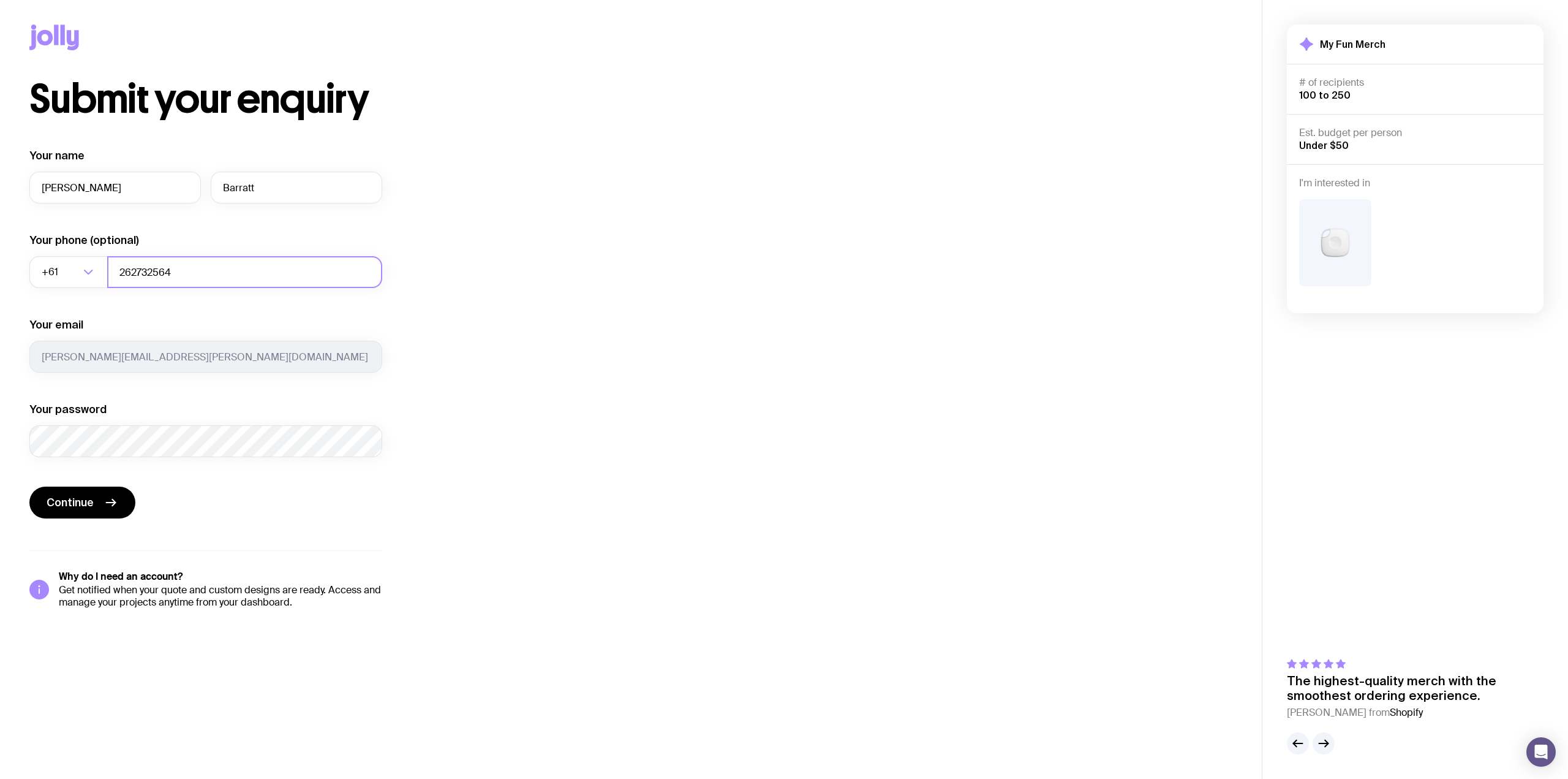
type input "262732564"
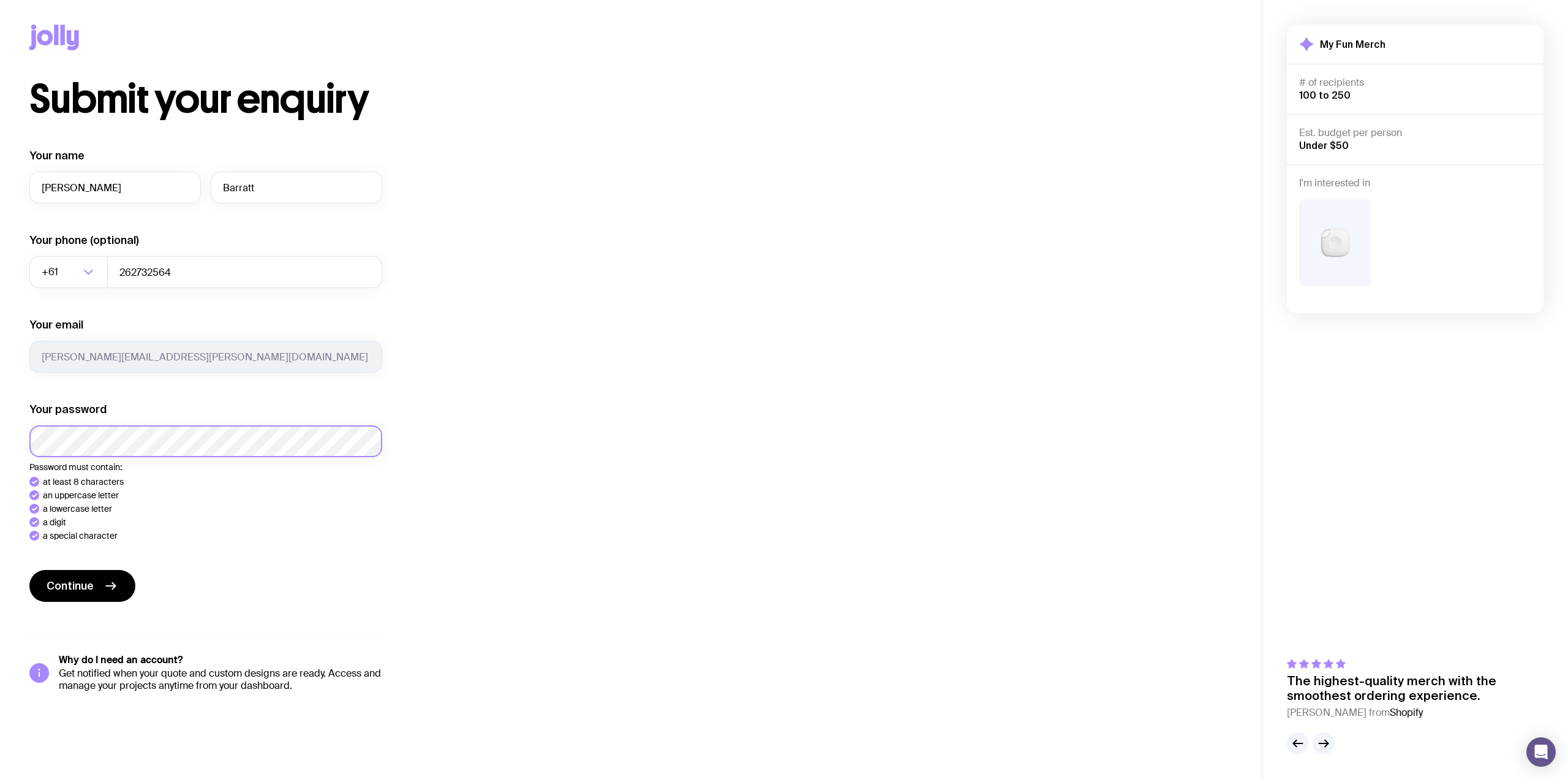
click at [27, 434] on div "Submit your enquiry Your name [PERSON_NAME] Your phone (optional) +61 Loading..…" at bounding box center [631, 386] width 1262 height 612
click at [109, 590] on div "Your name [PERSON_NAME] Your phone (optional) +61 Loading... 262732564 Your ema…" at bounding box center [205, 419] width 353 height 543
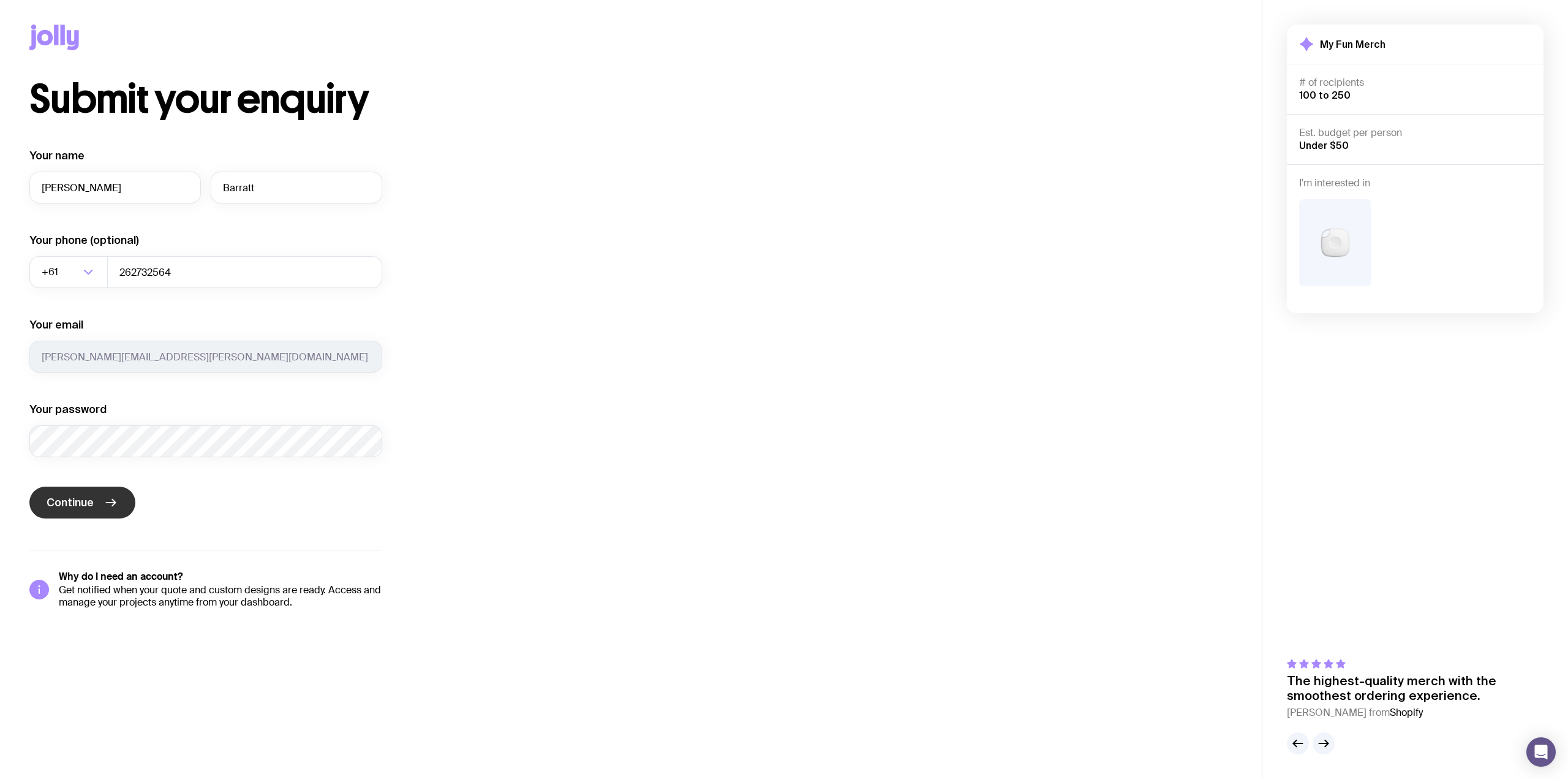
click at [58, 503] on span "Continue" at bounding box center [69, 502] width 47 height 15
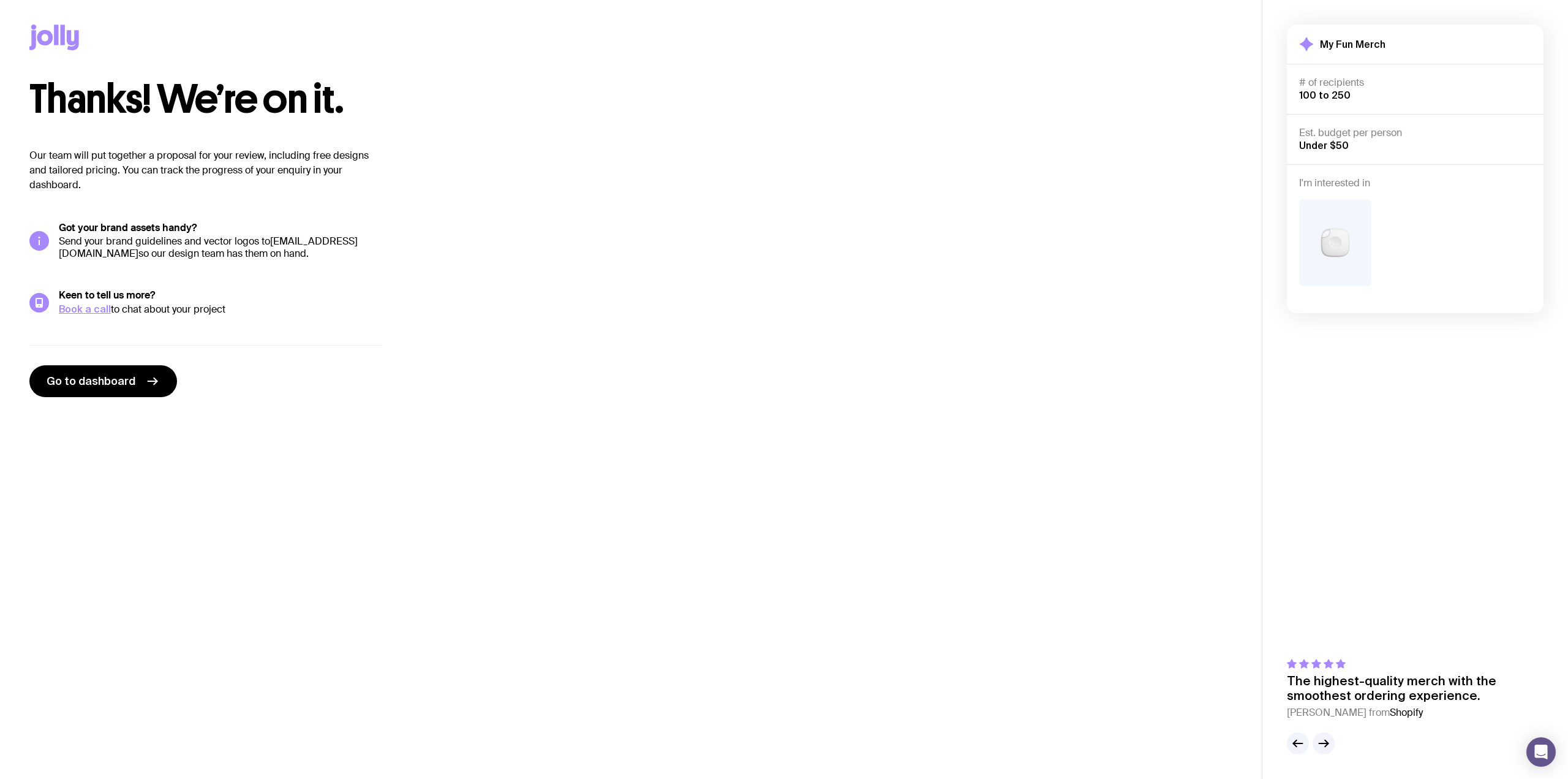
click at [142, 251] on link "[EMAIL_ADDRESS][DOMAIN_NAME]" at bounding box center [208, 248] width 299 height 25
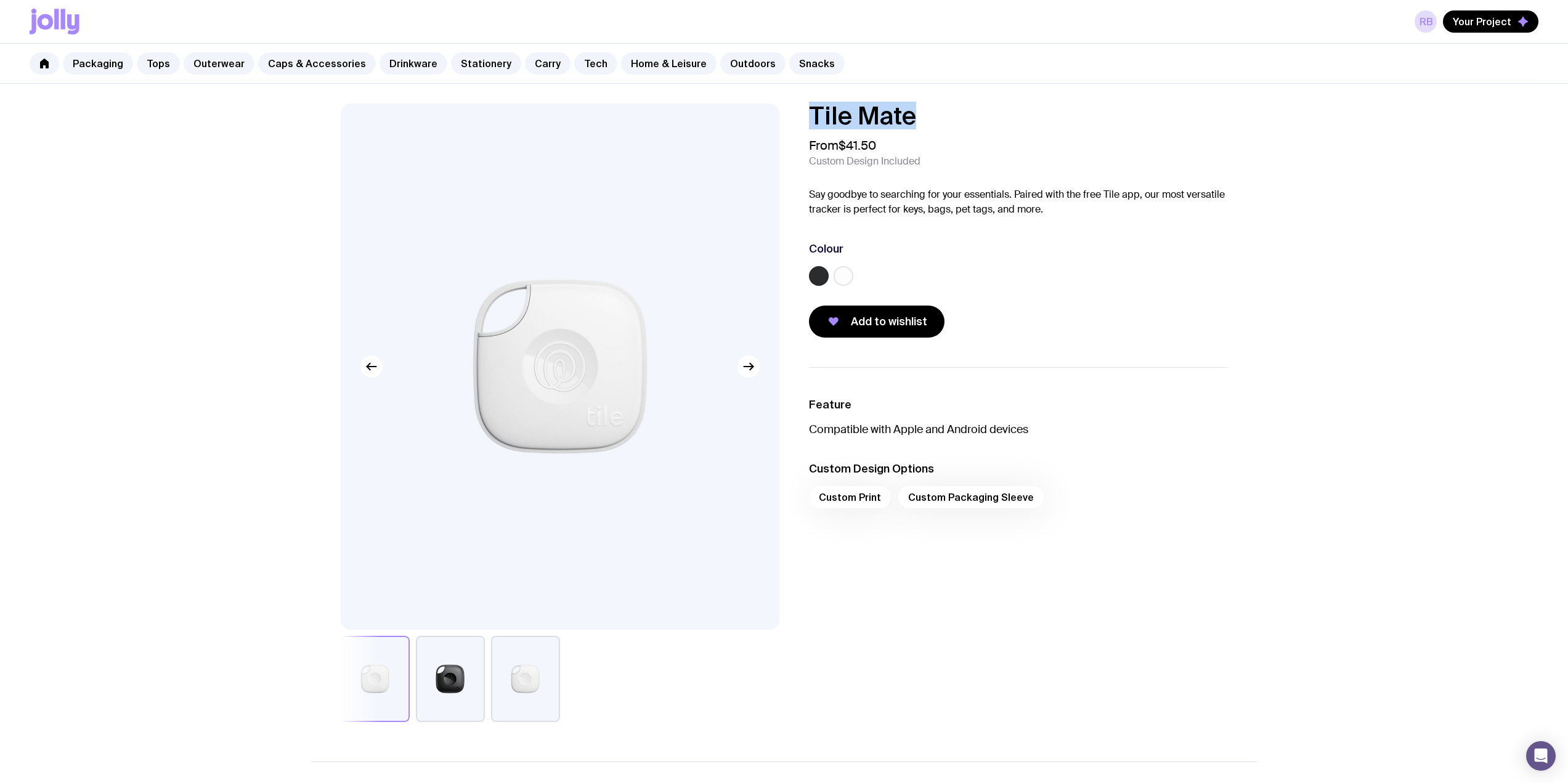
click at [807, 113] on div "Tile Mate From $41.50 Custom Design Included Say goodbye to searching for your …" at bounding box center [1009, 221] width 439 height 234
copy h1 "Tile Mate"
click at [1310, 235] on div "Tile Mate From $41.50 Custom Design Included Say goodbye to searching for your …" at bounding box center [784, 639] width 1568 height 1109
click at [460, 66] on link "Stationery" at bounding box center [486, 63] width 71 height 22
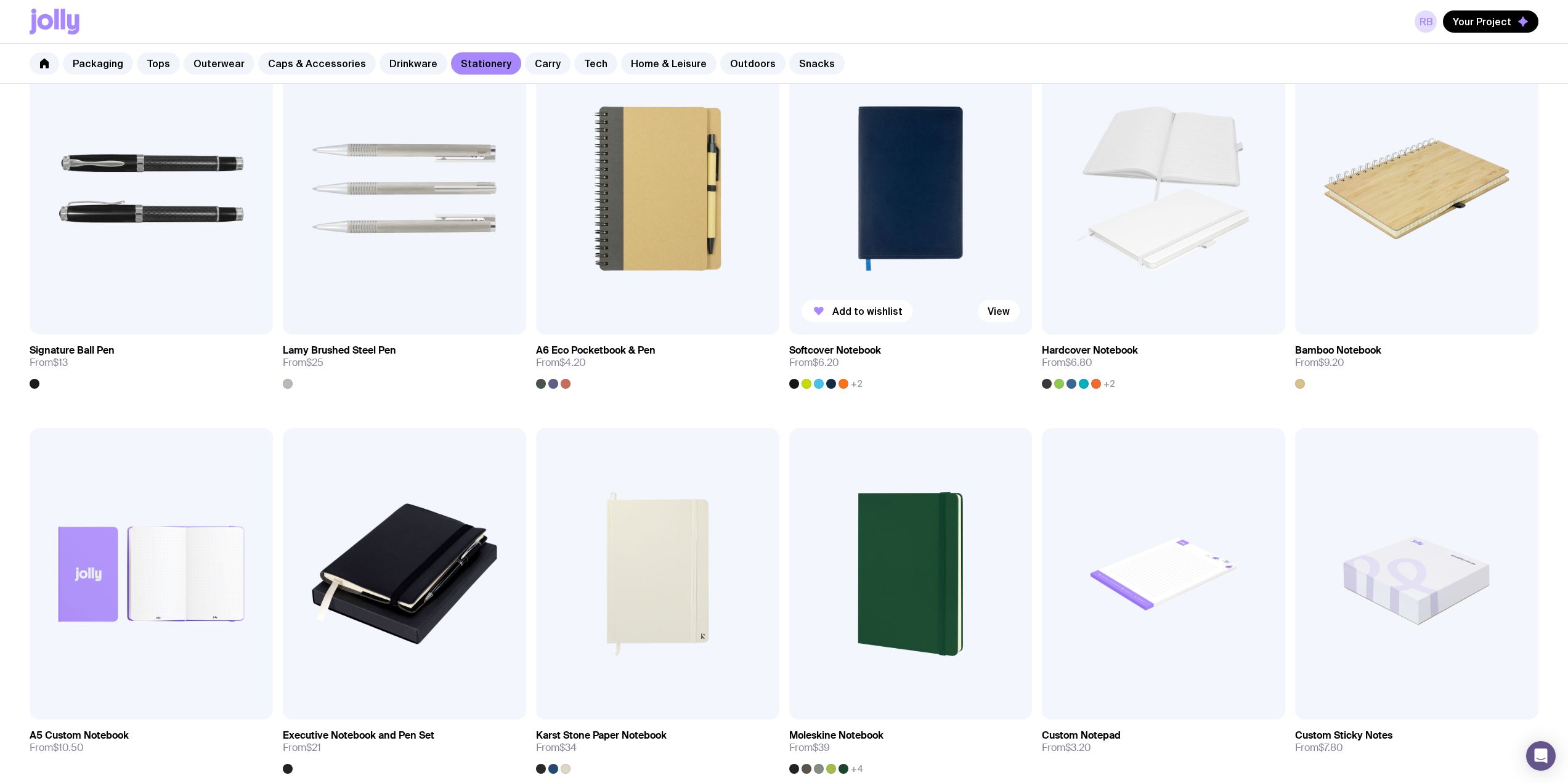
scroll to position [702, 0]
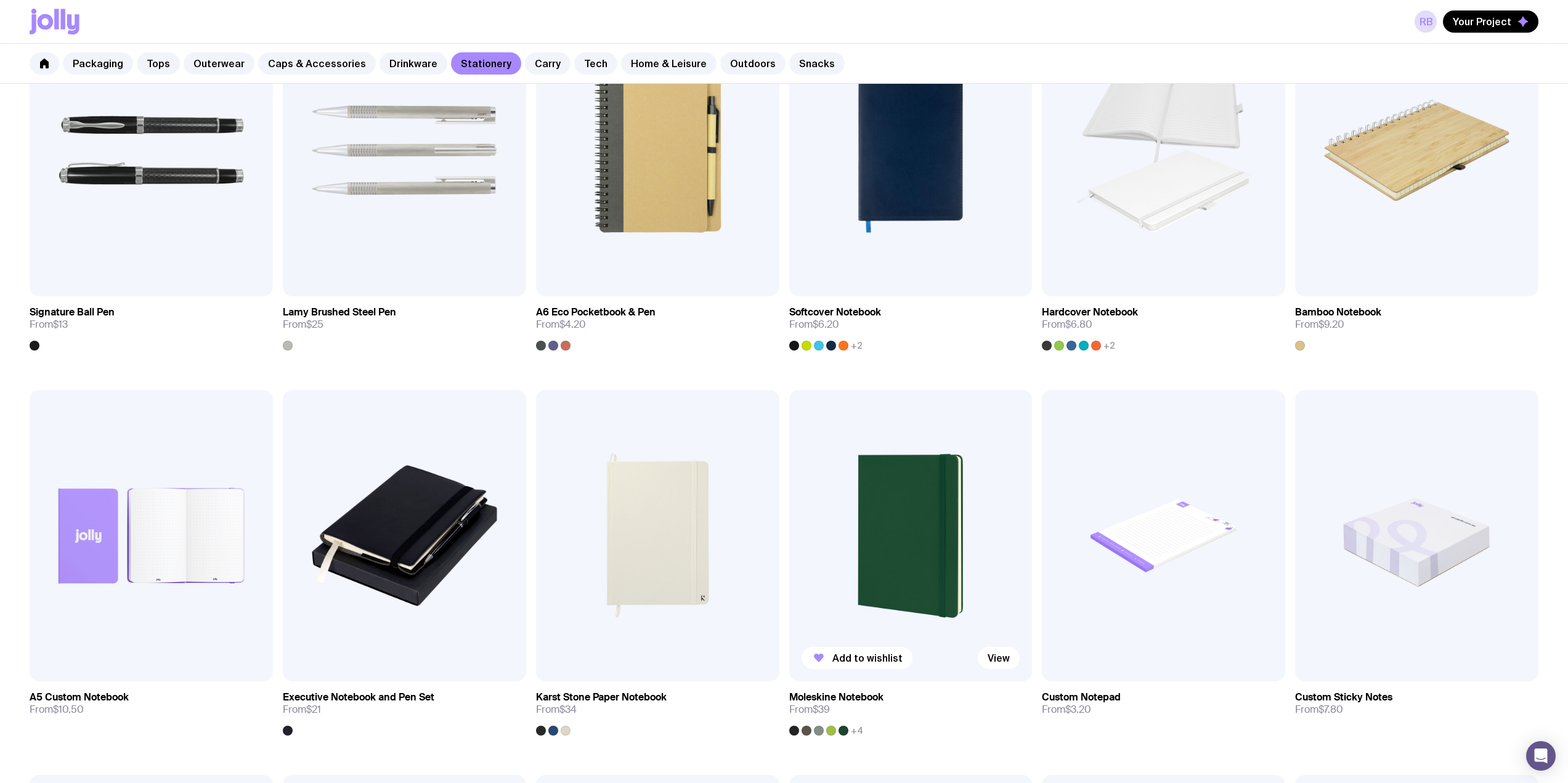
click at [902, 522] on img at bounding box center [911, 536] width 243 height 292
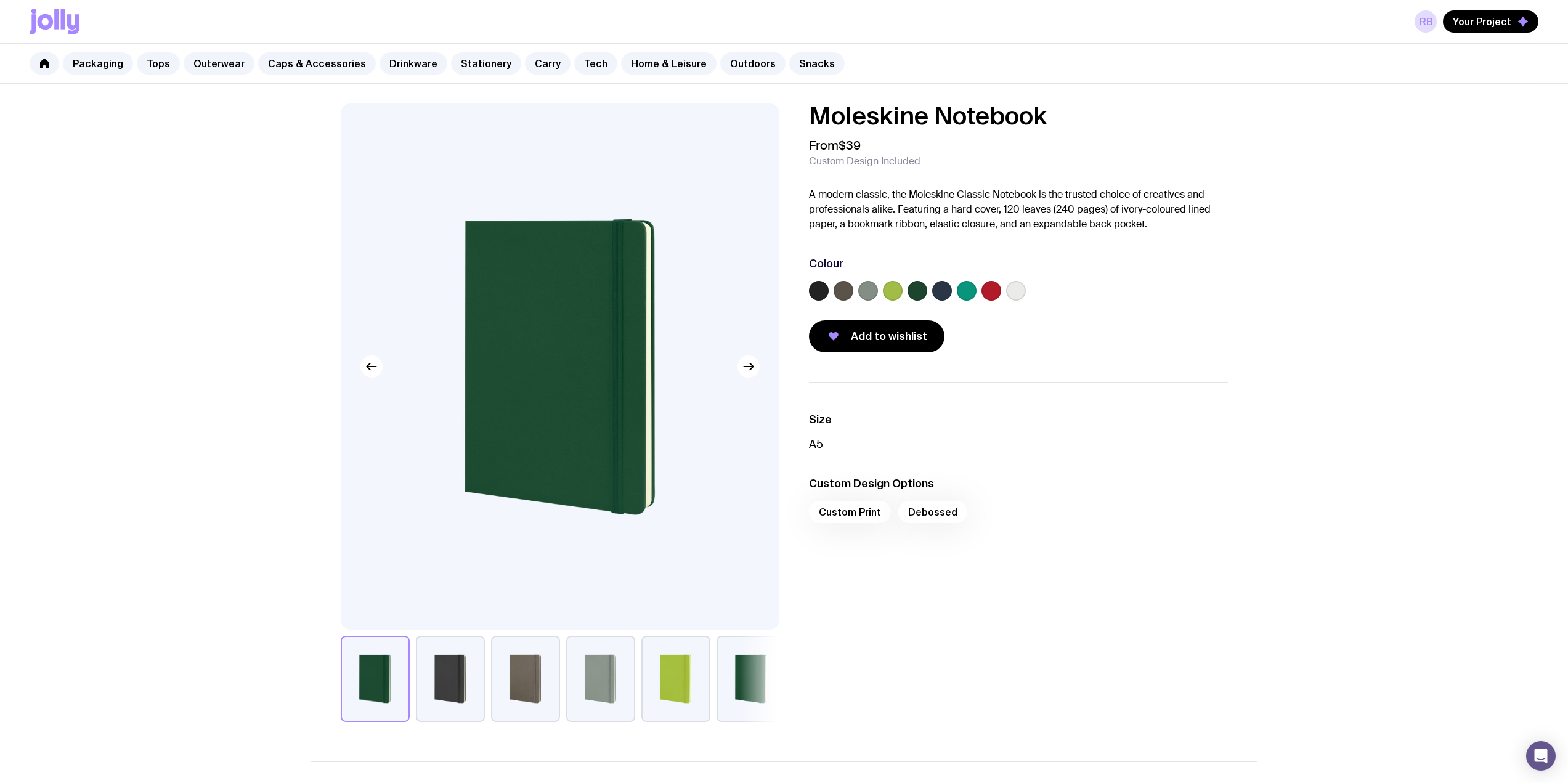
click at [945, 287] on label at bounding box center [942, 291] width 20 height 20
click at [0, 0] on input "radio" at bounding box center [0, 0] width 0 height 0
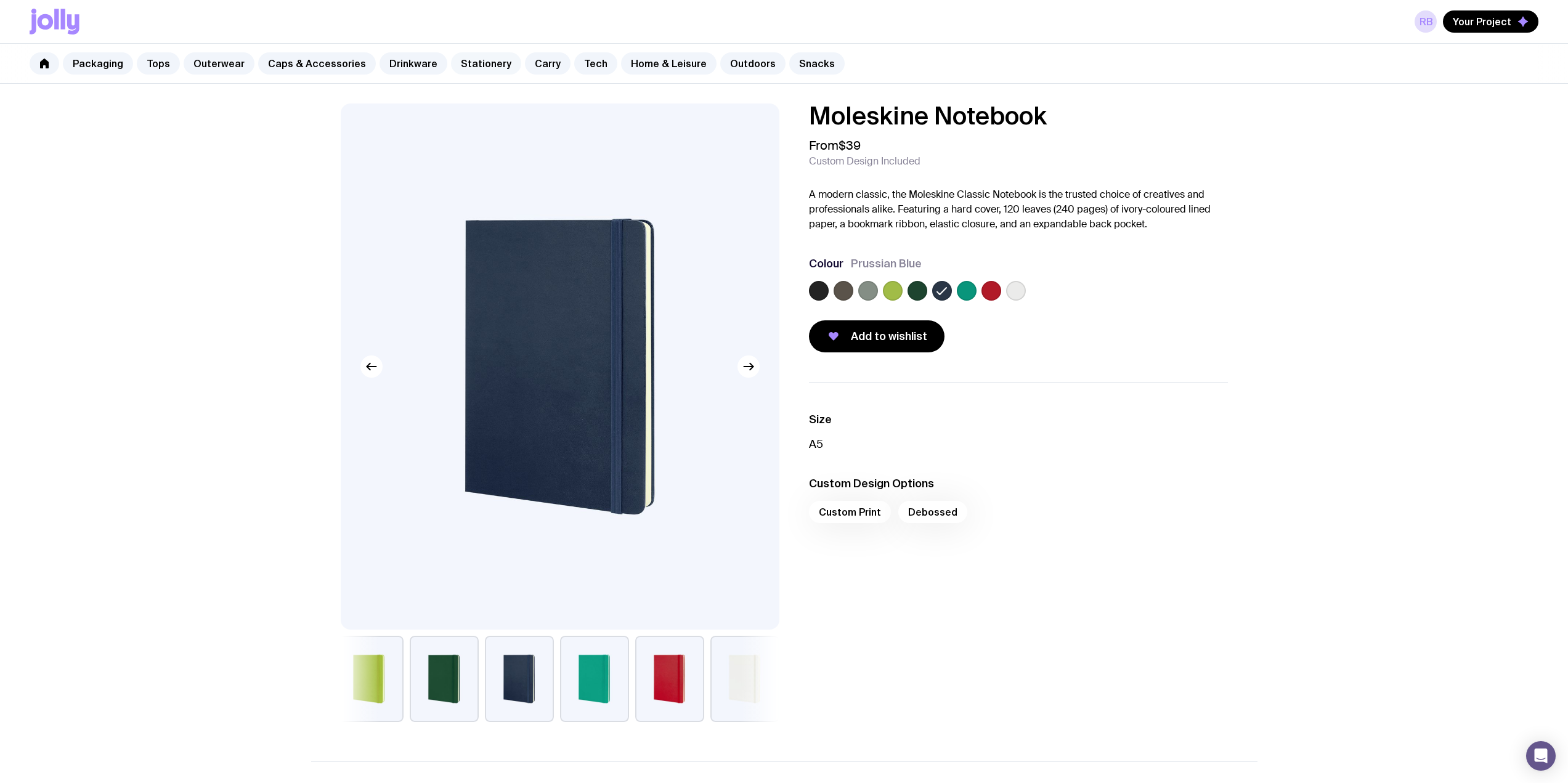
click at [457, 66] on link "Stationery" at bounding box center [486, 63] width 71 height 22
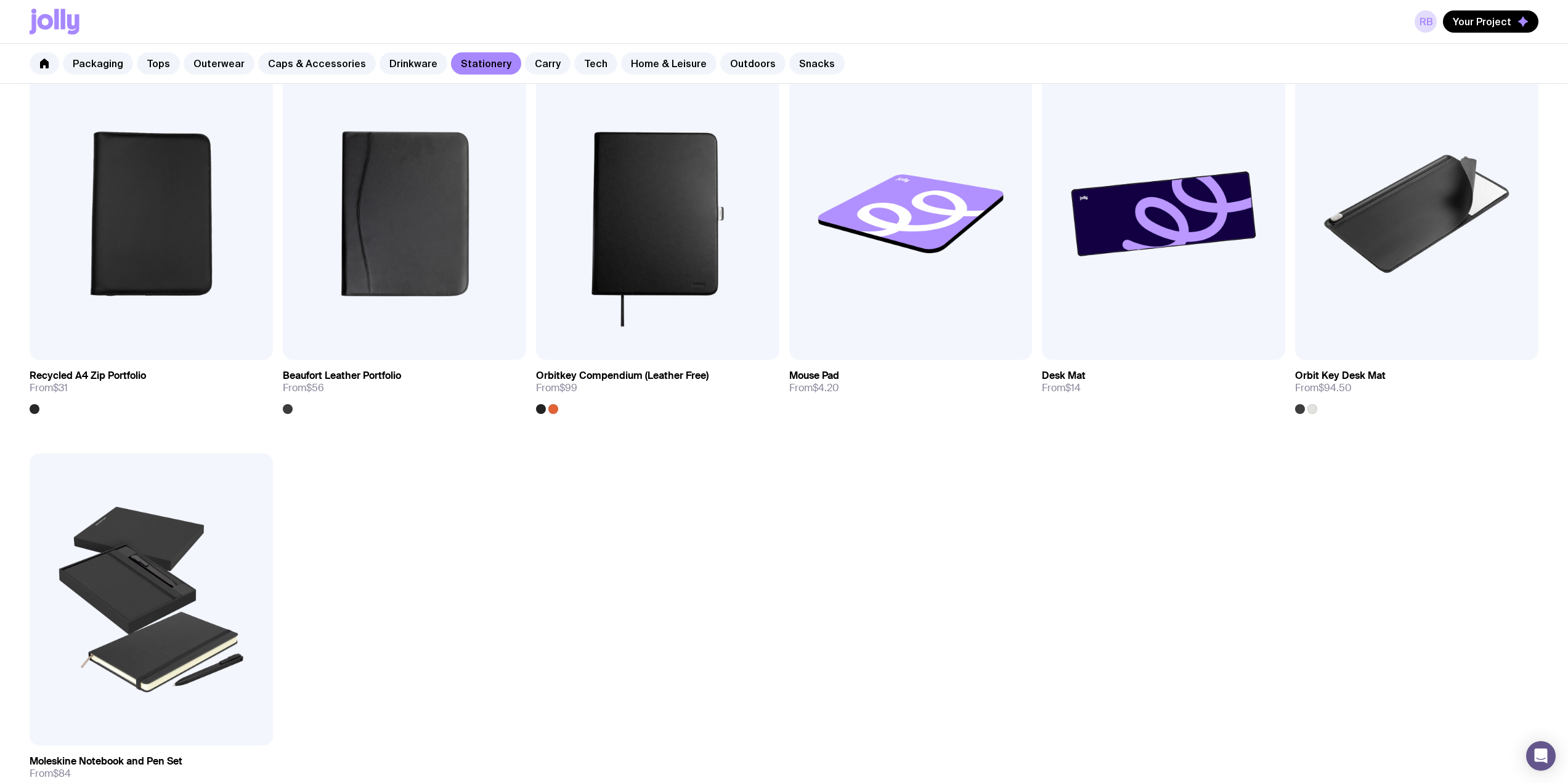
scroll to position [1403, 0]
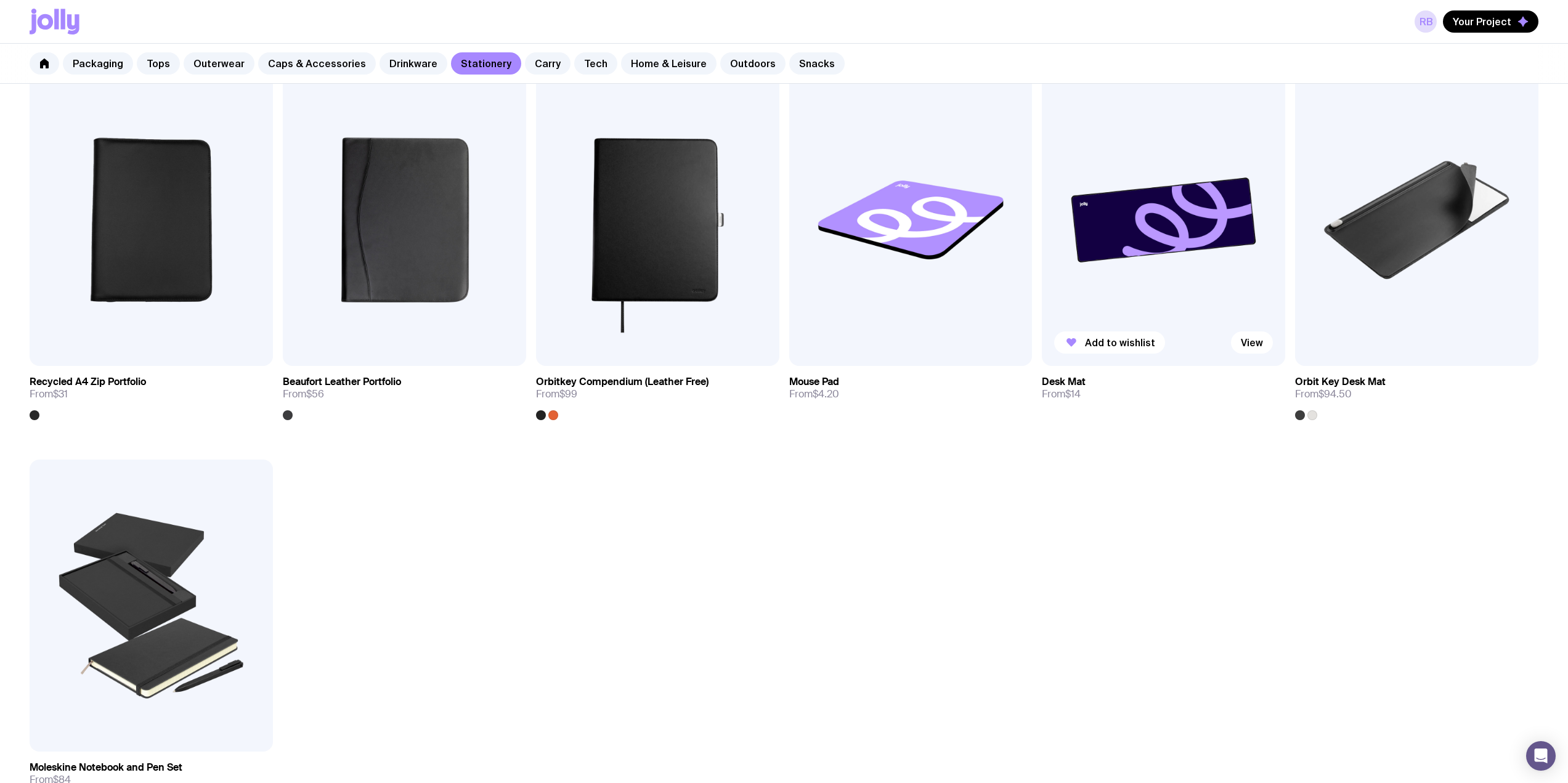
click at [1182, 227] on img at bounding box center [1163, 220] width 243 height 292
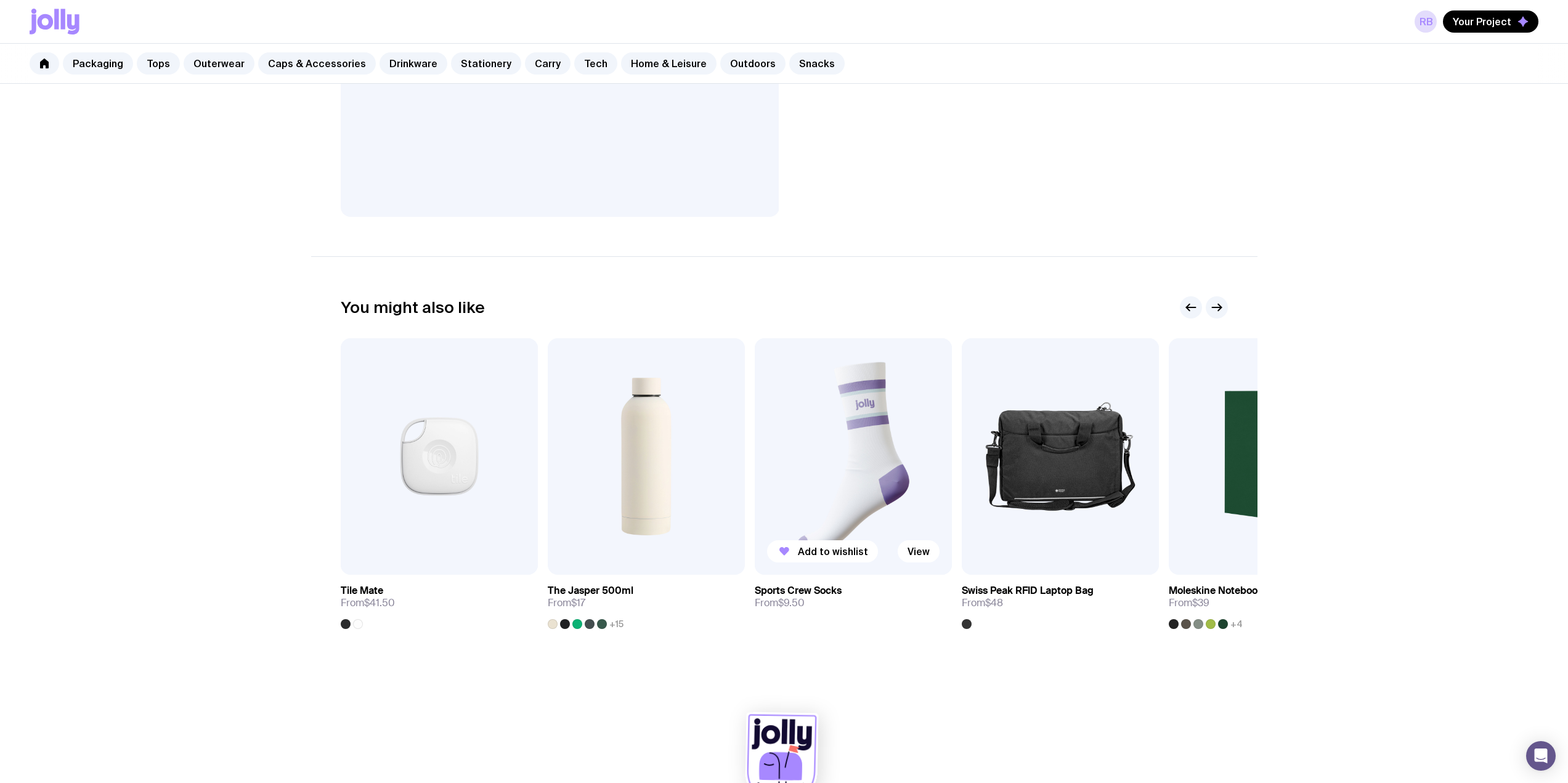
scroll to position [447, 0]
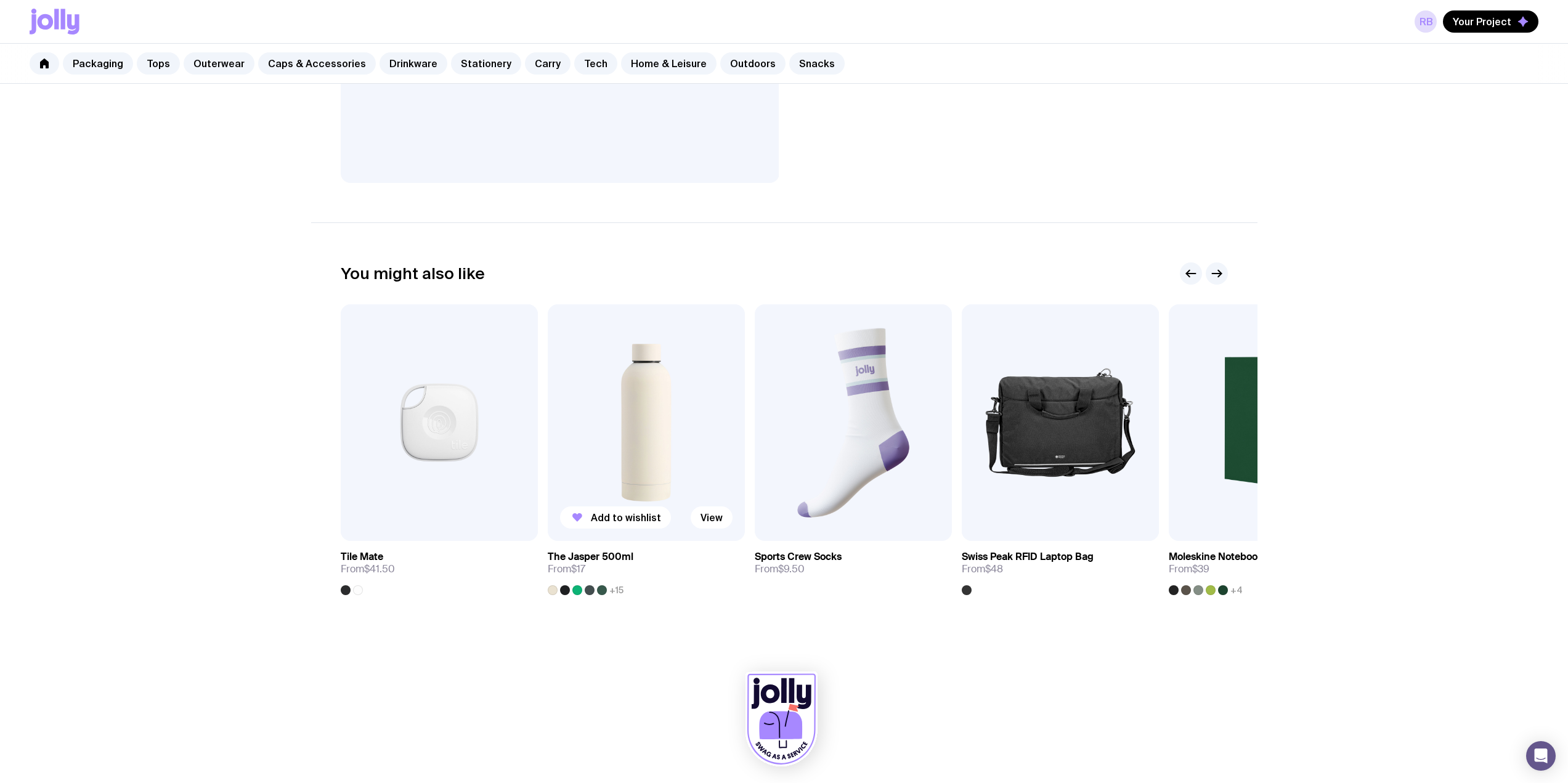
click at [677, 385] on img at bounding box center [647, 423] width 197 height 237
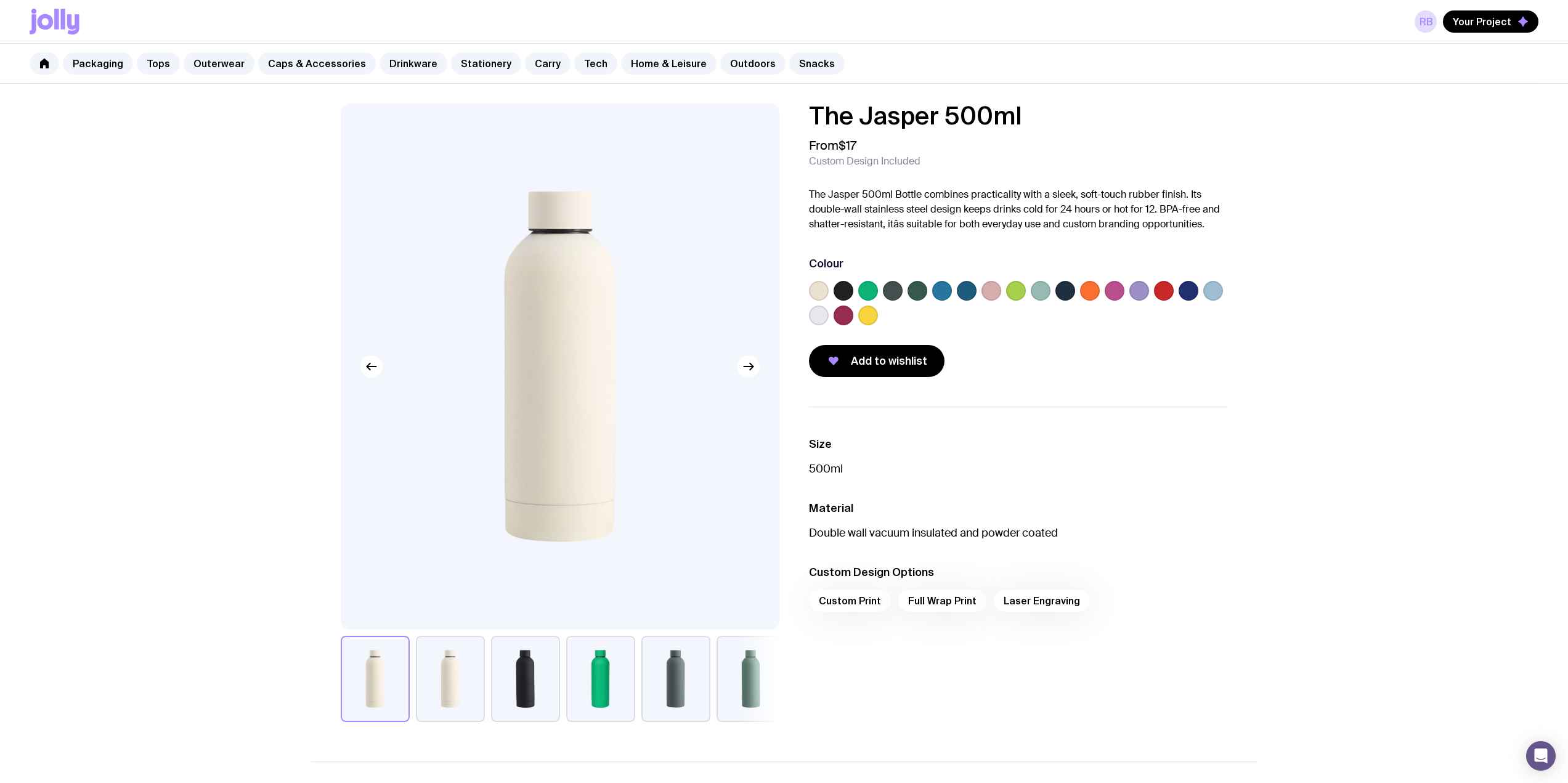
click at [1070, 292] on label at bounding box center [1065, 291] width 20 height 20
click at [0, 0] on input "radio" at bounding box center [0, 0] width 0 height 0
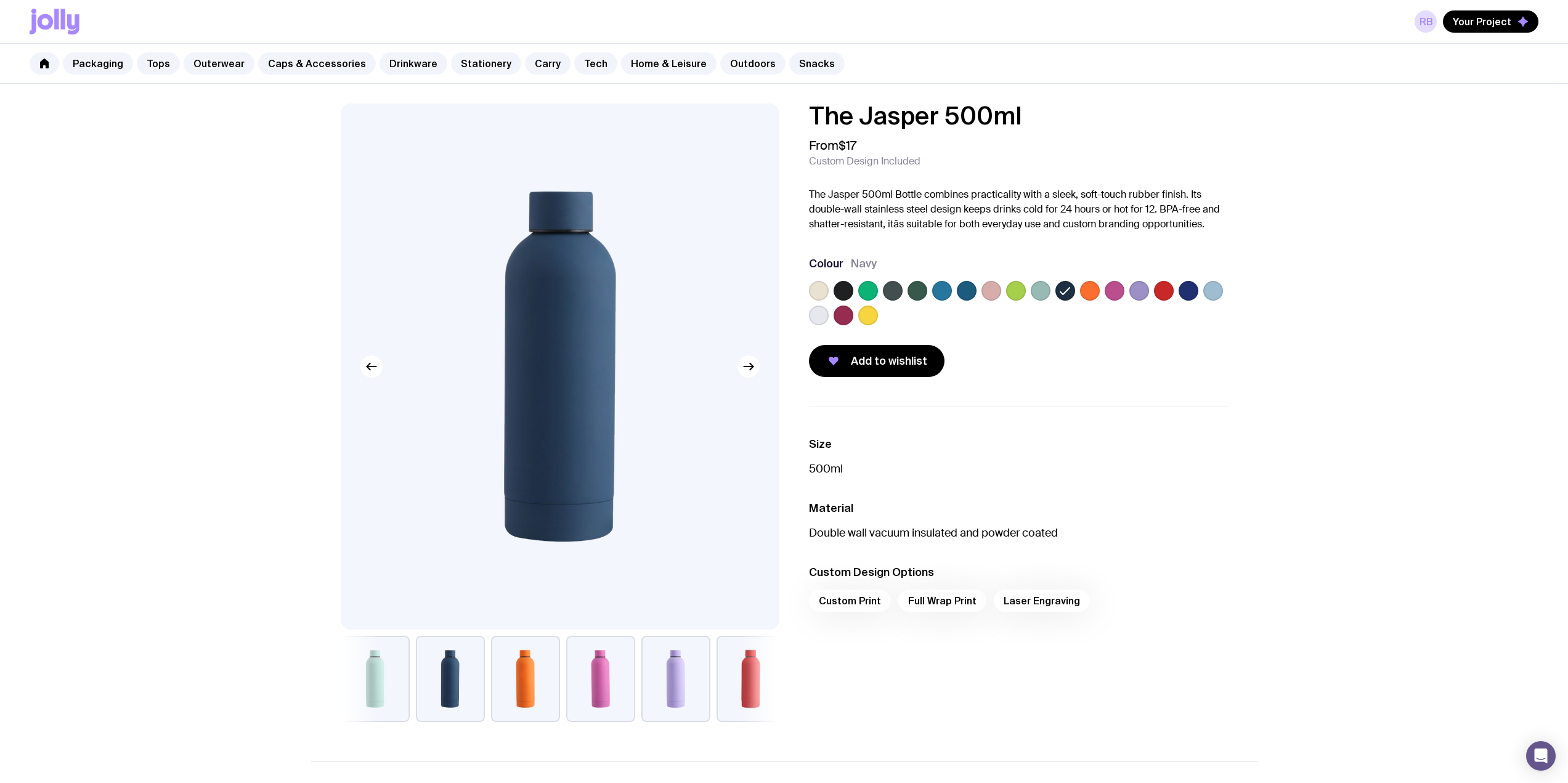
click at [948, 288] on label at bounding box center [942, 291] width 20 height 20
click at [0, 0] on input "radio" at bounding box center [0, 0] width 0 height 0
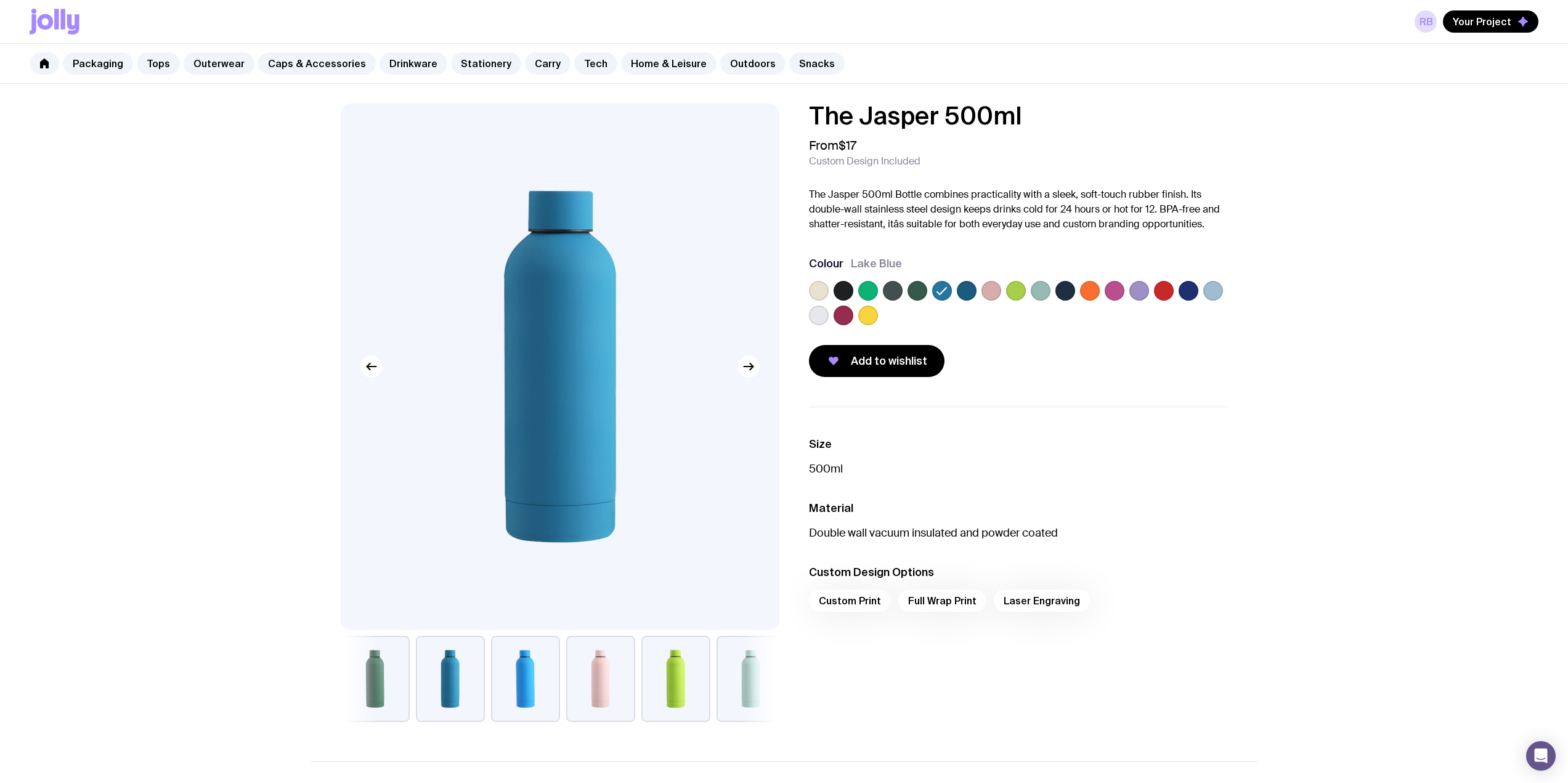
click at [914, 293] on label at bounding box center [917, 291] width 20 height 20
click at [0, 0] on input "radio" at bounding box center [0, 0] width 0 height 0
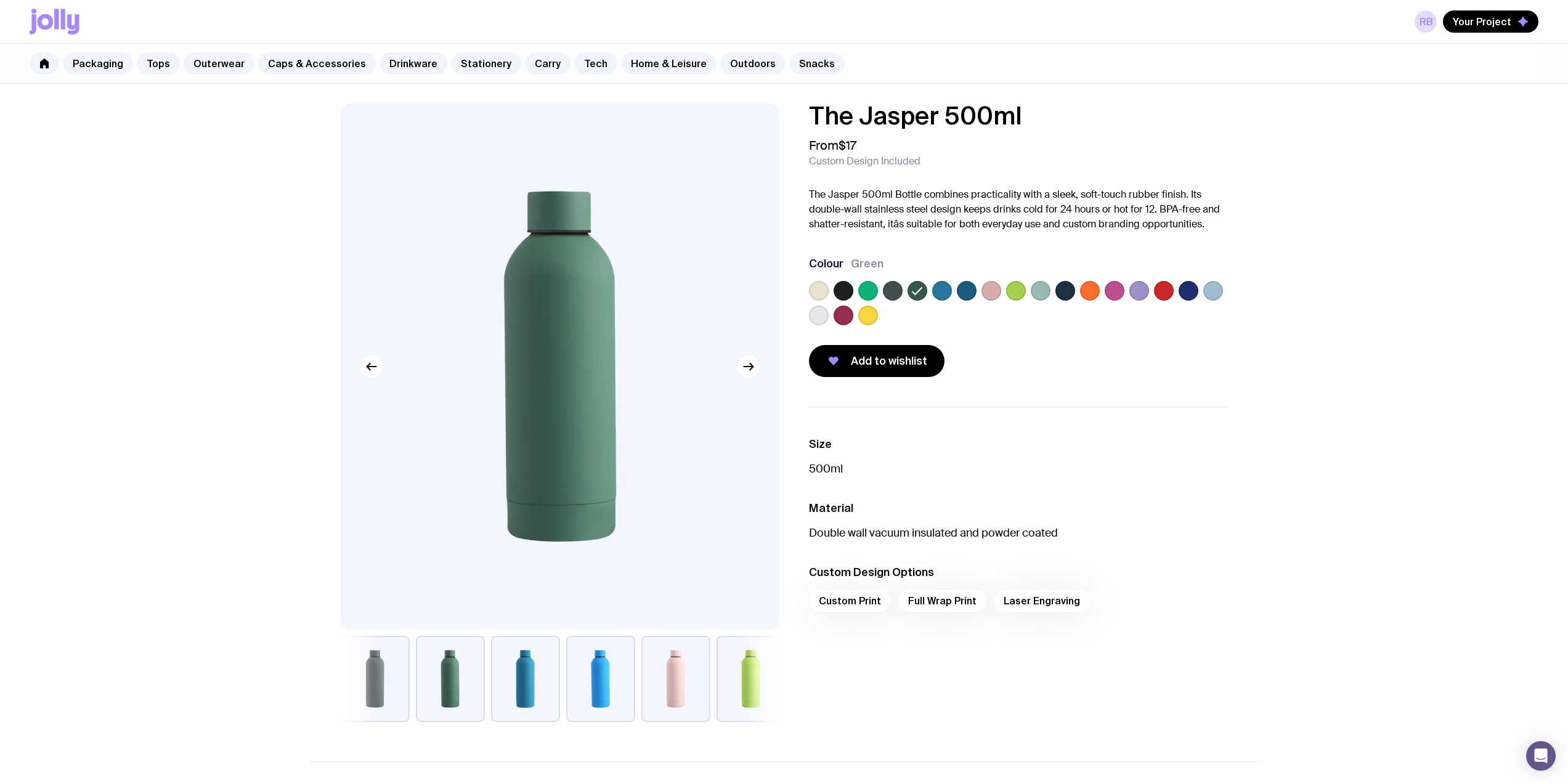
click at [966, 293] on label at bounding box center [967, 291] width 20 height 20
click at [0, 0] on input "radio" at bounding box center [0, 0] width 0 height 0
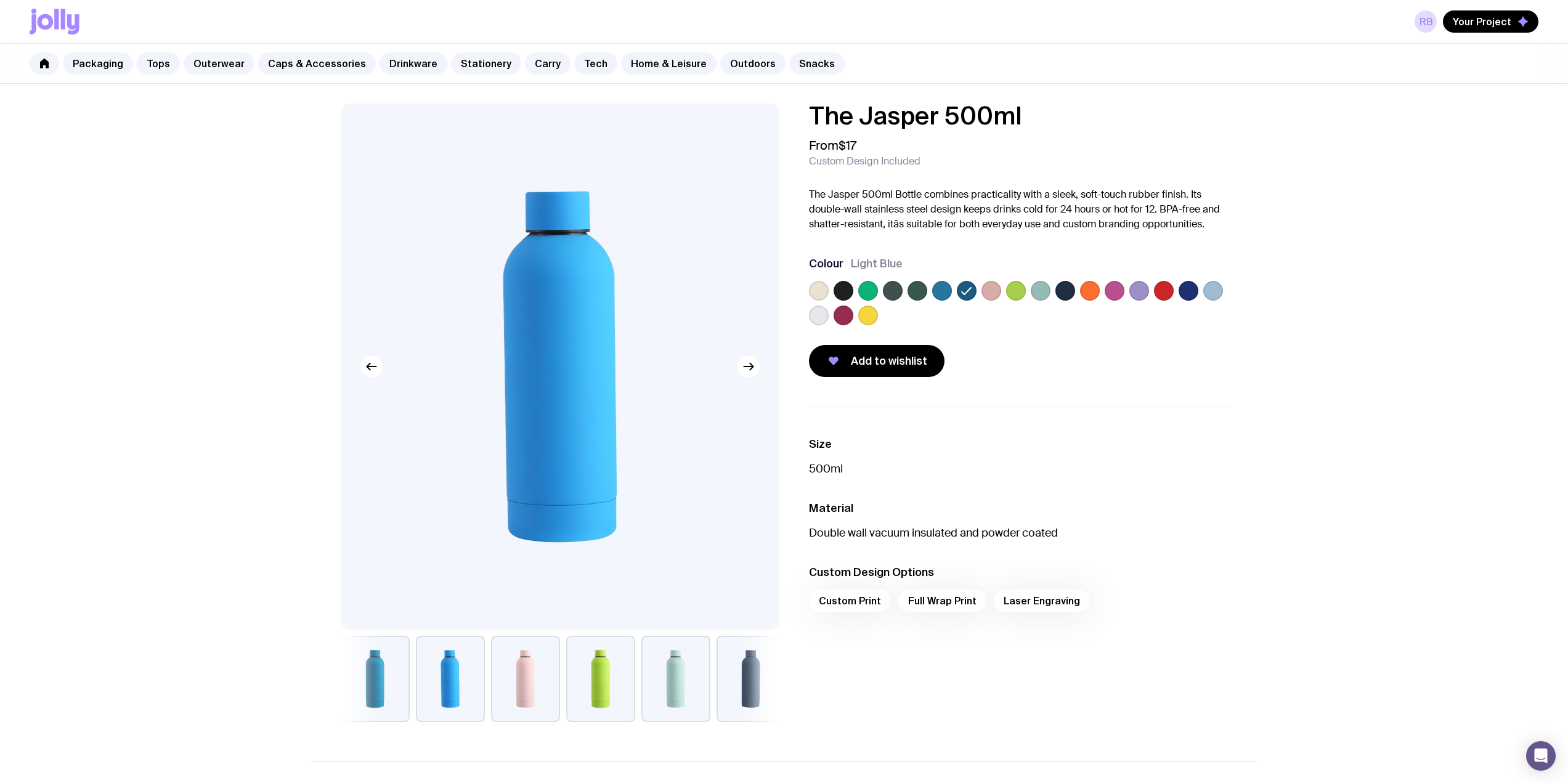
click at [1029, 292] on div at bounding box center [1018, 306] width 419 height 49
click at [1035, 292] on label at bounding box center [1041, 291] width 20 height 20
click at [0, 0] on input "radio" at bounding box center [0, 0] width 0 height 0
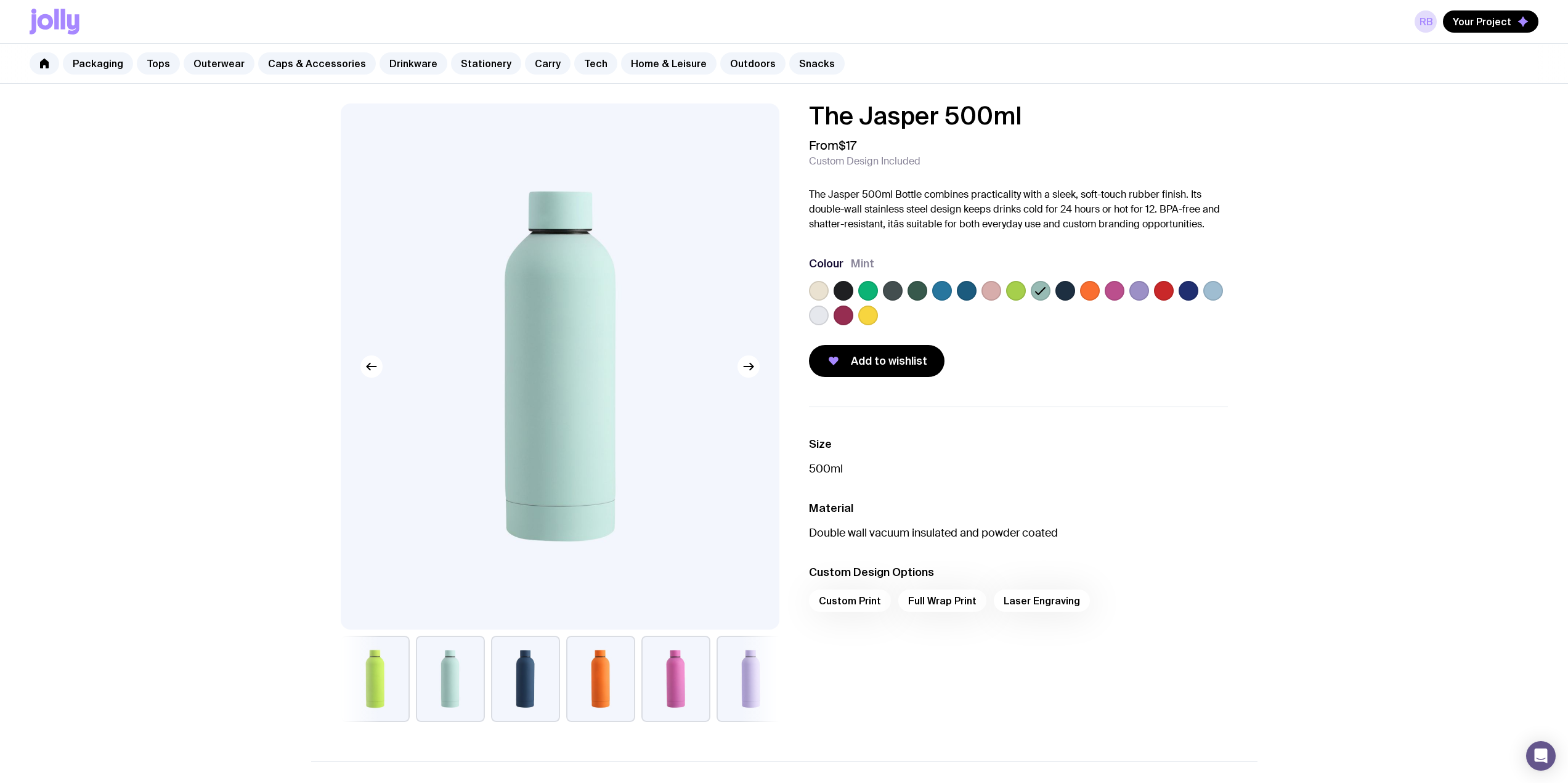
click at [1063, 294] on label at bounding box center [1065, 291] width 20 height 20
click at [0, 0] on input "radio" at bounding box center [0, 0] width 0 height 0
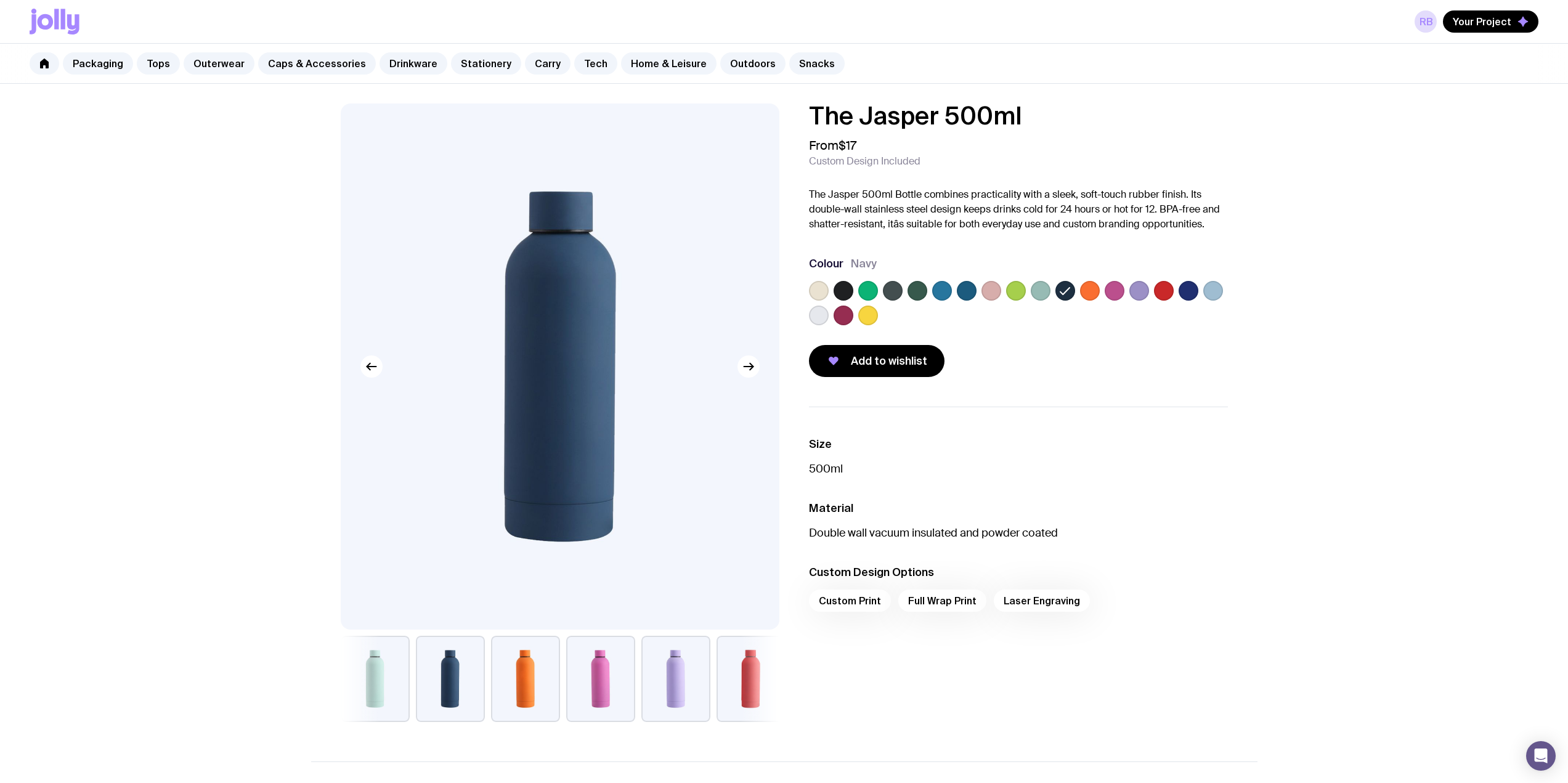
click at [1189, 286] on label at bounding box center [1189, 291] width 20 height 20
click at [0, 0] on input "radio" at bounding box center [0, 0] width 0 height 0
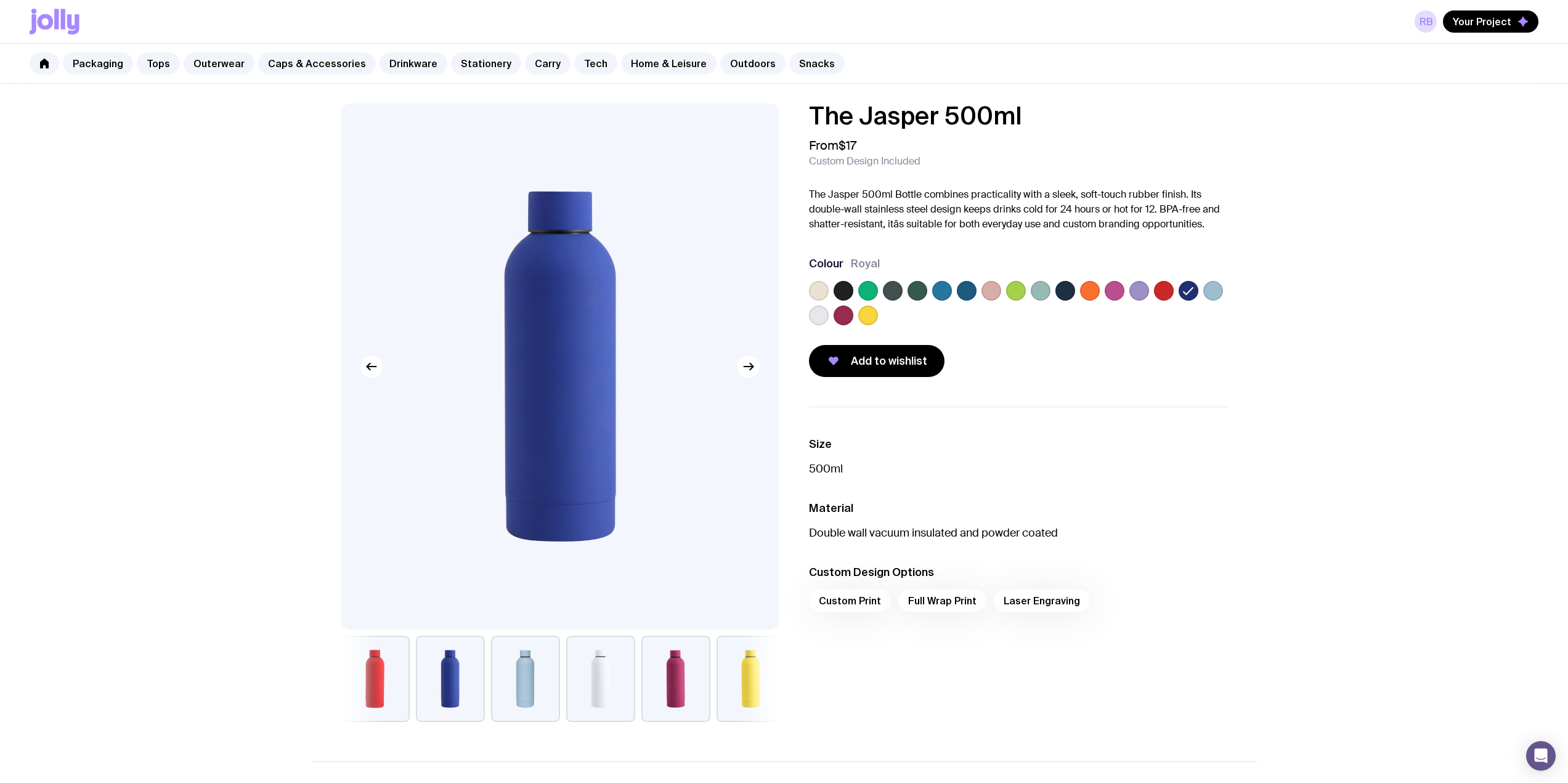
click at [1070, 291] on label at bounding box center [1065, 291] width 20 height 20
click at [0, 0] on input "radio" at bounding box center [0, 0] width 0 height 0
